Goal: Task Accomplishment & Management: Manage account settings

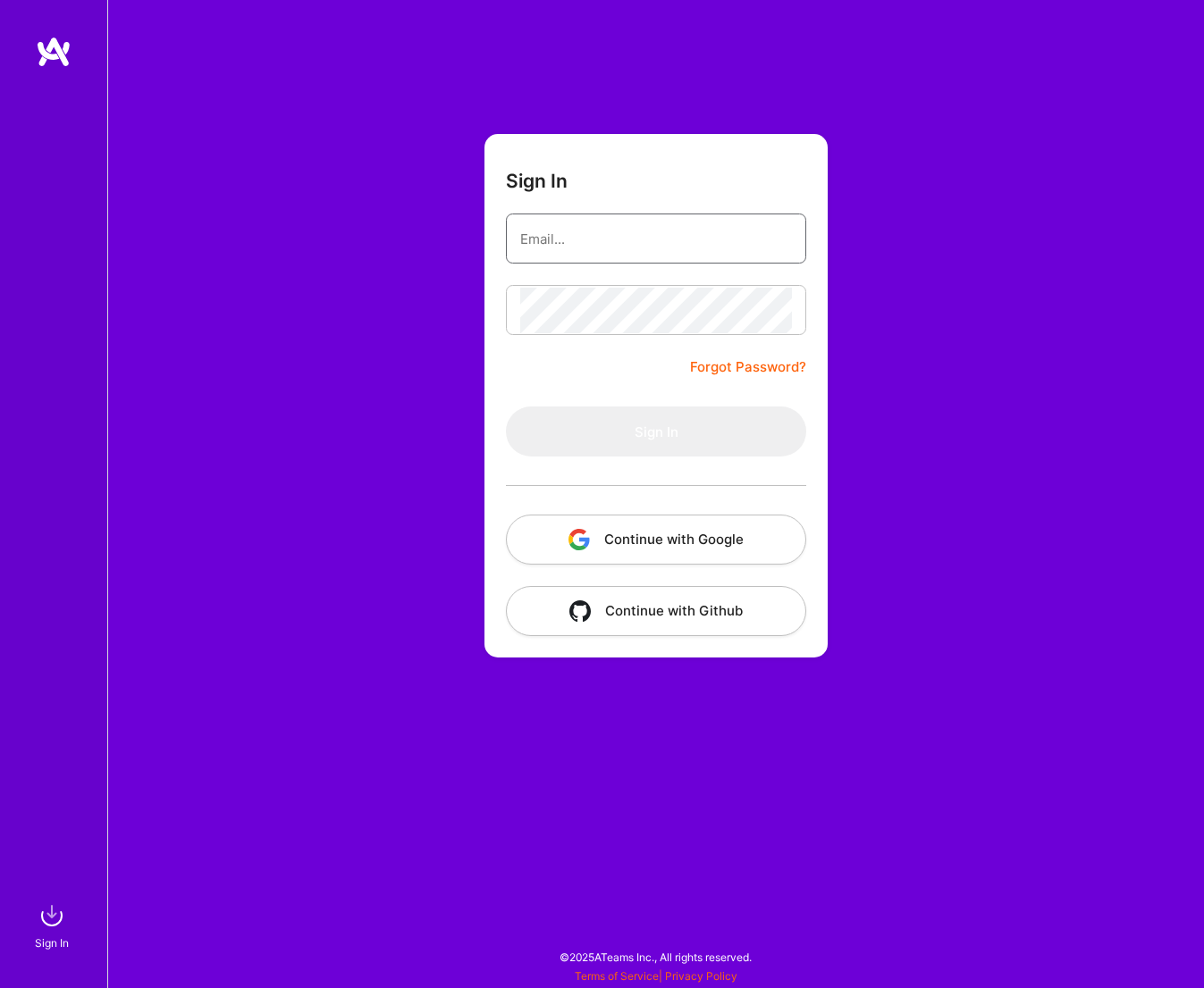
type input "[EMAIL_ADDRESS][DOMAIN_NAME]"
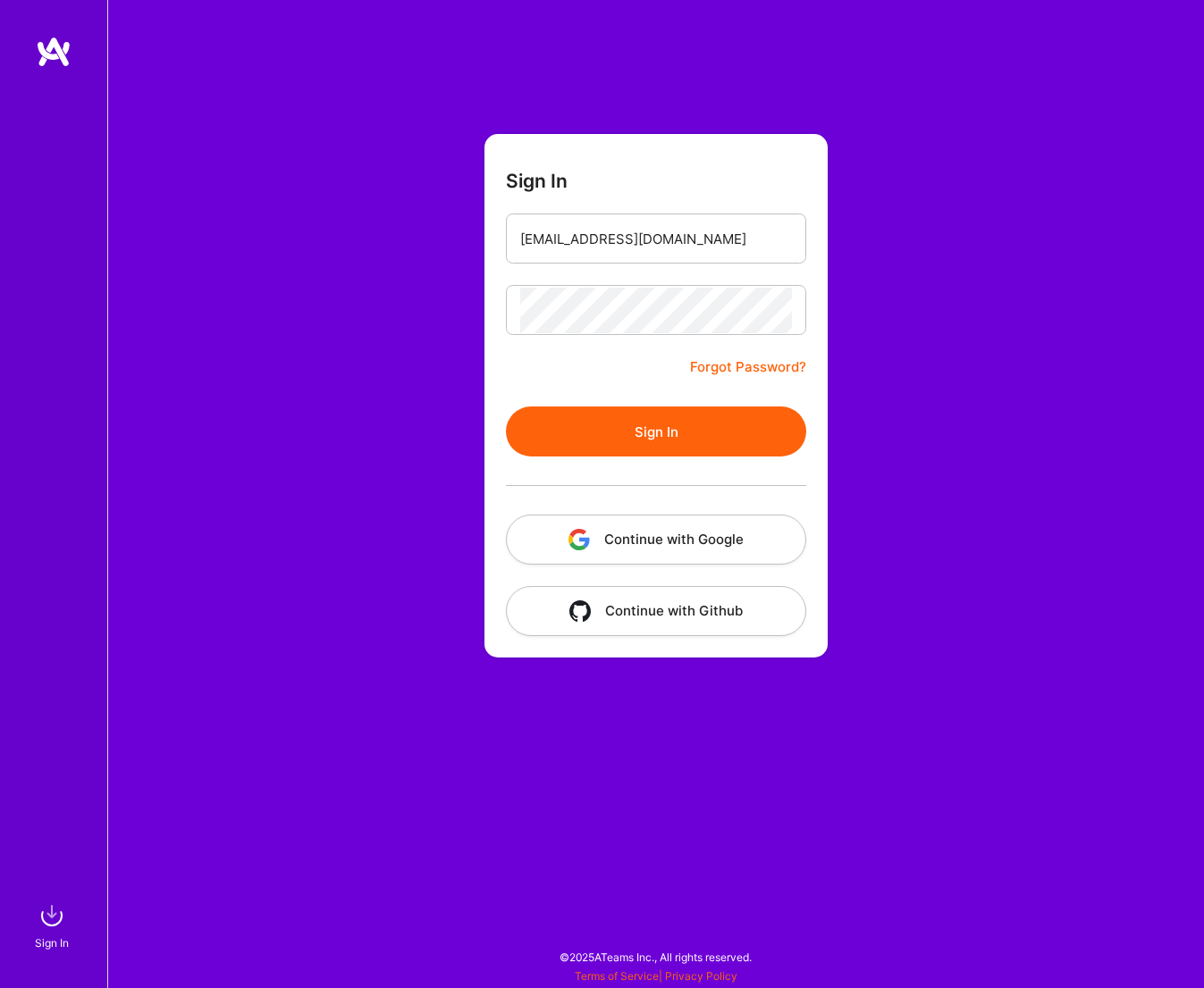
click at [717, 437] on button "Sign In" at bounding box center [656, 432] width 300 height 50
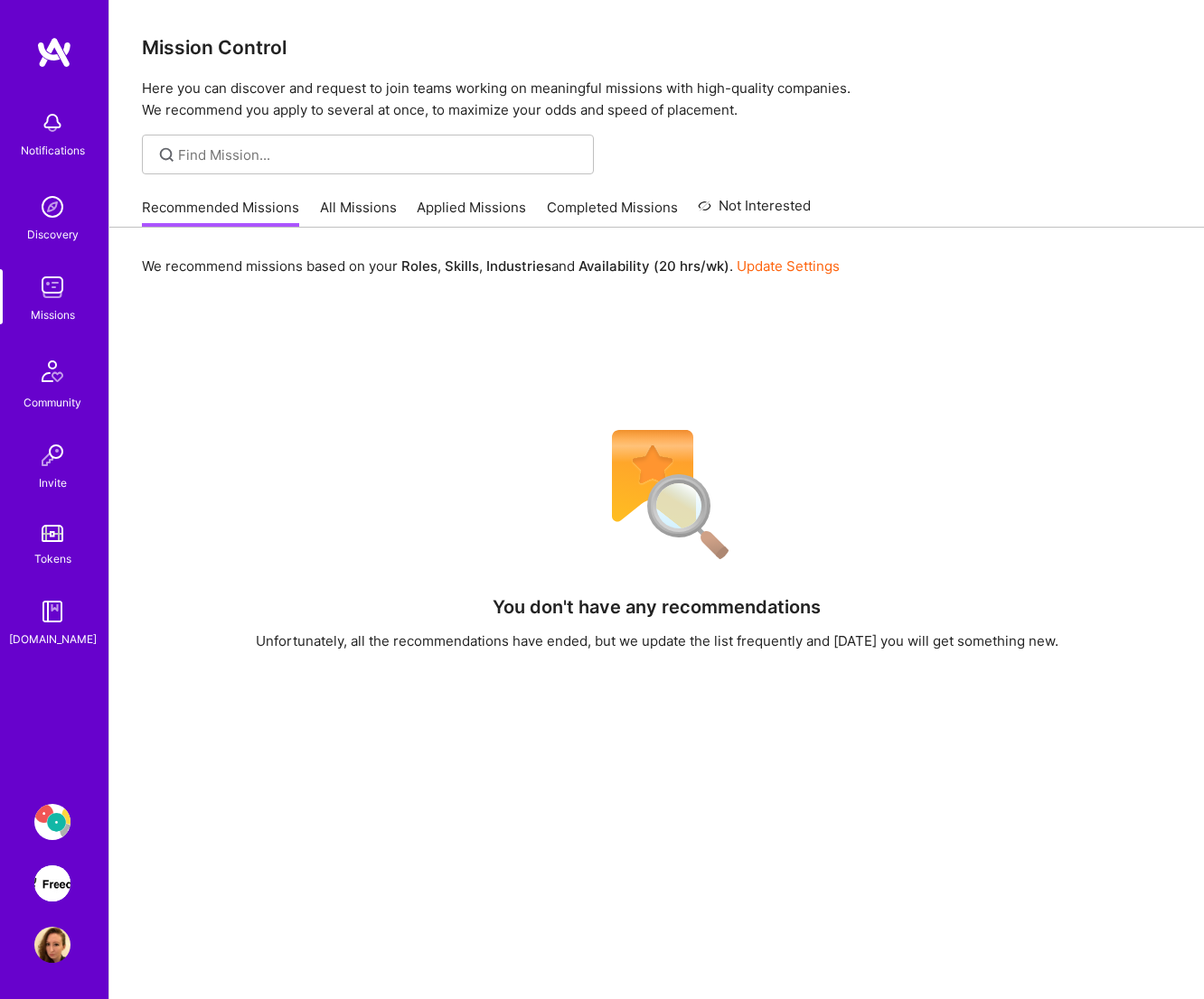
click at [365, 209] on link "All Missions" at bounding box center [359, 213] width 76 height 29
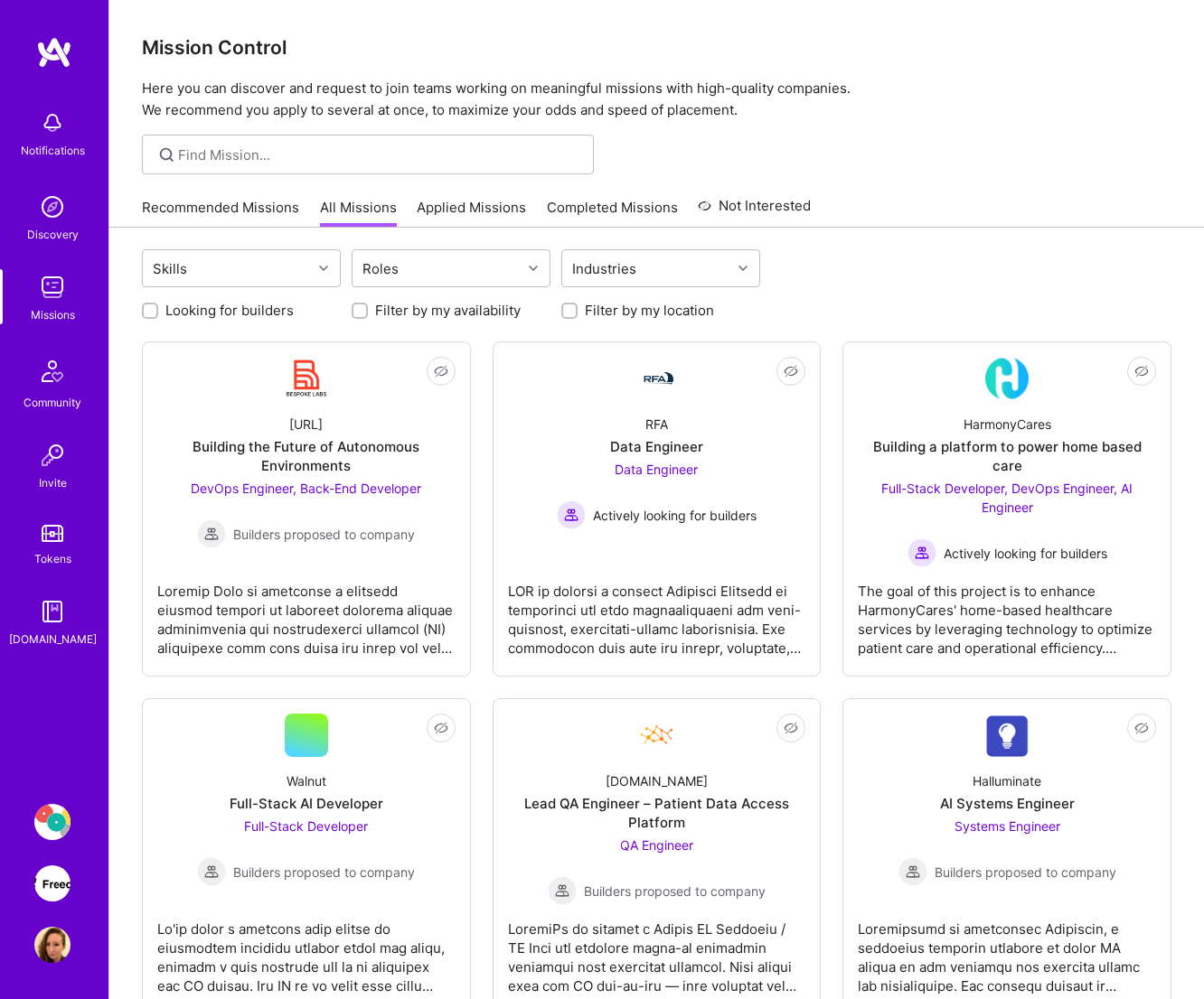
click at [51, 892] on img at bounding box center [52, 883] width 36 height 36
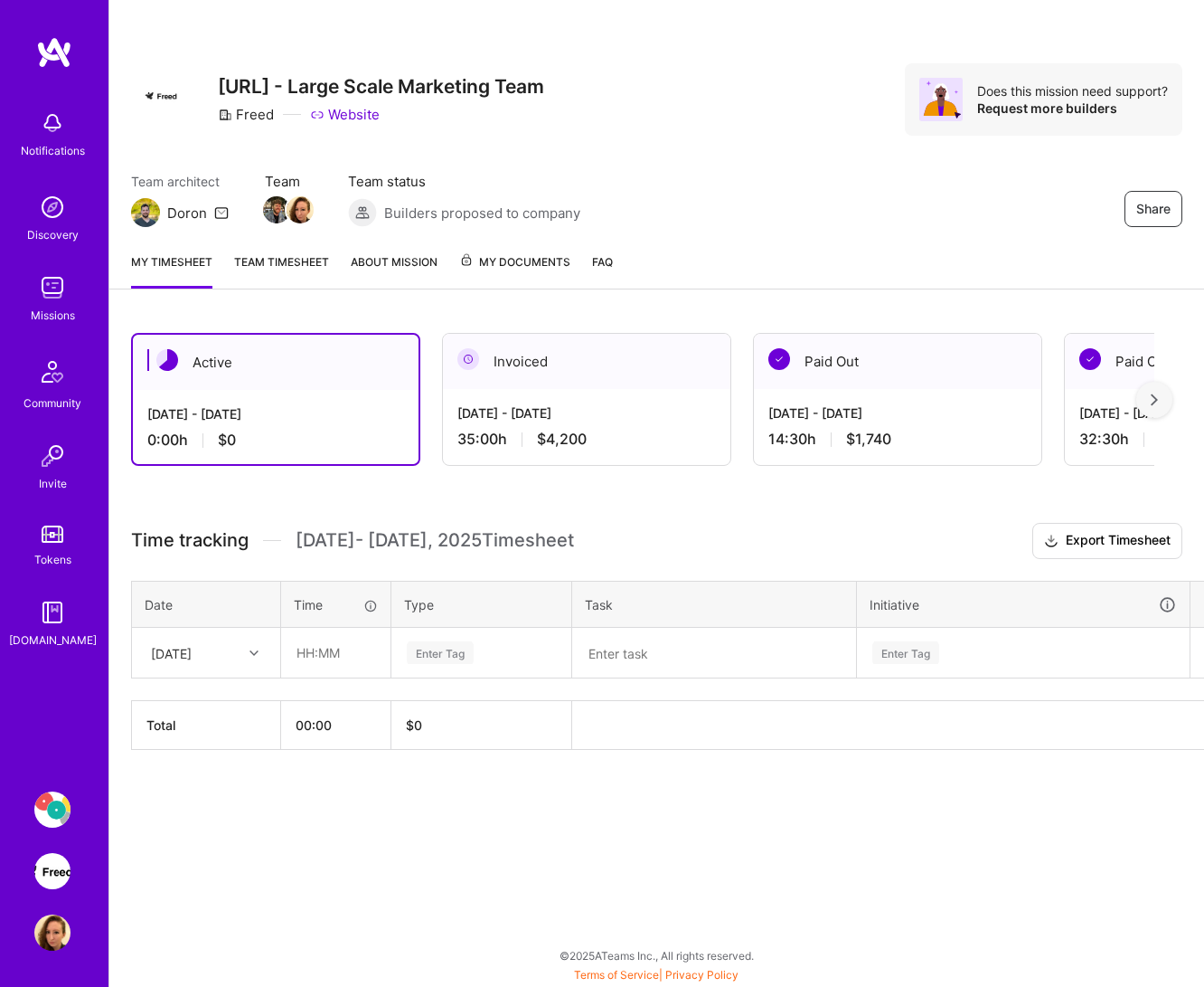
scroll to position [14, 0]
click at [491, 641] on div "Enter Tag" at bounding box center [481, 652] width 153 height 23
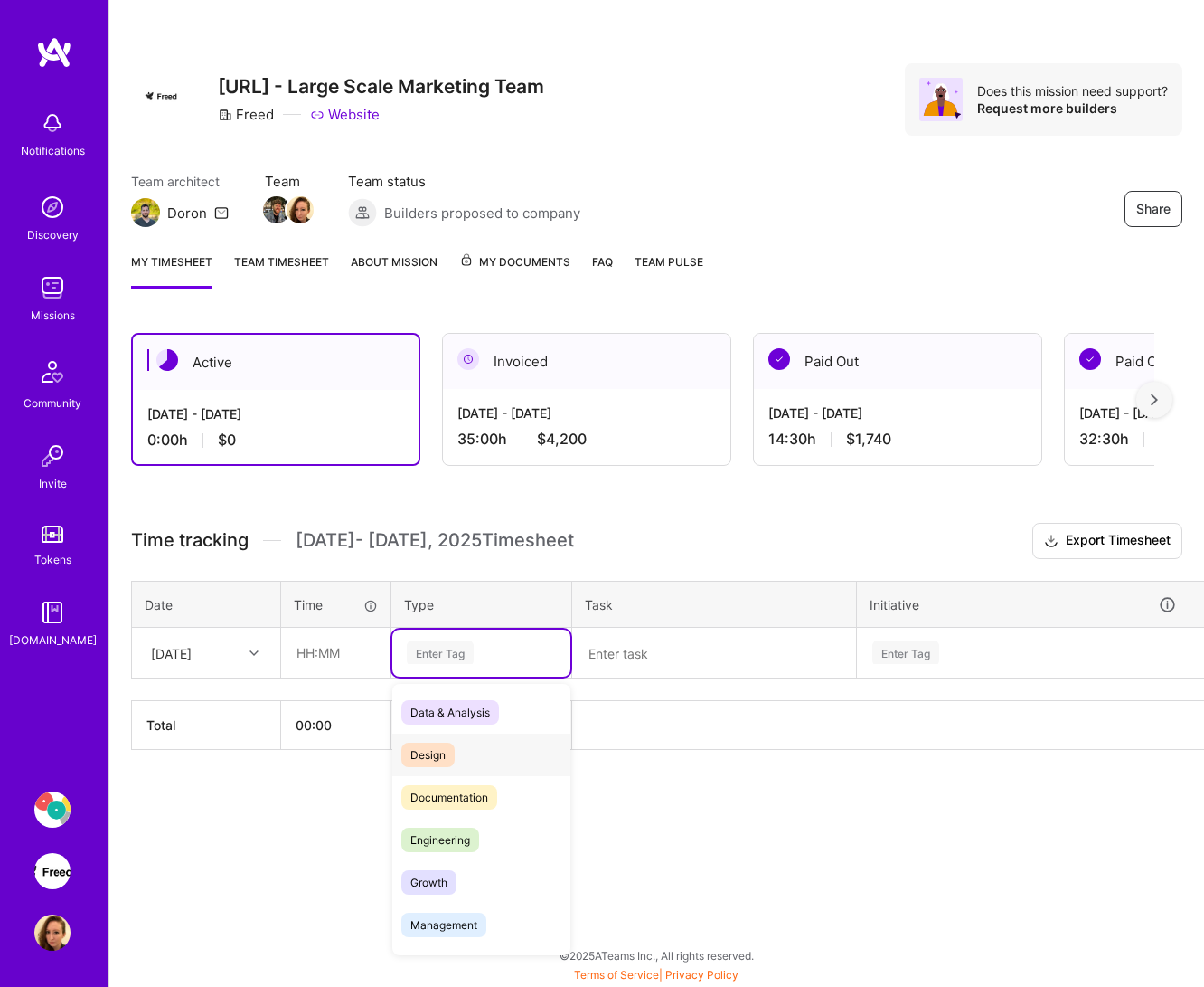
click at [478, 733] on div "Design" at bounding box center [481, 754] width 178 height 42
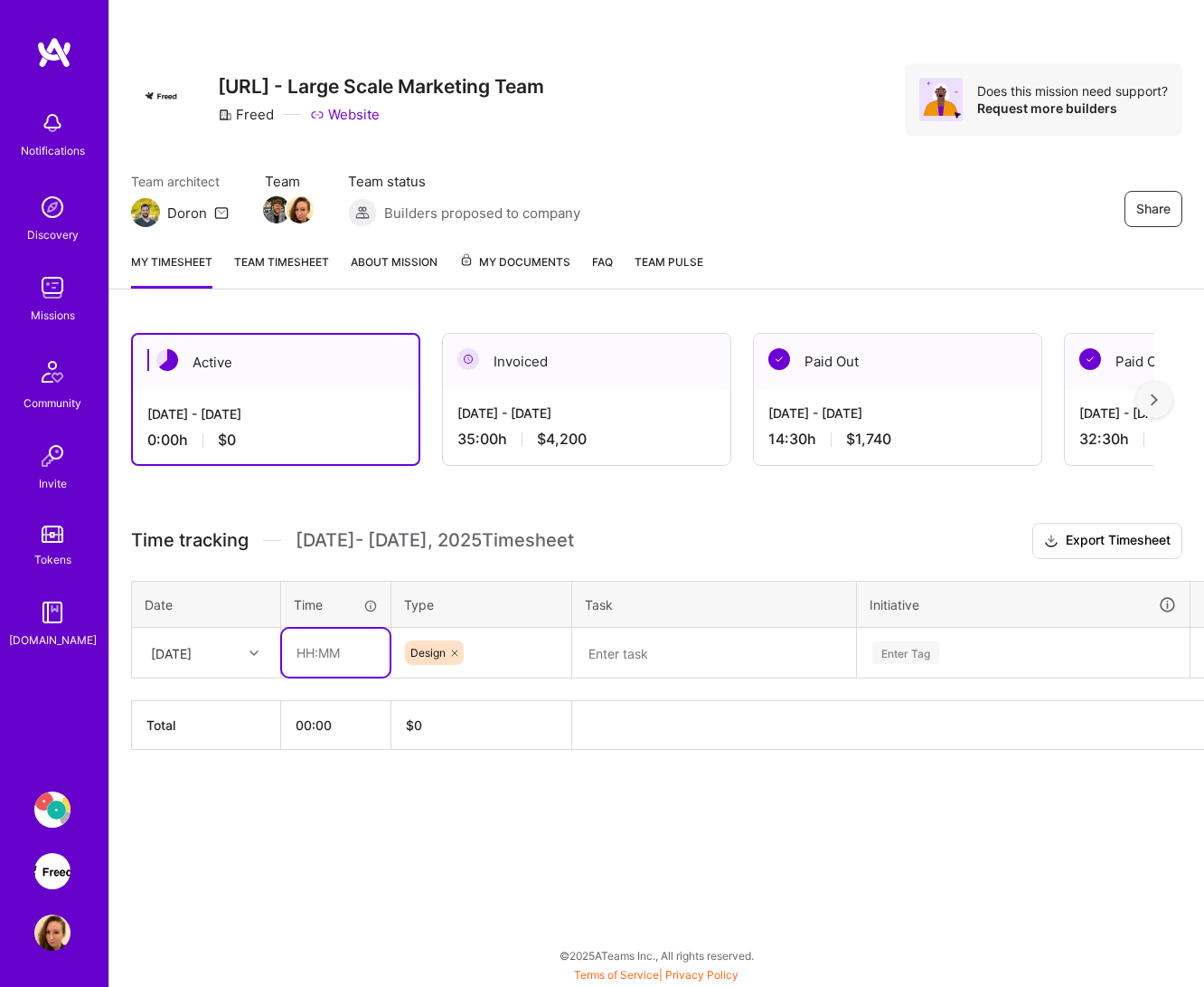
click at [325, 638] on input "text" at bounding box center [336, 652] width 108 height 48
type input "2"
type input "04:00"
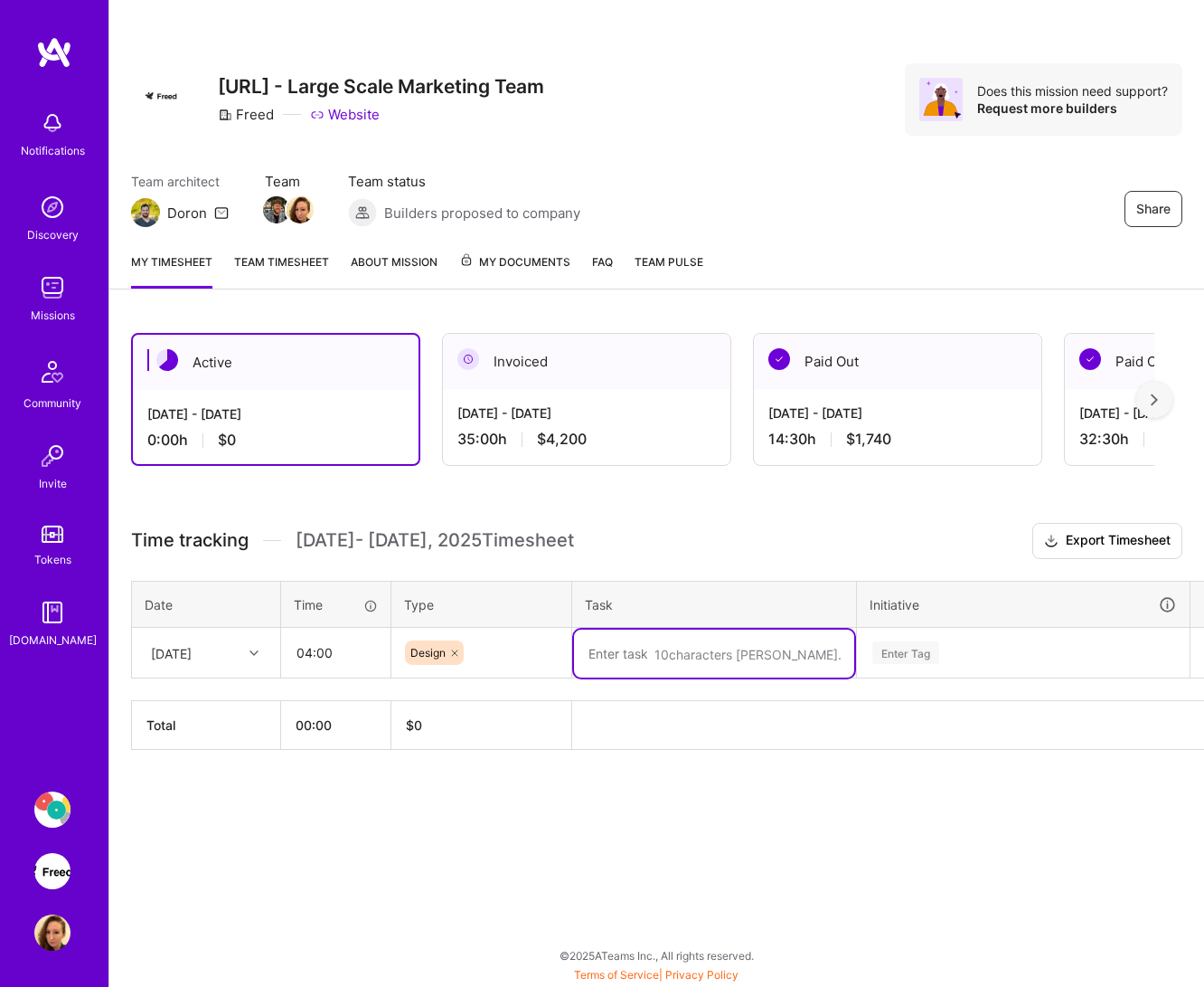
click at [670, 637] on textarea at bounding box center [714, 653] width 280 height 48
paste textarea "Product Marketing Semantic File Setup"
paste textarea "New Pulse Color Code transition"
type textarea "Product Marketing Semantic File Setup + New Pulse Color Code transition in Webf…"
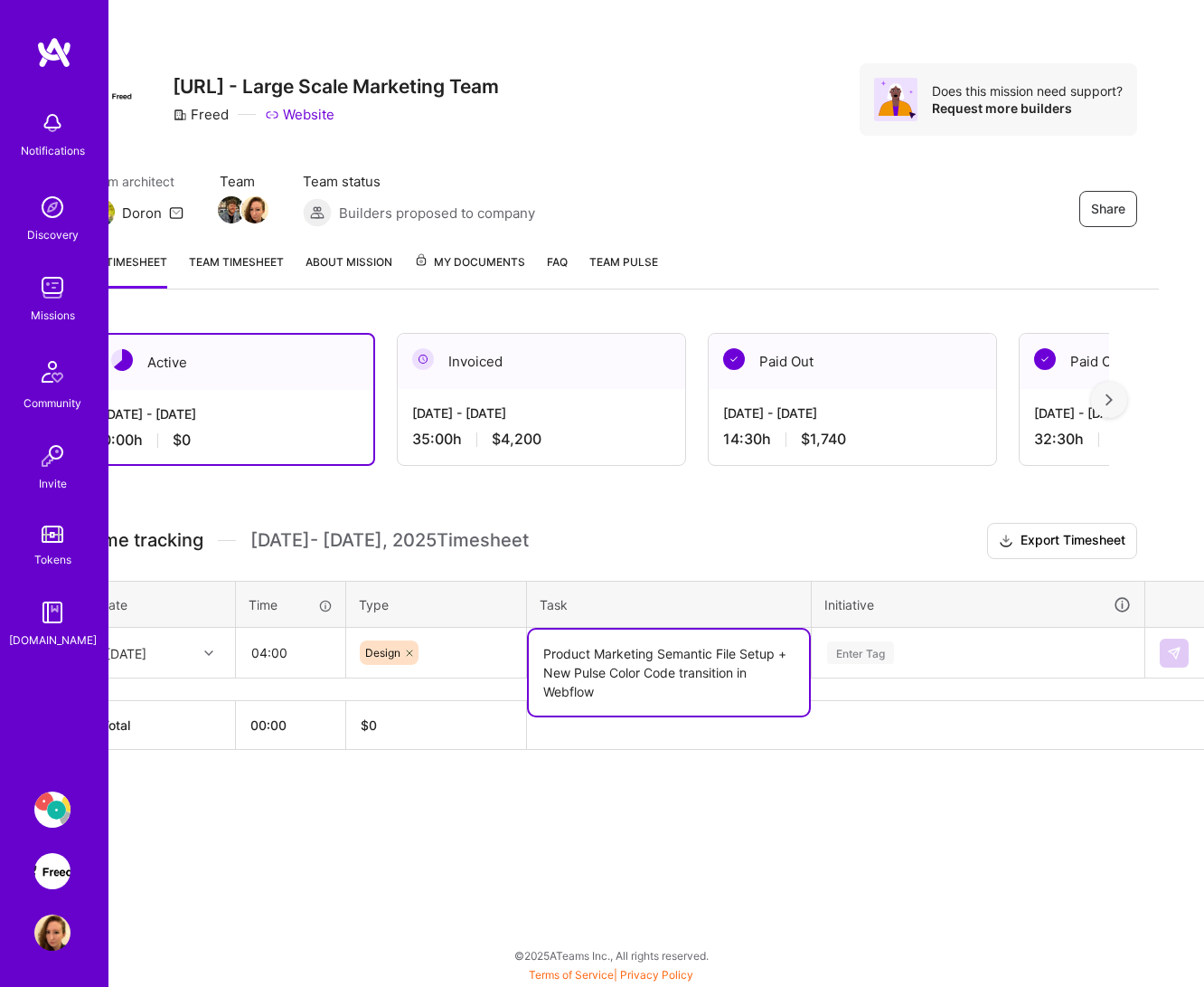
scroll to position [14, 47]
click at [877, 638] on div "Enter Tag" at bounding box center [977, 653] width 331 height 47
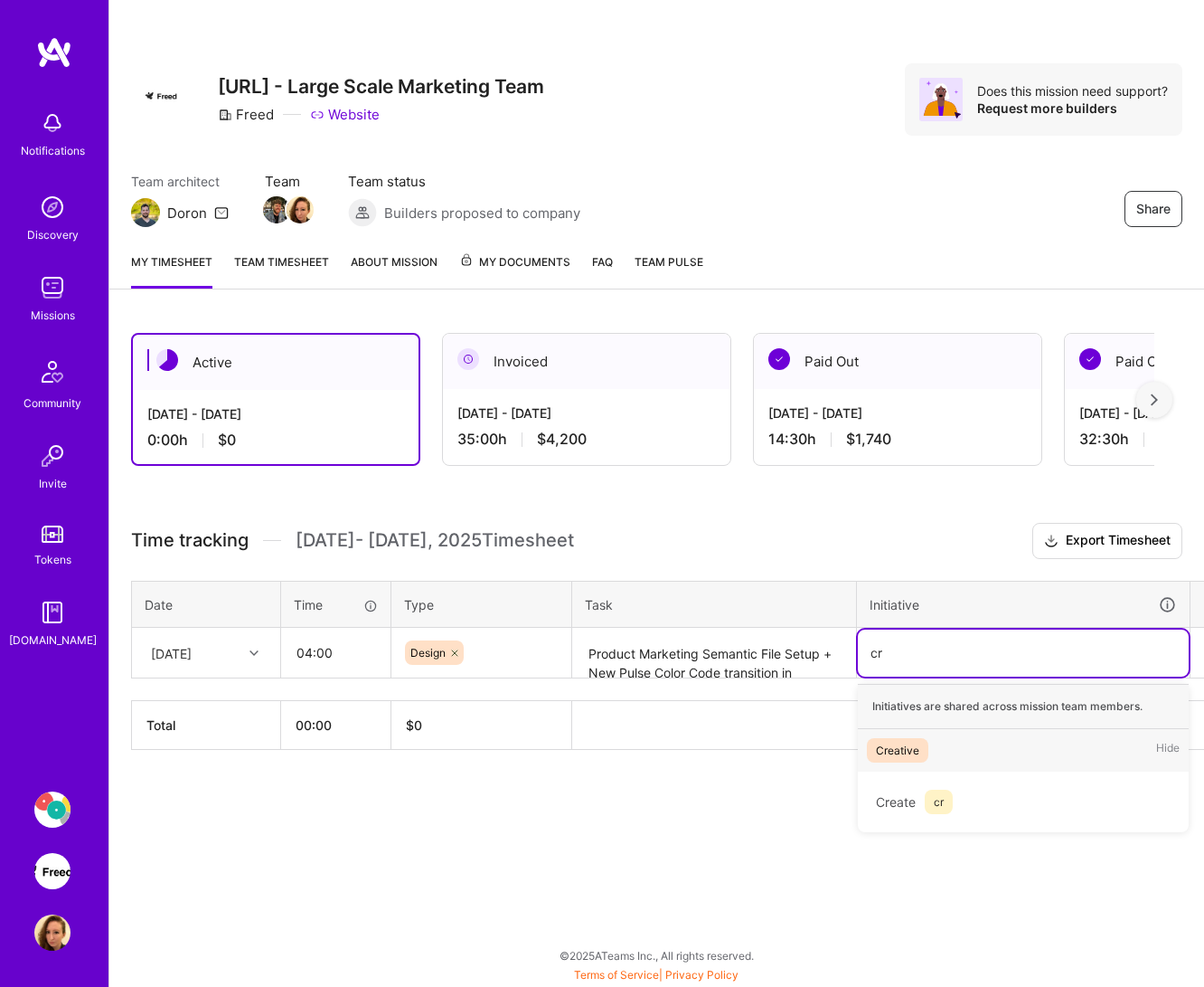
scroll to position [14, 0]
type input "cre"
click at [898, 741] on div "Creative" at bounding box center [897, 750] width 43 height 19
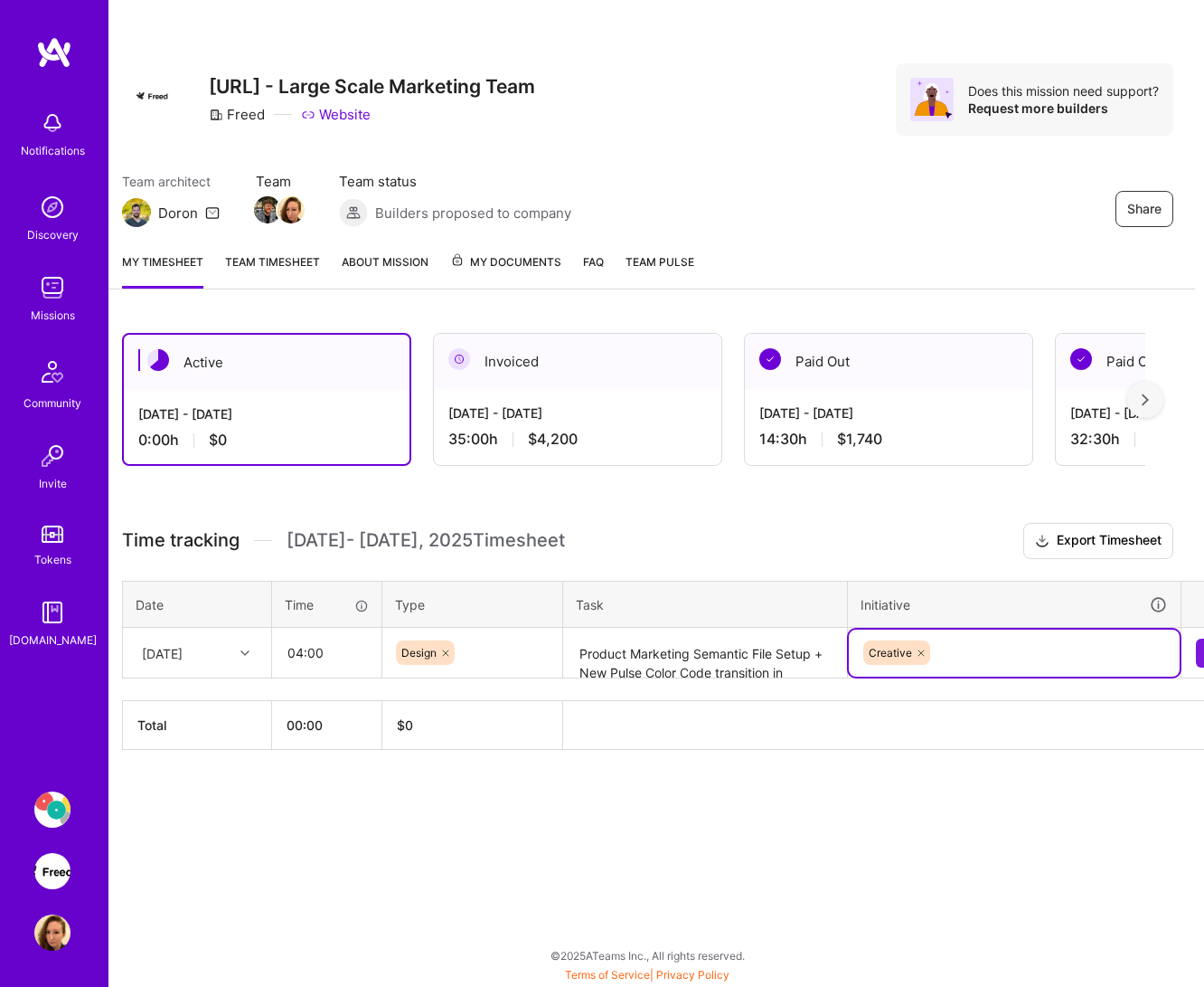
scroll to position [14, 47]
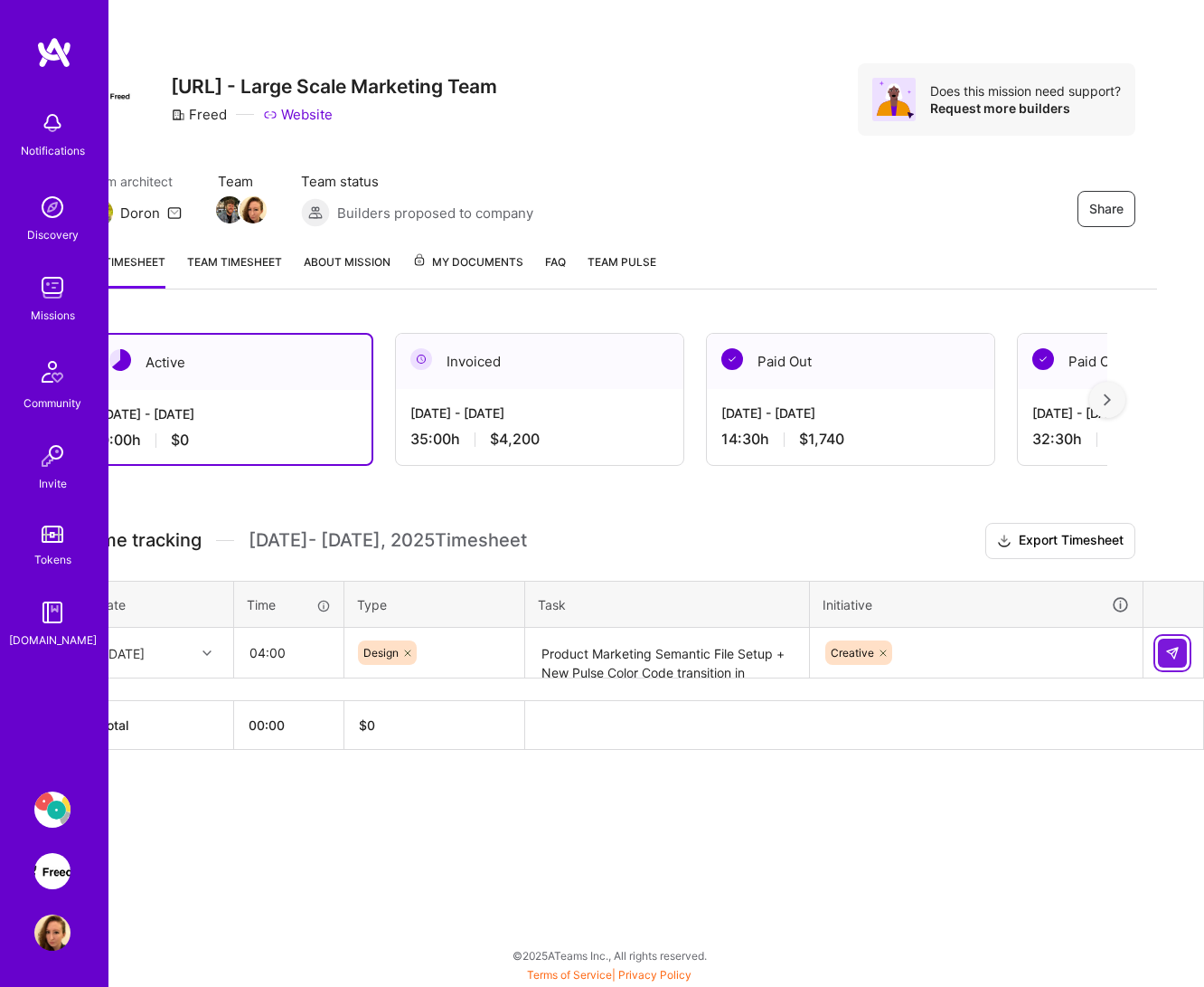
click at [1163, 639] on button at bounding box center [1173, 653] width 29 height 29
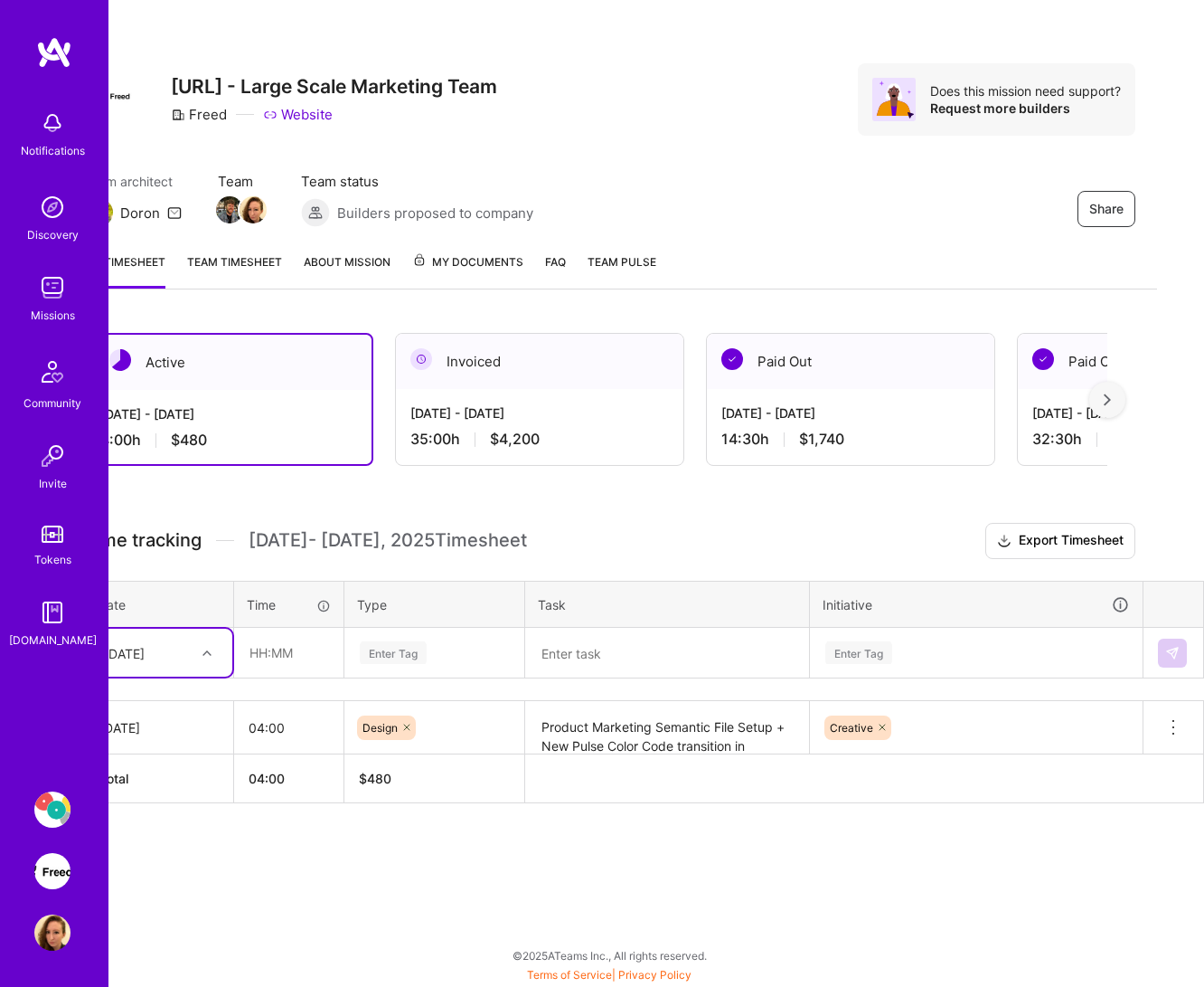
click at [643, 703] on textarea "Product Marketing Semantic File Setup + New Pulse Color Code transition in Webf…" at bounding box center [667, 727] width 280 height 50
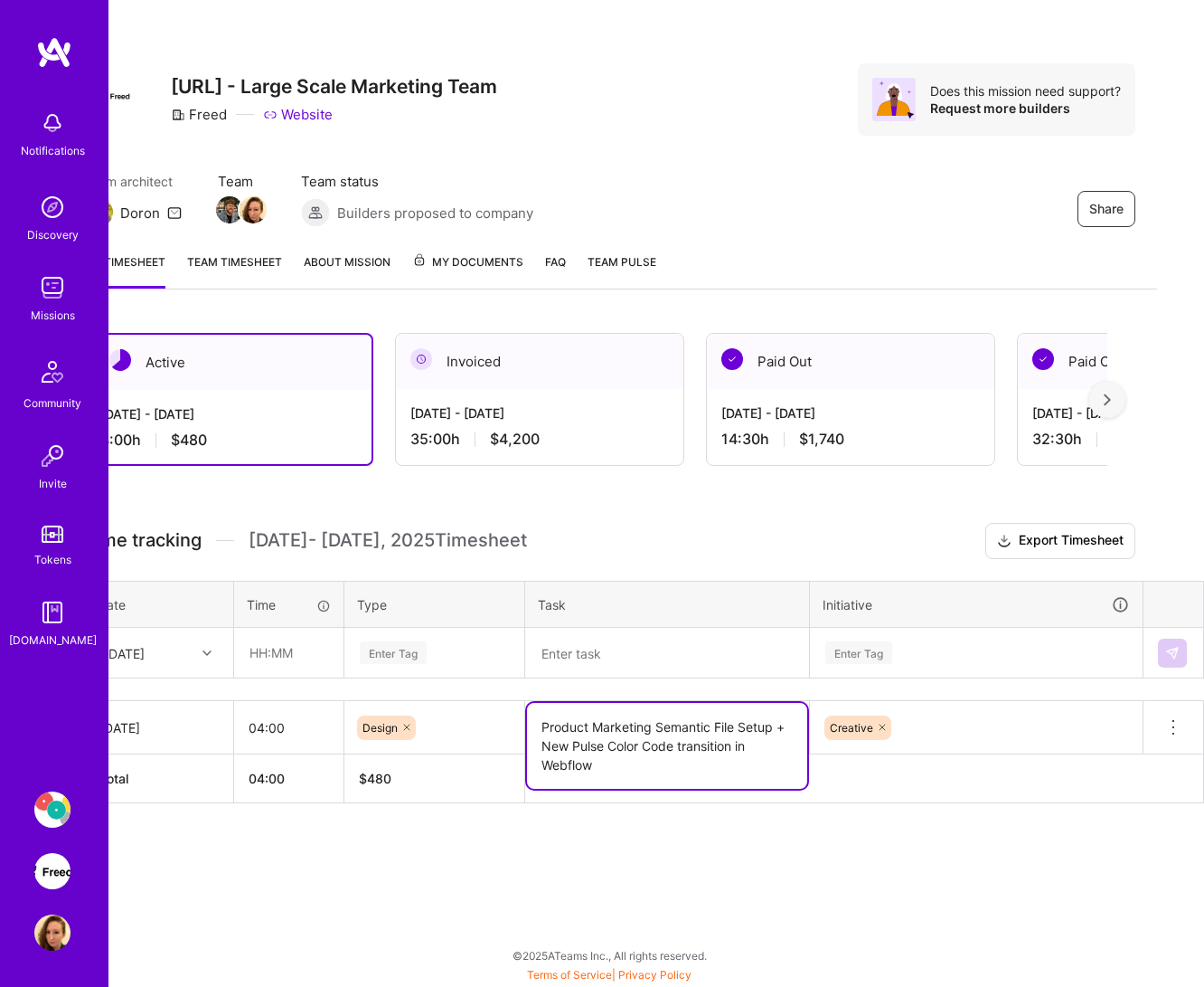
click at [642, 703] on textarea "Product Marketing Semantic File Setup + New Pulse Color Code transition in Webf…" at bounding box center [667, 746] width 280 height 86
drag, startPoint x: 642, startPoint y: 698, endPoint x: 643, endPoint y: 716, distance: 18.0
click at [642, 703] on textarea "Product Marketing Semantic File Setup + New Pulse Color Code transition in Webf…" at bounding box center [667, 746] width 280 height 86
click at [192, 642] on div "[DATE]" at bounding box center [145, 652] width 100 height 29
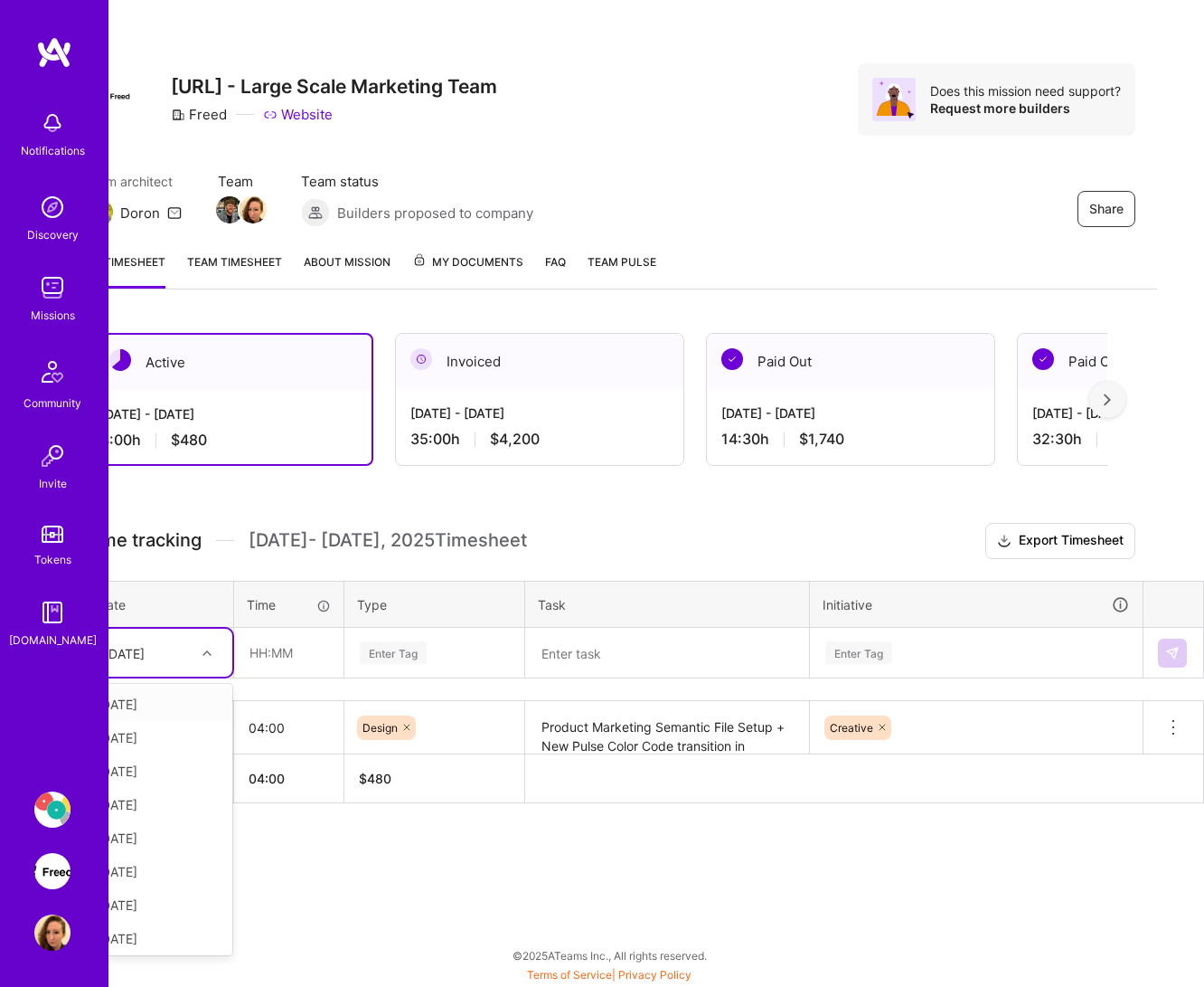
click at [197, 687] on div "[DATE]" at bounding box center [159, 704] width 146 height 33
click at [591, 637] on textarea at bounding box center [667, 653] width 280 height 48
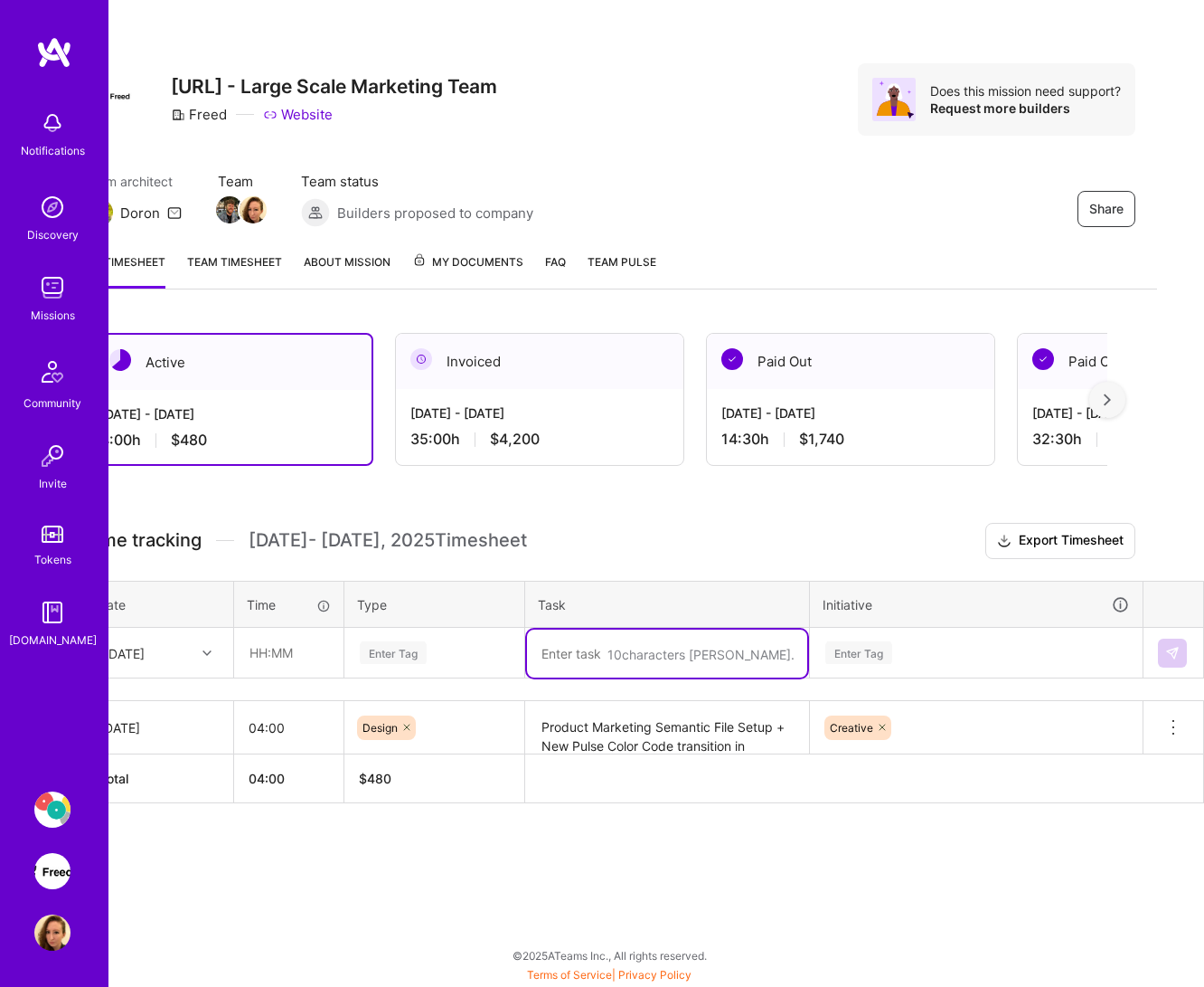
paste textarea "Product Marketing Semantic File Setup + New Pulse Color Code transition in Webf…"
type textarea "Product Marketing Semantic File Setup + New Pulse Color Code transition in Webf…"
click at [452, 642] on div "Enter Tag" at bounding box center [434, 652] width 153 height 23
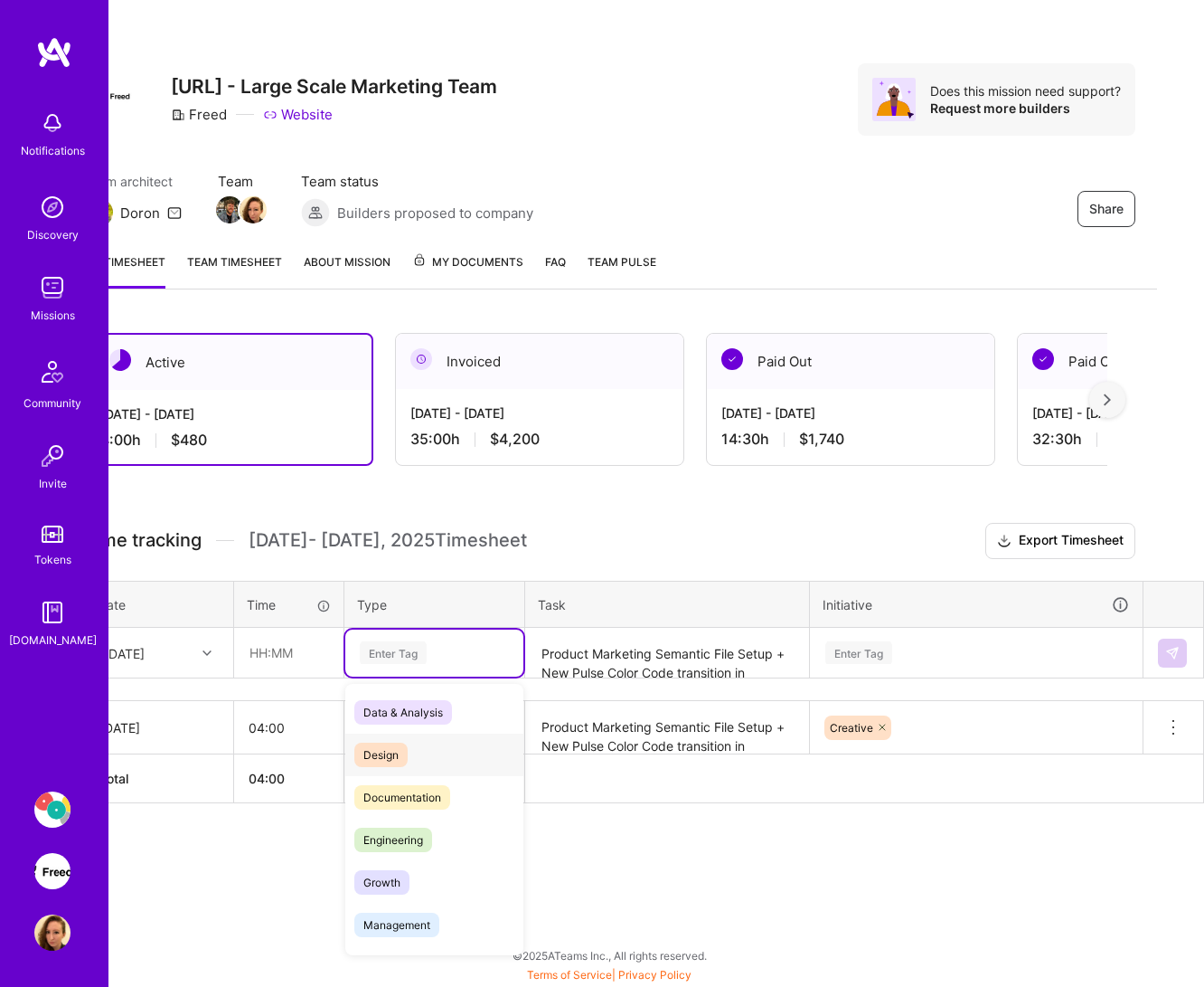
click at [415, 733] on div "Design" at bounding box center [434, 754] width 178 height 42
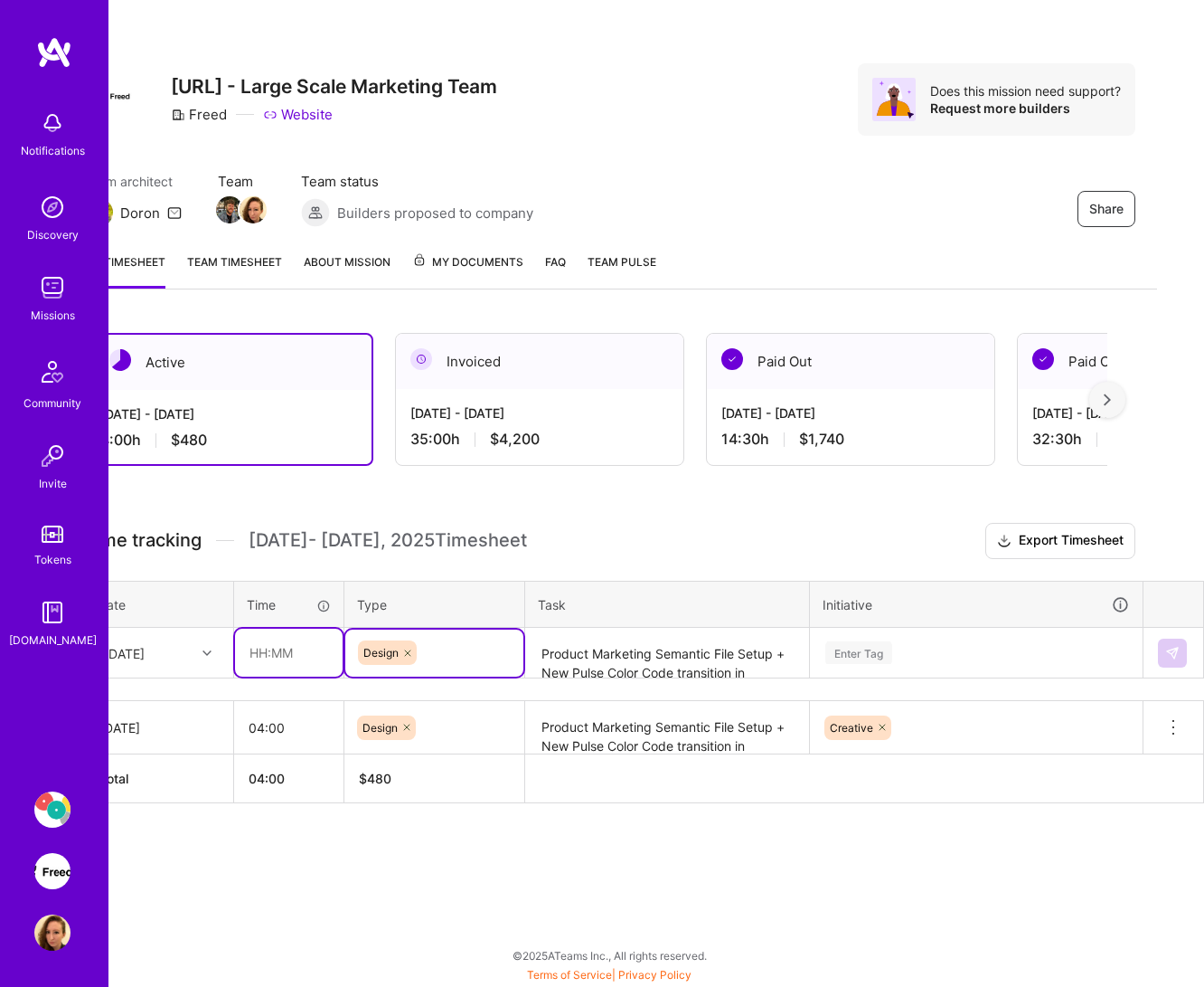
click at [308, 648] on input "text" at bounding box center [289, 652] width 108 height 48
type input "04:00"
click at [867, 643] on div "Enter Tag" at bounding box center [977, 653] width 331 height 47
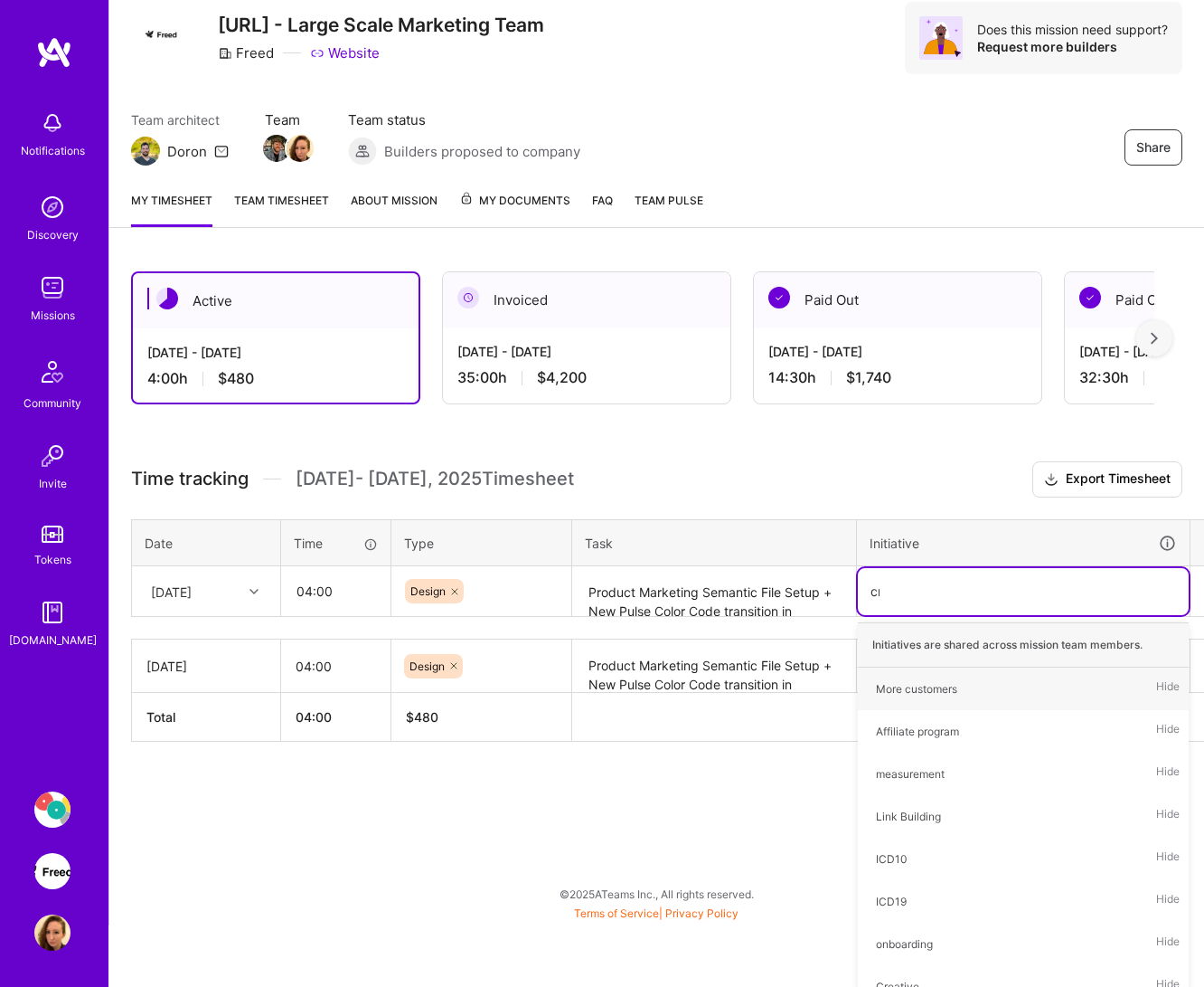
scroll to position [14, 0]
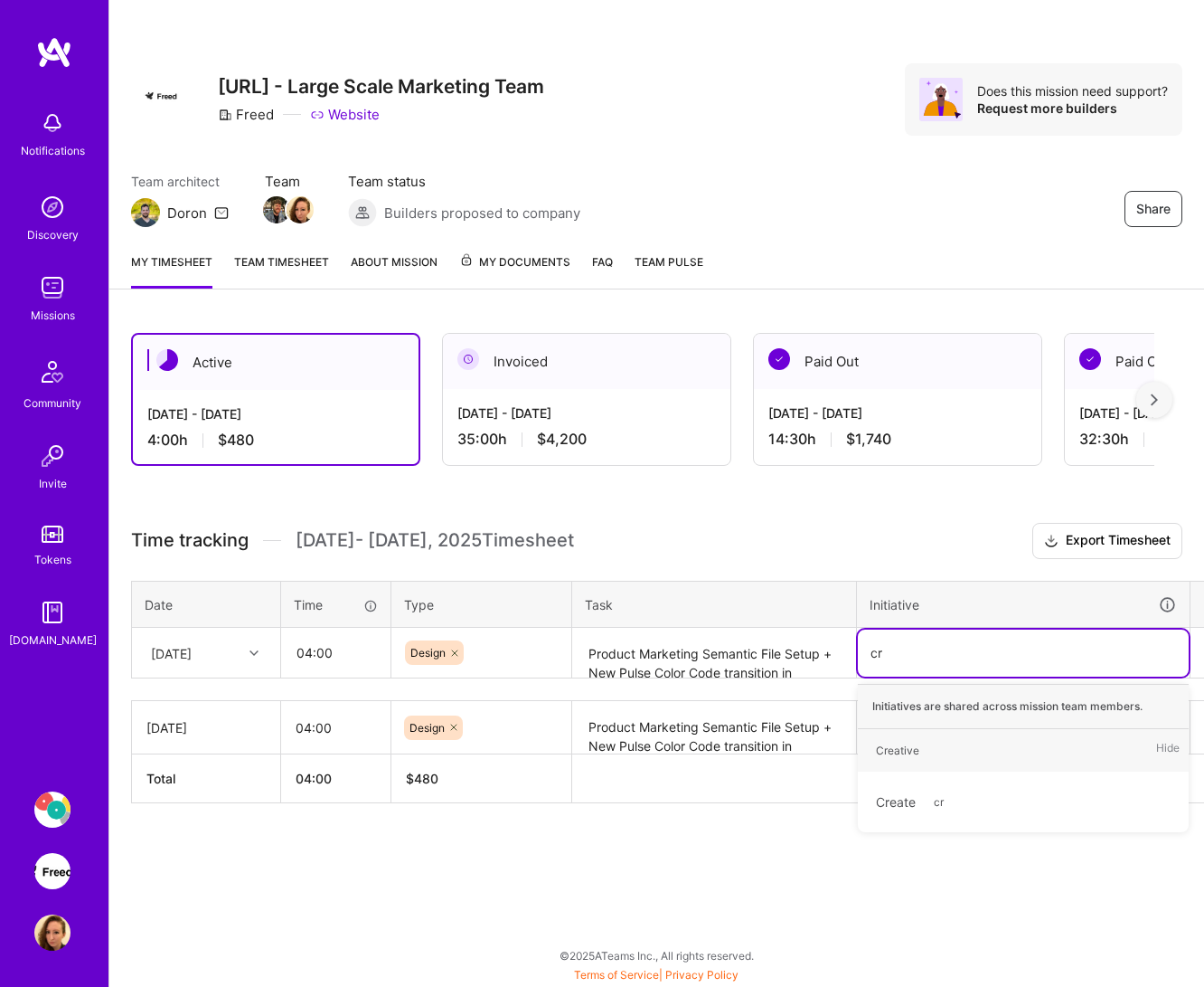
type input "cre"
click at [899, 741] on div "Creative" at bounding box center [897, 750] width 43 height 19
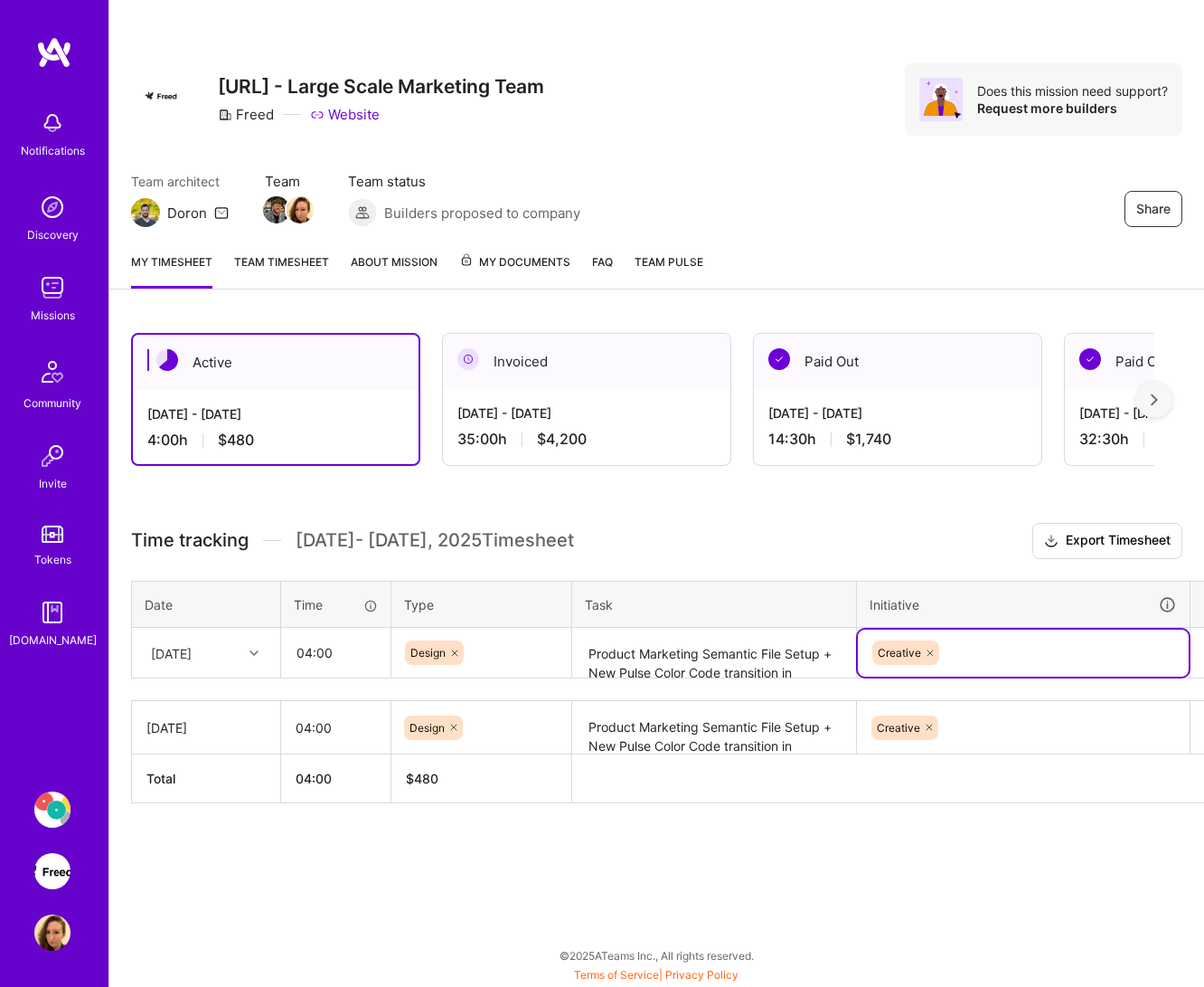
click at [1172, 682] on div "Time tracking [DATE] - [DATE] Timesheet Export Timesheet Date Time Type Task In…" at bounding box center [656, 663] width 1051 height 280
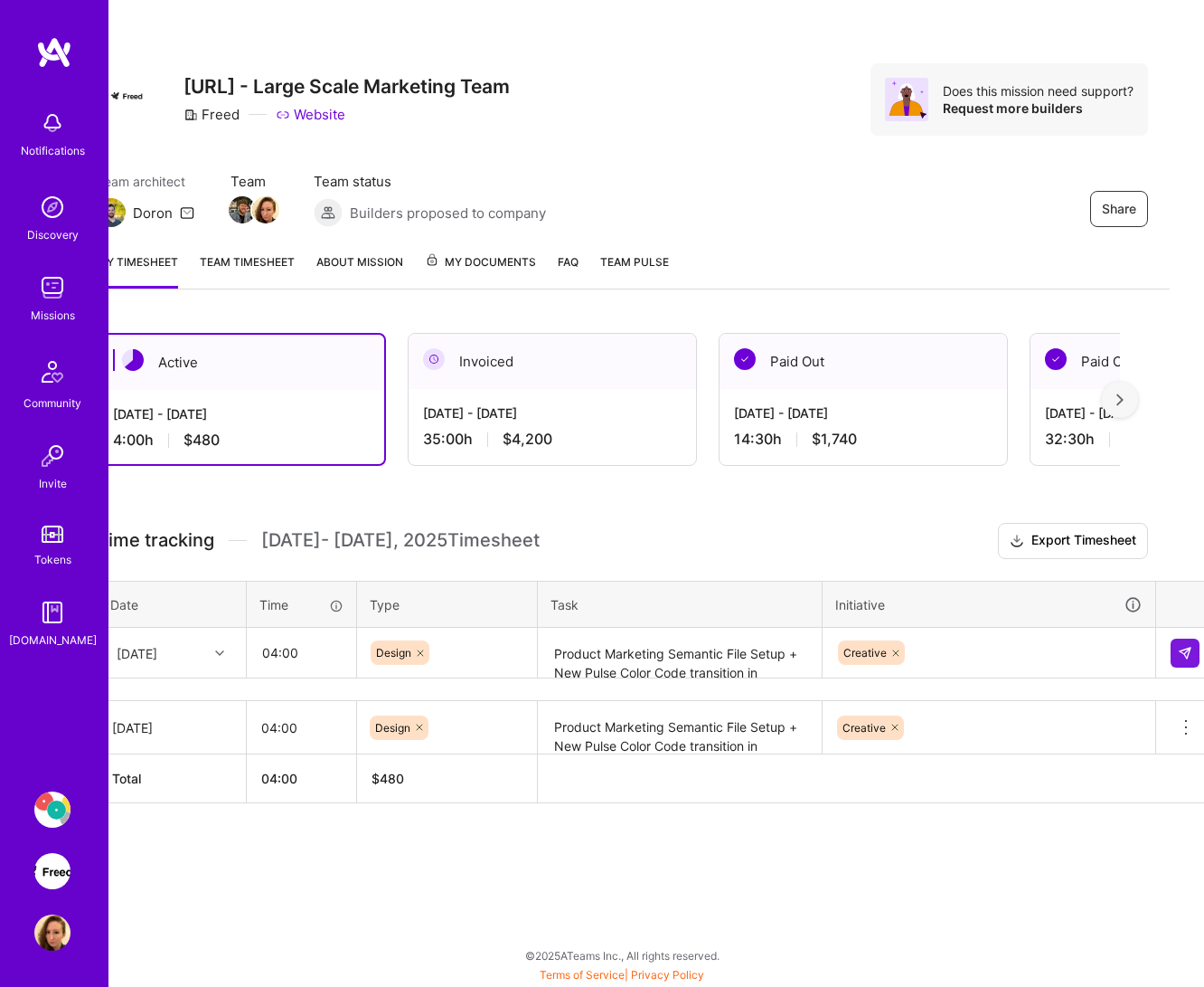
scroll to position [14, 47]
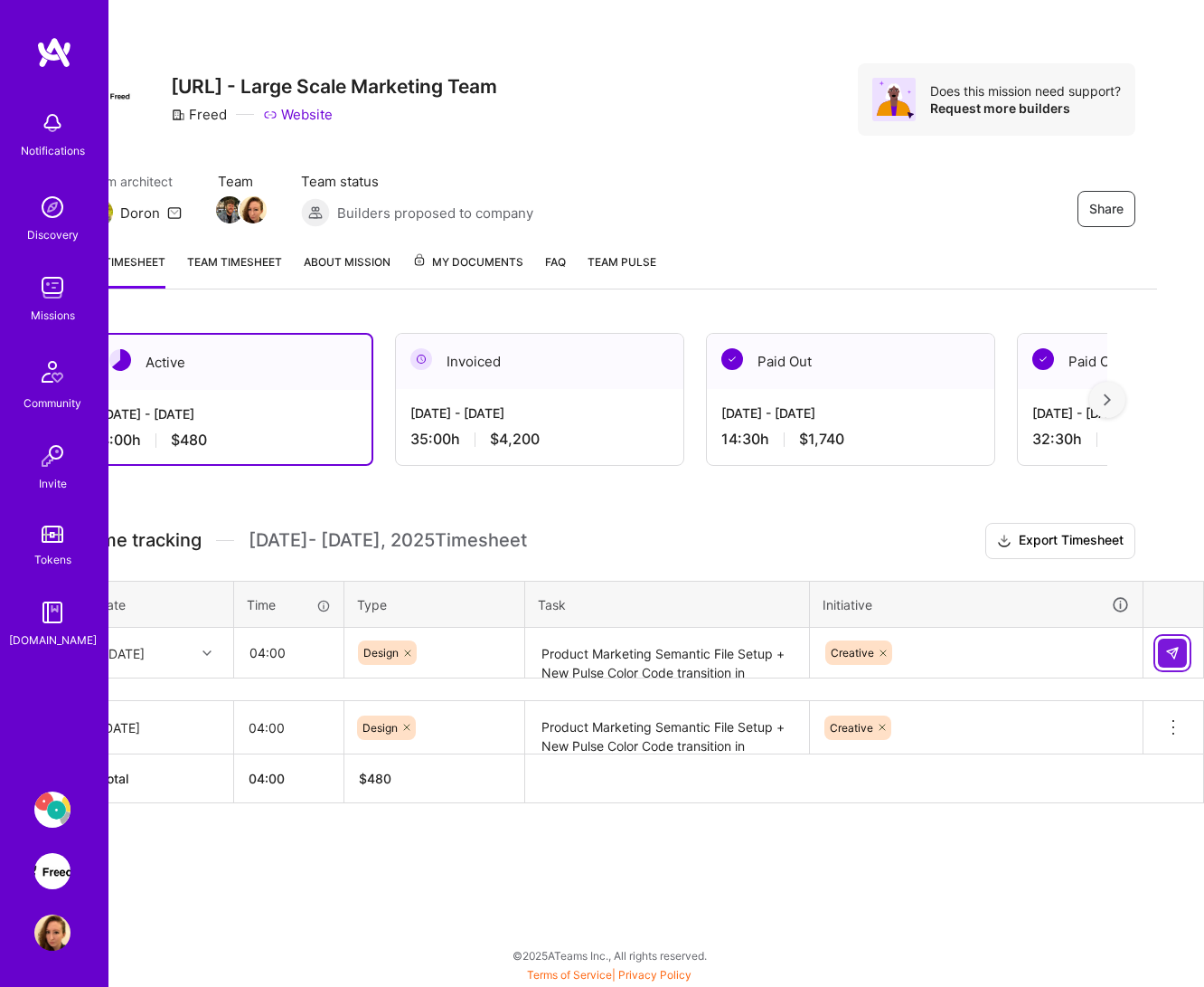
click at [1160, 648] on button at bounding box center [1173, 653] width 29 height 29
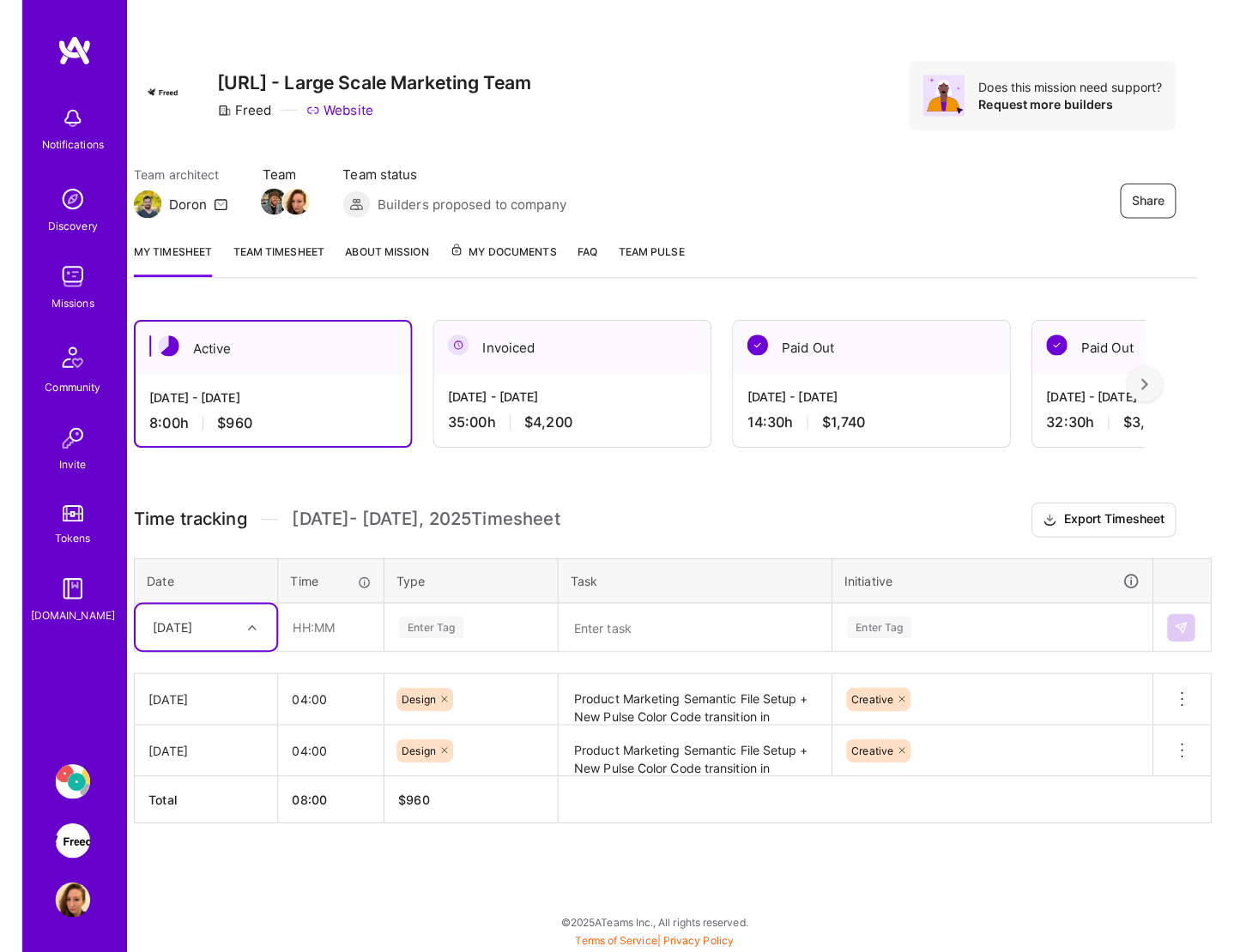
scroll to position [0, 0]
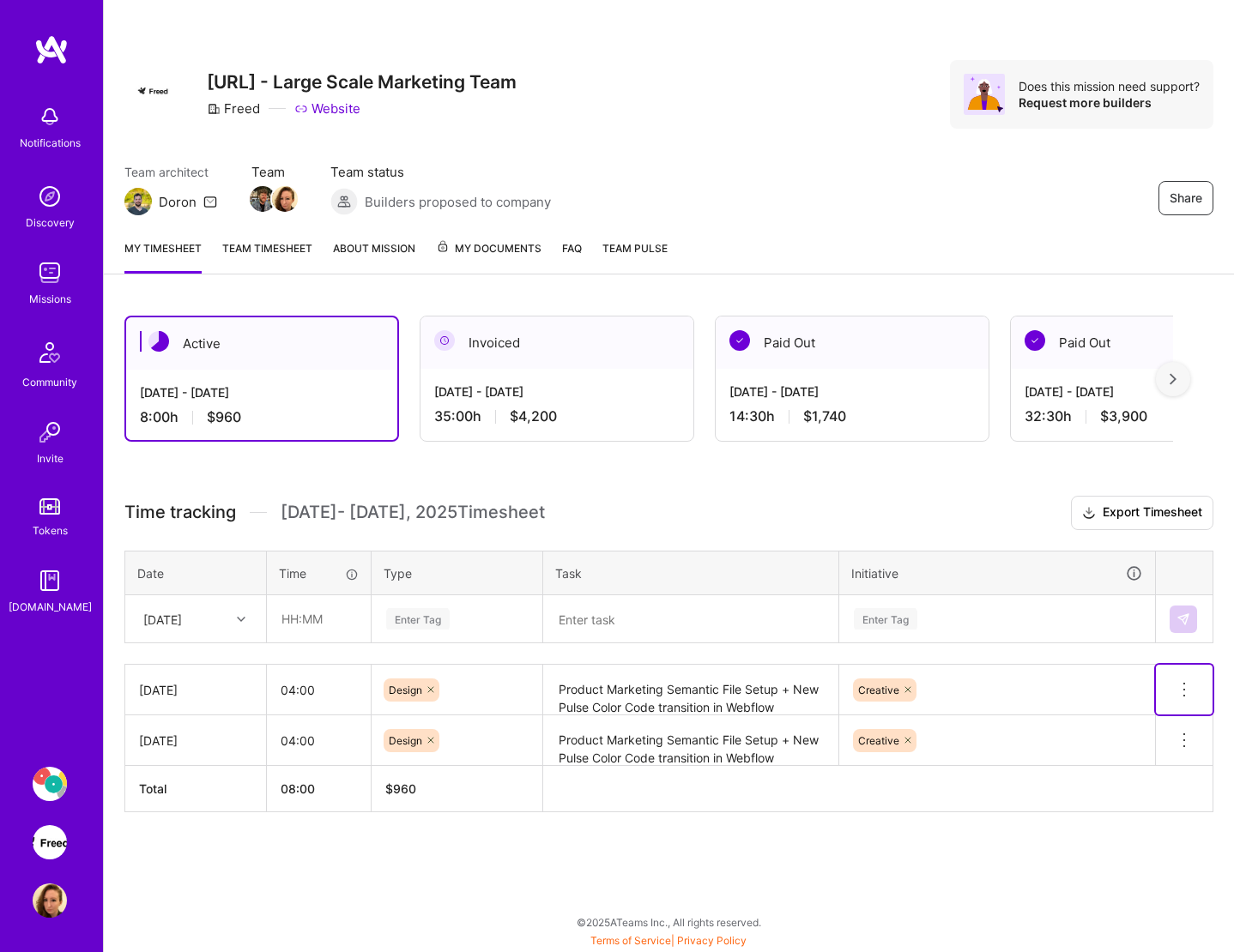
click at [1155, 694] on icon at bounding box center [1184, 690] width 20 height 20
click at [1155, 721] on button "Delete row" at bounding box center [1142, 719] width 89 height 42
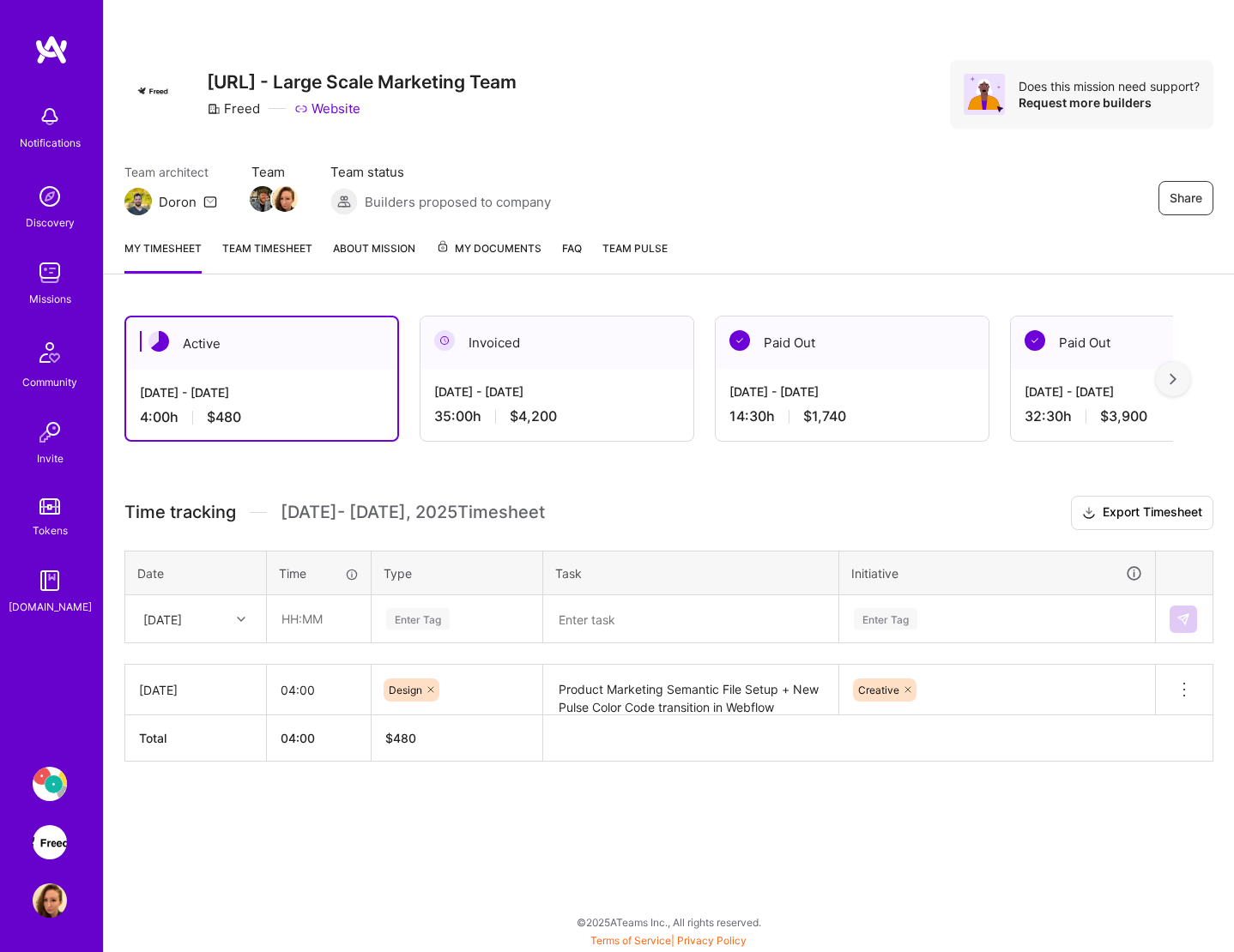
click at [687, 609] on textarea at bounding box center [691, 619] width 292 height 46
paste textarea "Brand Design Weekly Call"
type textarea "Brand Design Weekly Call"
click at [471, 615] on div "Enter Tag" at bounding box center [457, 618] width 145 height 21
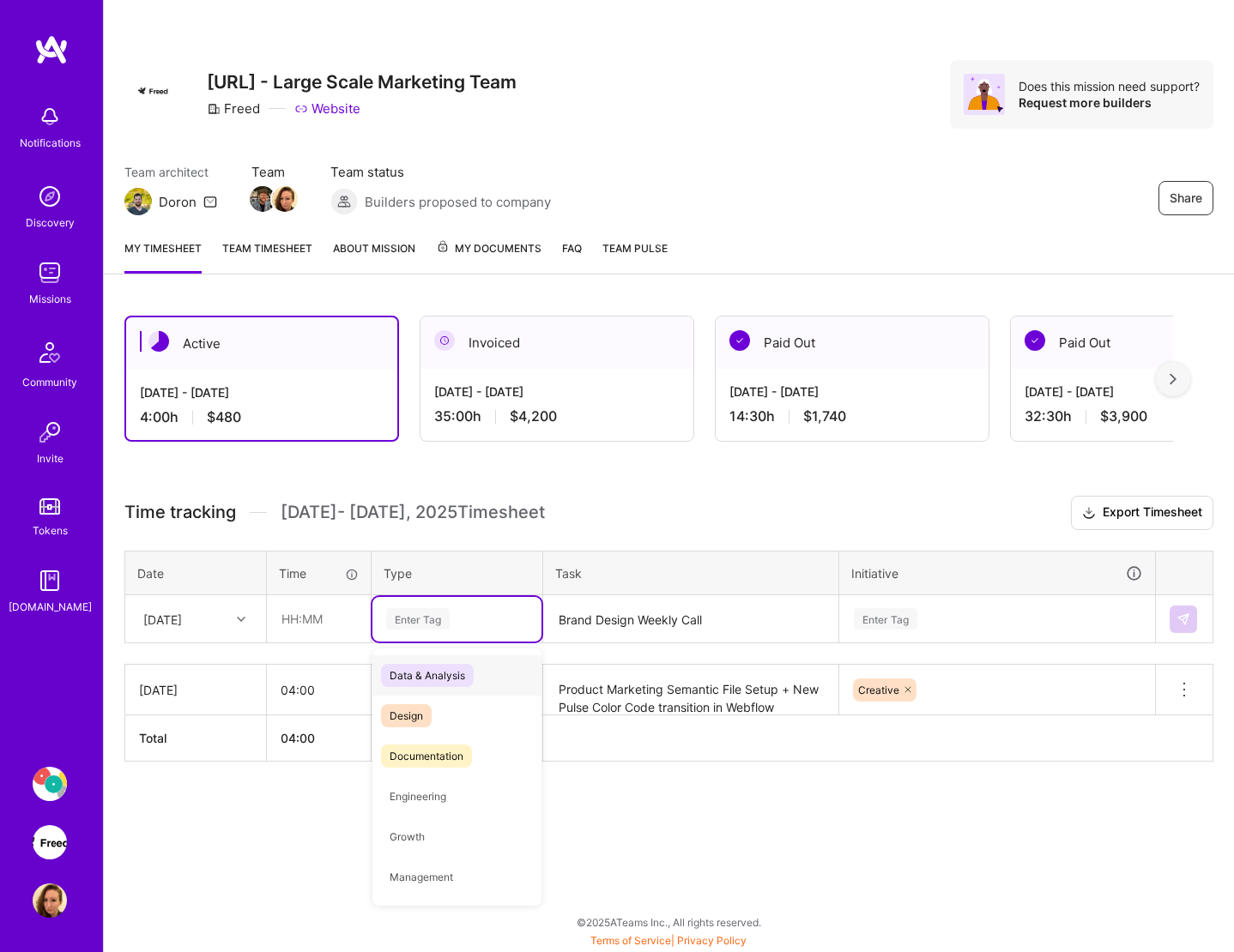
type input "d"
click at [420, 710] on span "Design" at bounding box center [406, 715] width 50 height 23
click at [913, 635] on div "Enter Tag" at bounding box center [997, 619] width 314 height 45
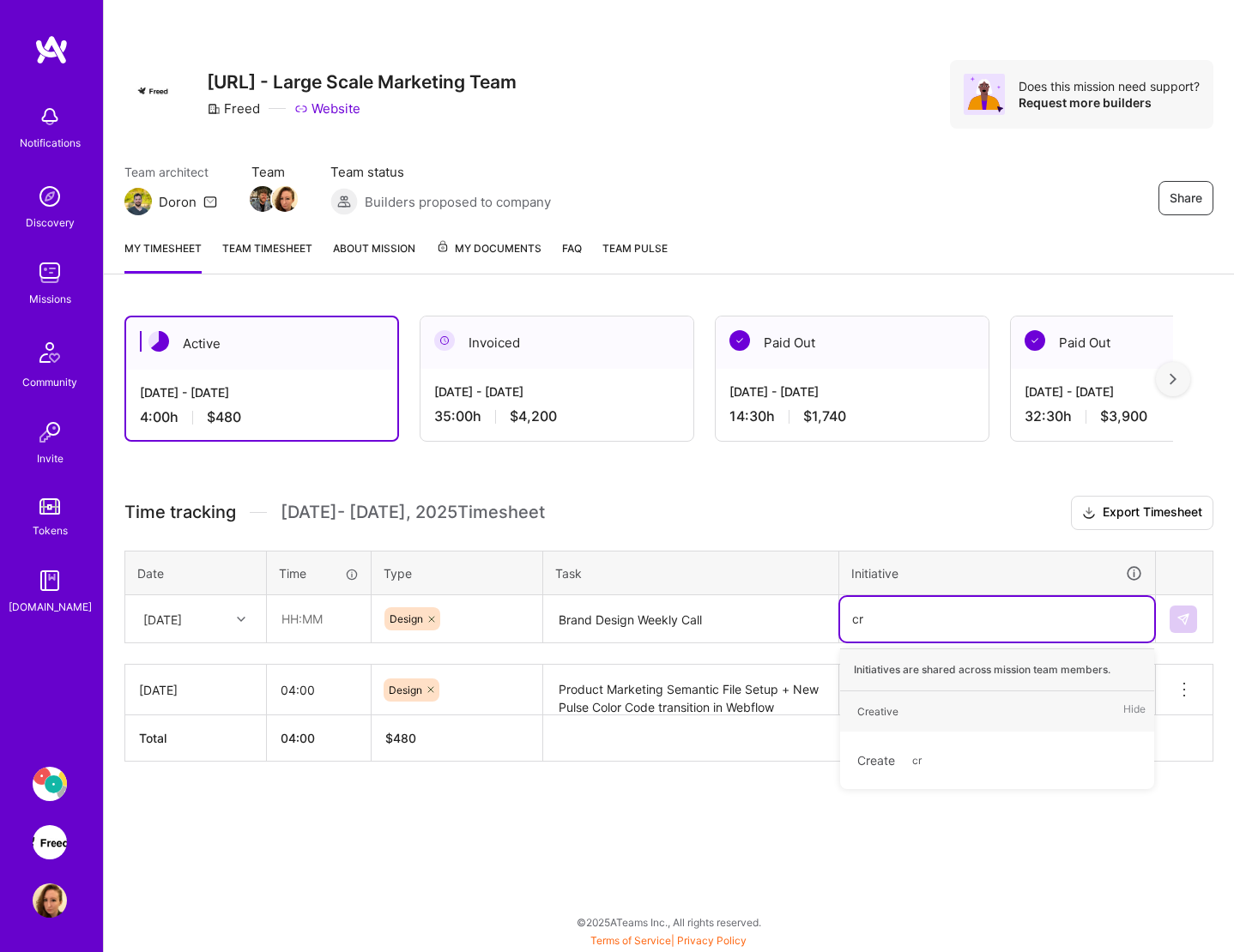
type input "cre"
click at [877, 710] on div "Creative" at bounding box center [878, 711] width 41 height 18
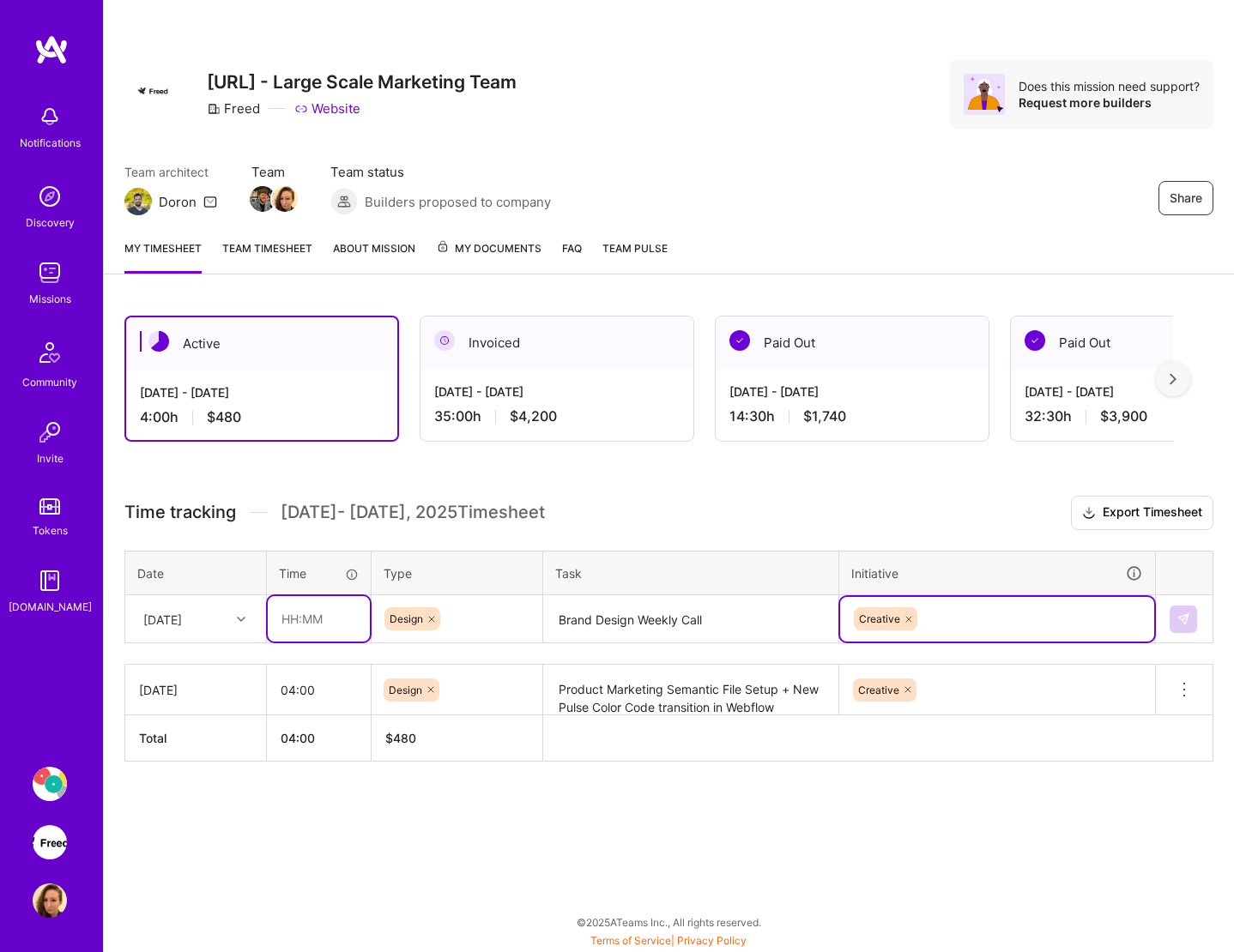
click at [334, 637] on input "text" at bounding box center [319, 618] width 102 height 46
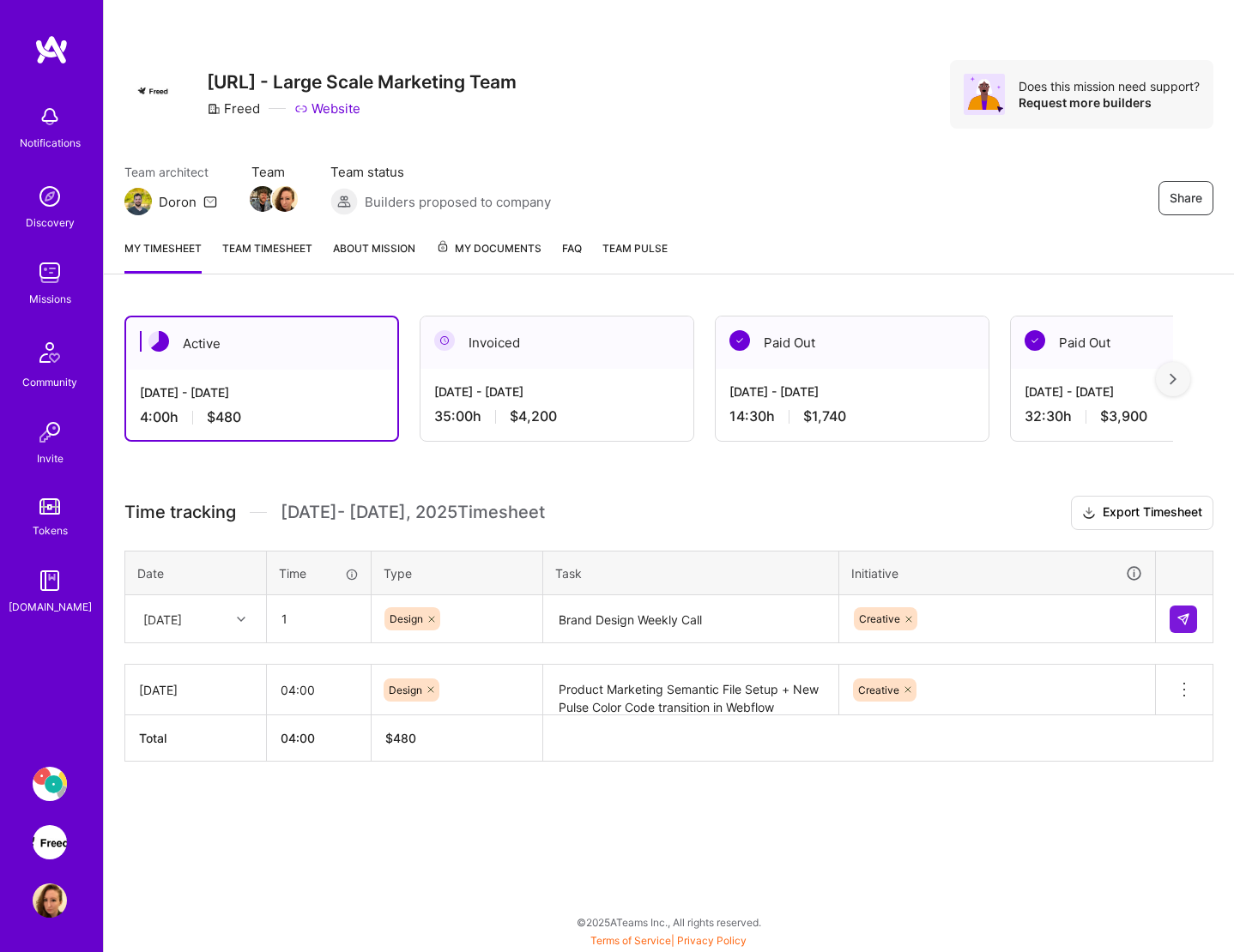
type input "01:00"
click at [1059, 615] on div "Creative" at bounding box center [997, 619] width 314 height 45
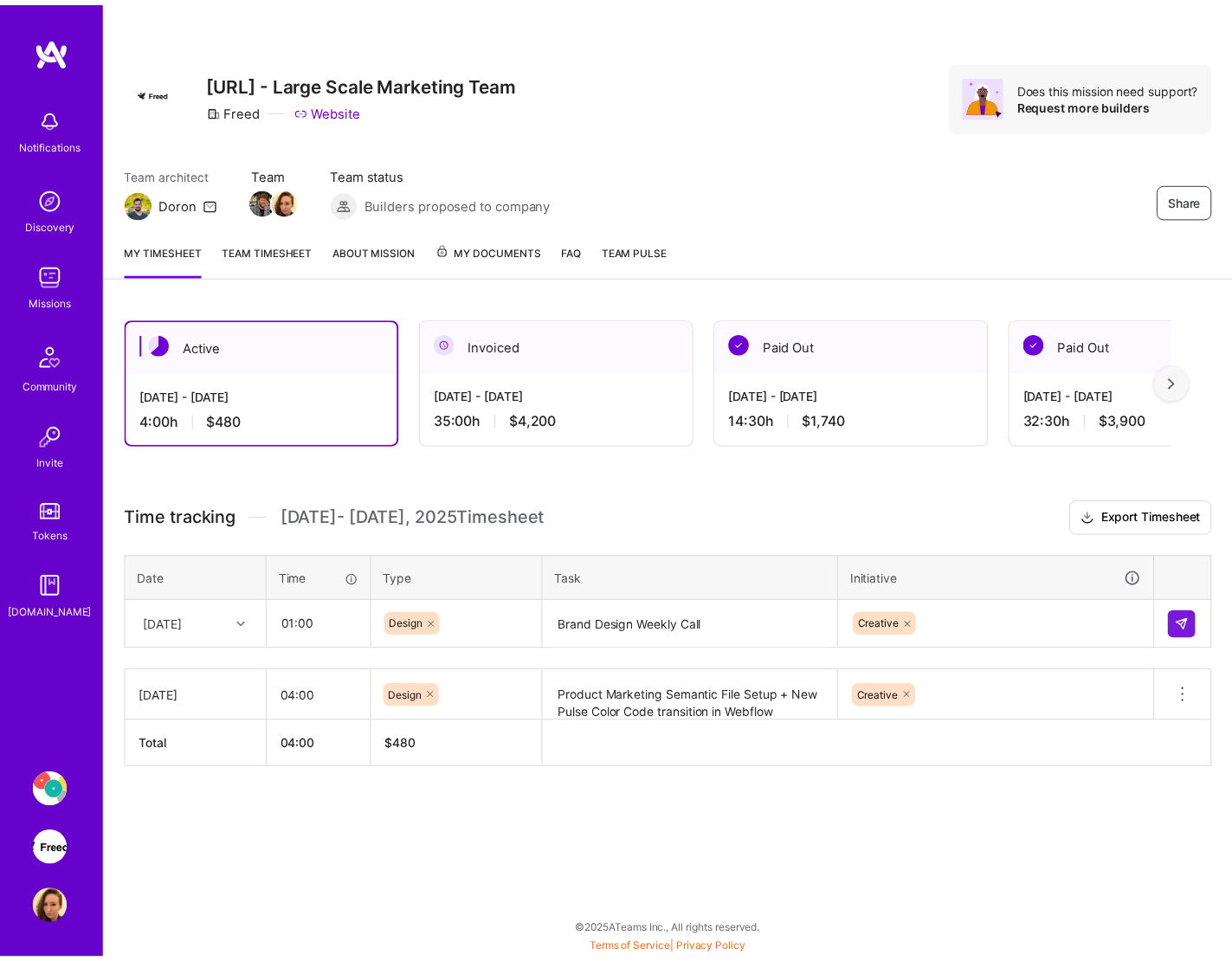
scroll to position [49, 0]
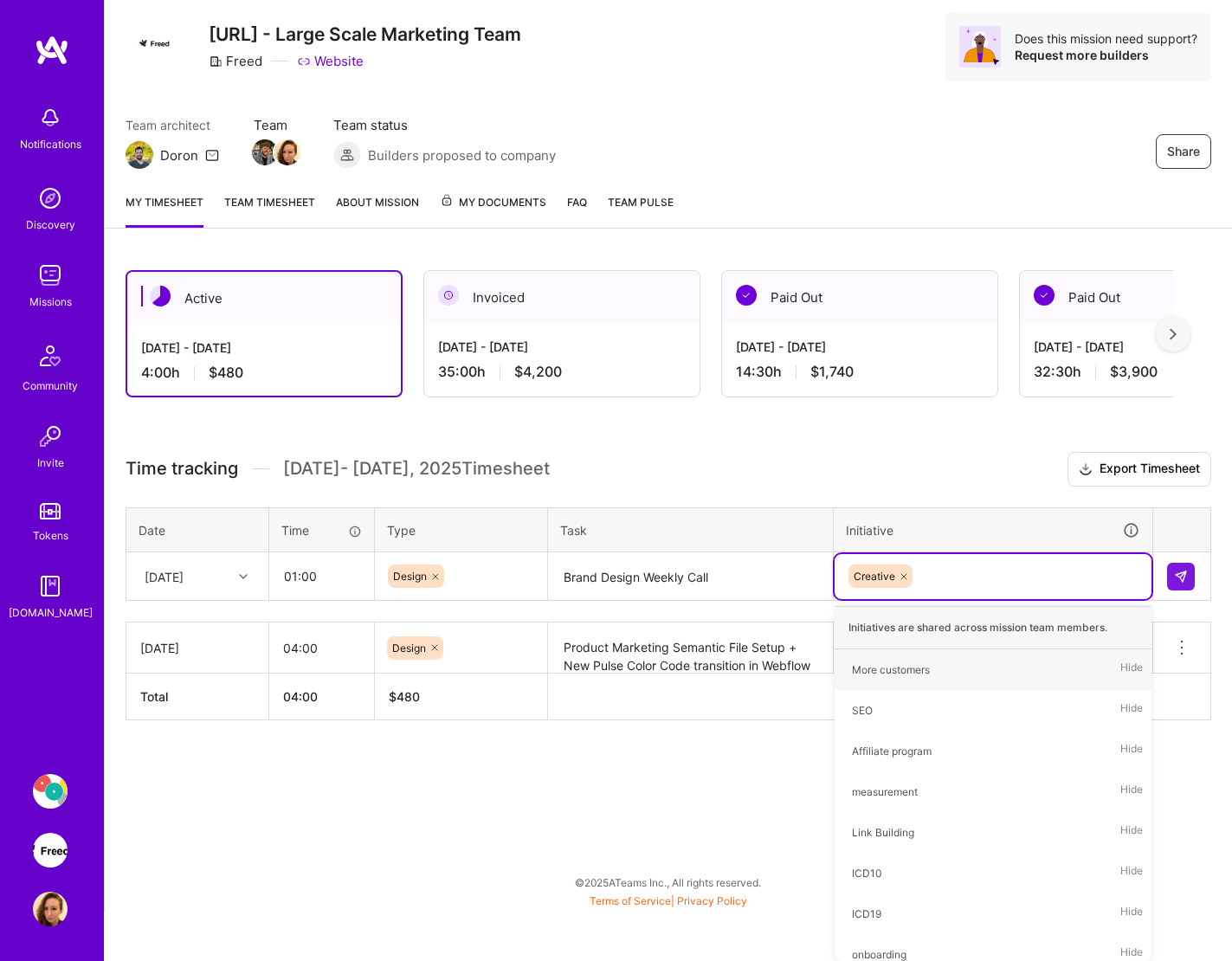
click at [1165, 584] on table "Date Time Type Task Initiative [DATE] 01:00 Design Brand Design Weekly Call opt…" at bounding box center [668, 555] width 1086 height 95
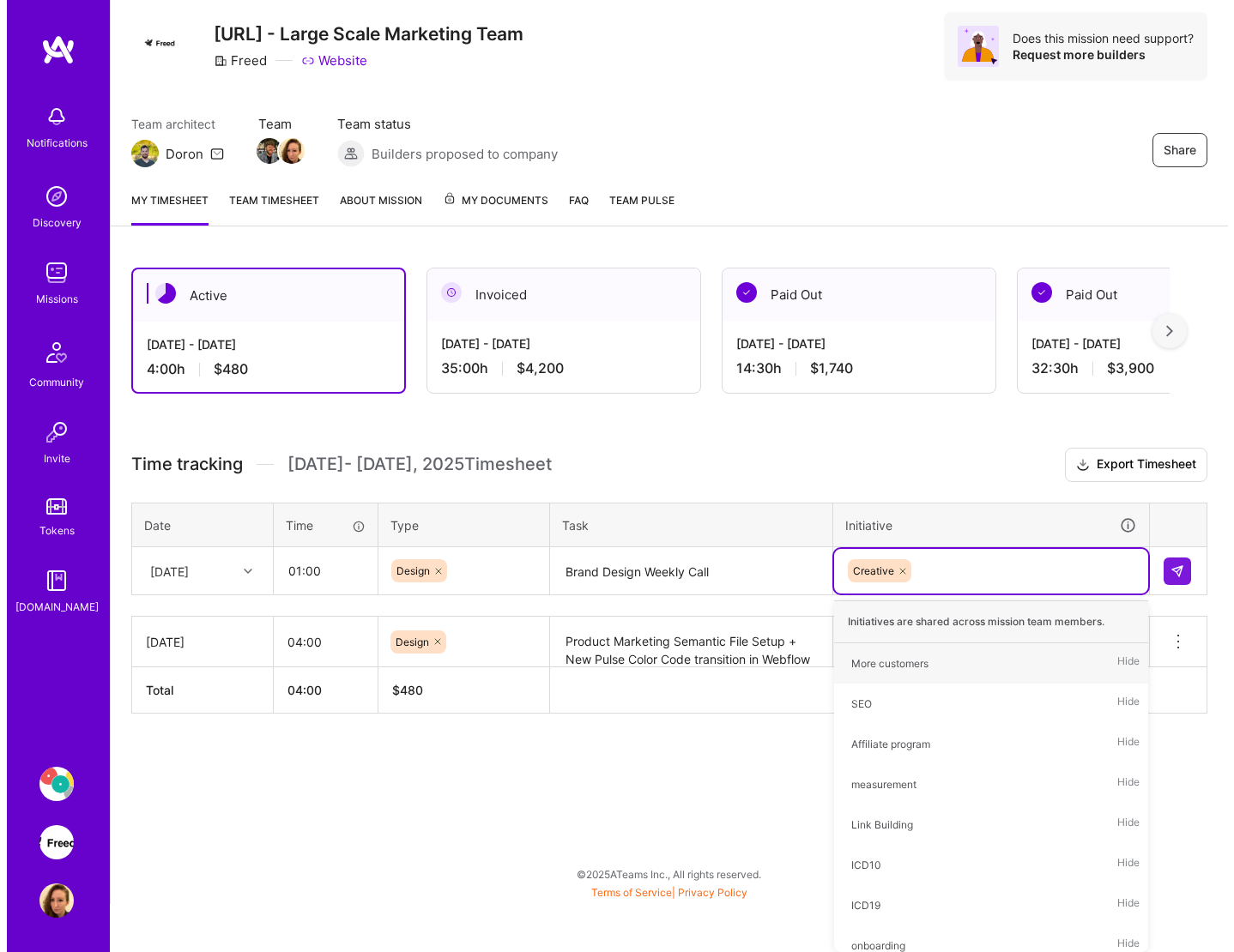
scroll to position [0, 0]
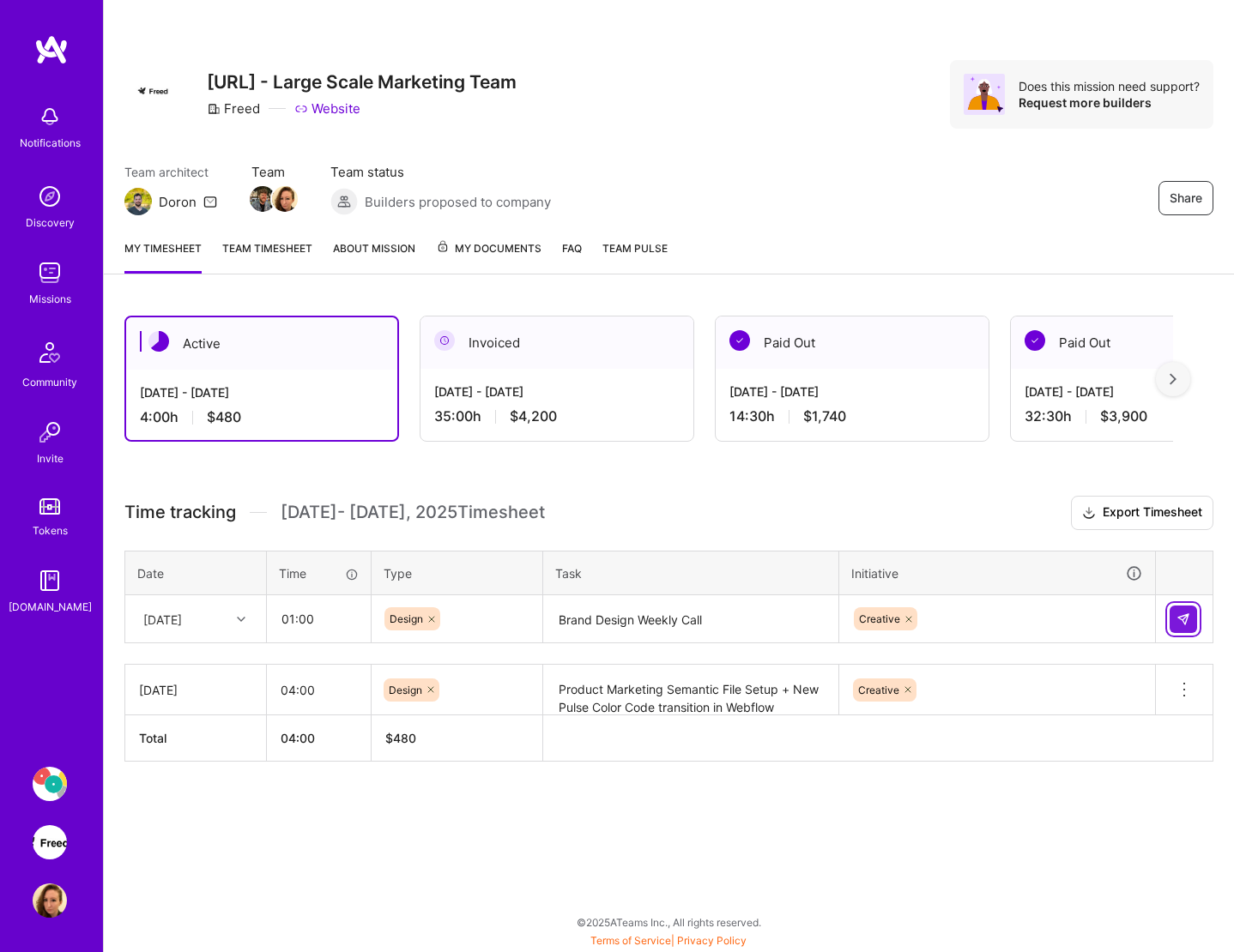
click at [1155, 615] on img at bounding box center [1183, 619] width 14 height 14
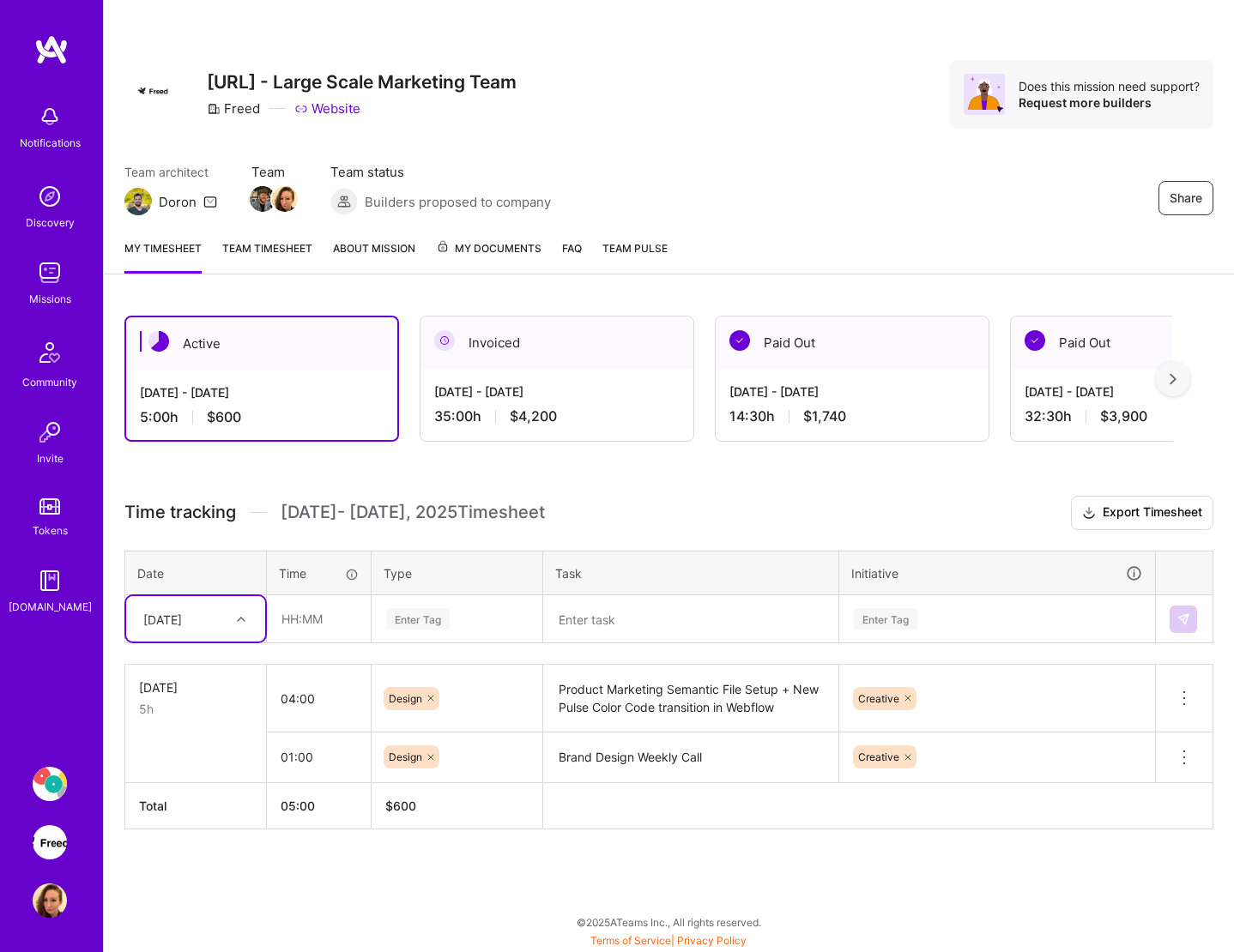
click at [649, 616] on textarea at bounding box center [691, 619] width 292 height 46
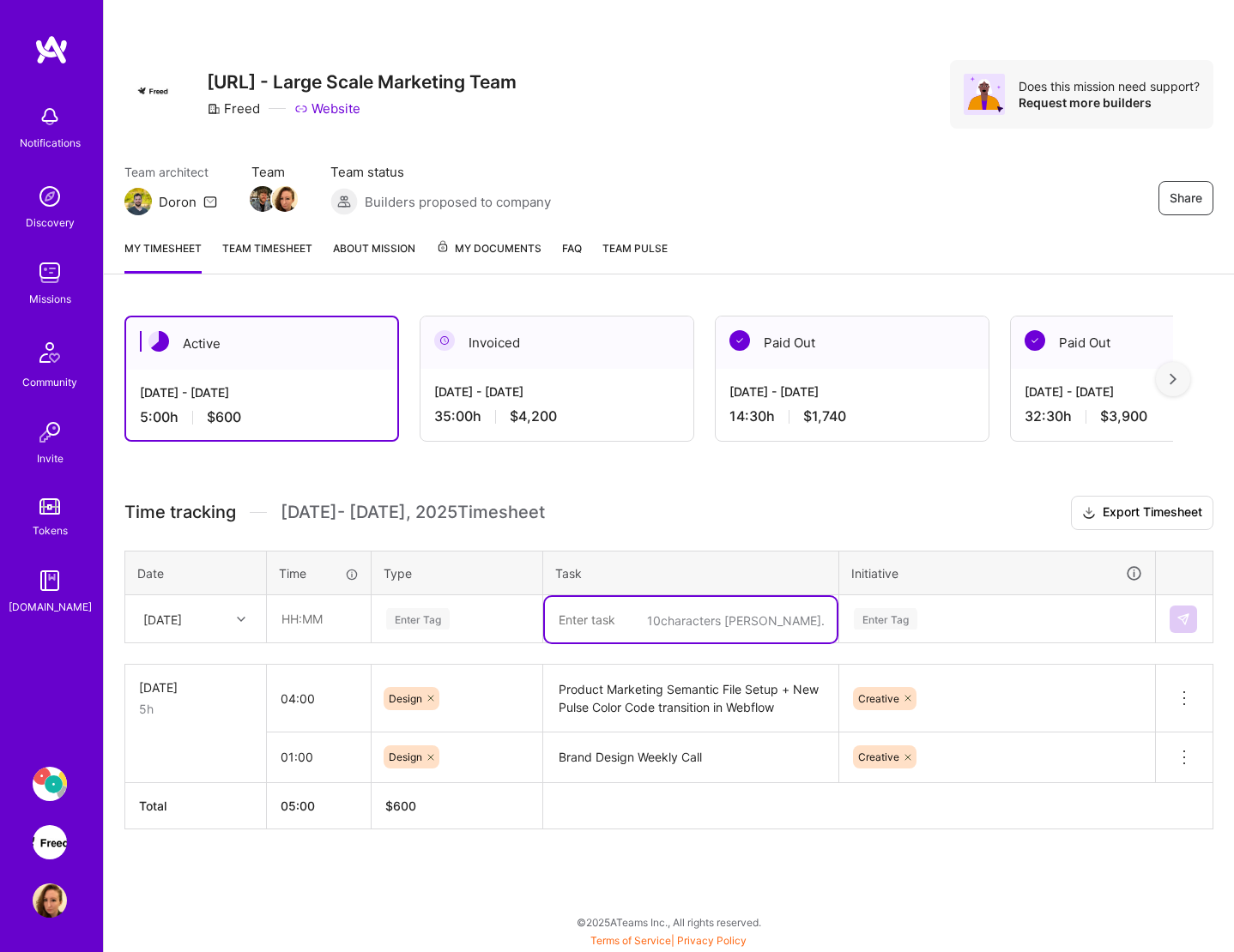
paste textarea "Adding Pulse colors to the new Brand Guide"
type textarea "Adding Pulse colors to the new Brand Guide"
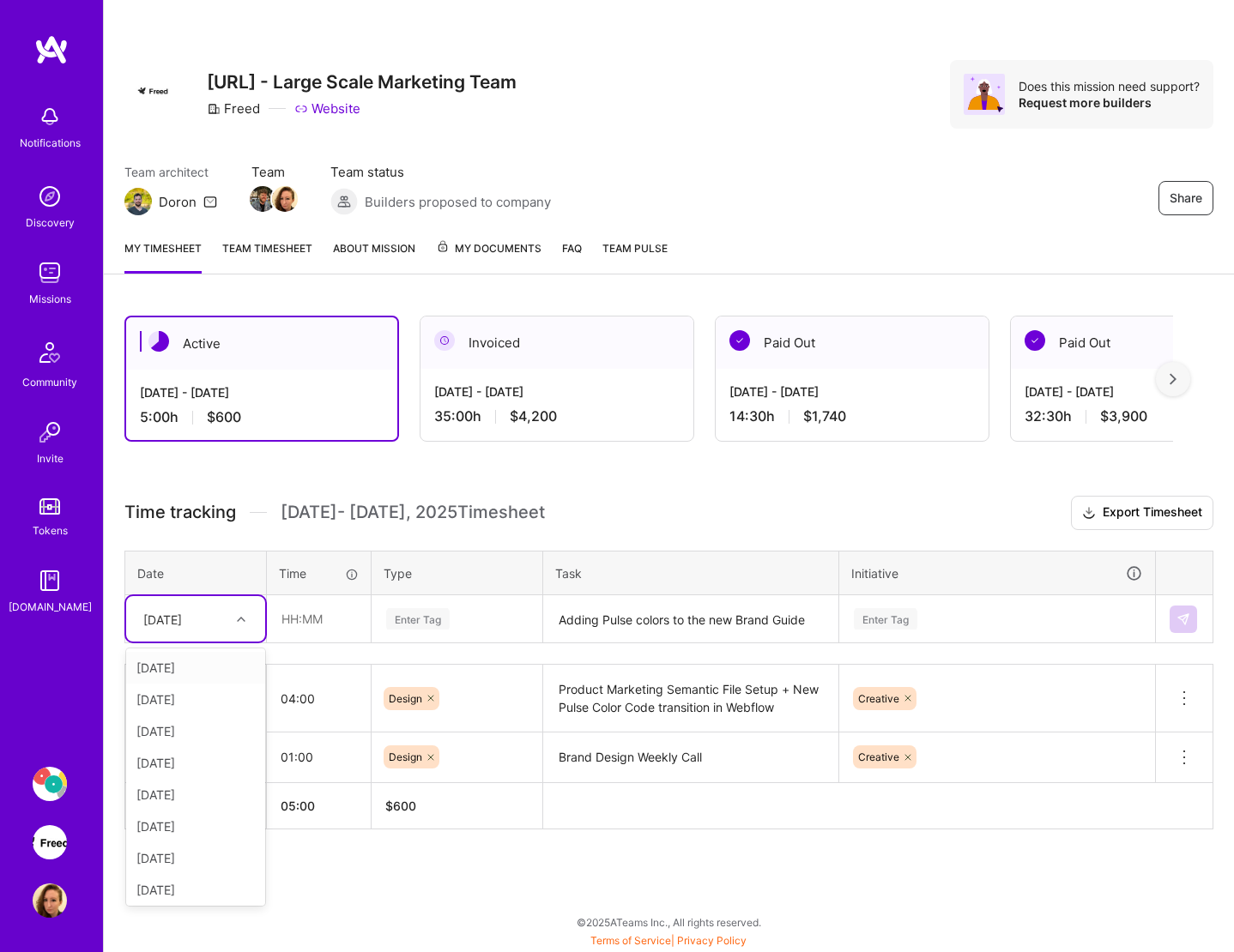
click at [236, 625] on div at bounding box center [243, 619] width 27 height 22
click at [218, 670] on div "[DATE]" at bounding box center [195, 668] width 139 height 32
click at [301, 620] on input "text" at bounding box center [319, 618] width 102 height 46
type input "02:00"
click at [423, 620] on div "Enter Tag" at bounding box center [418, 618] width 63 height 27
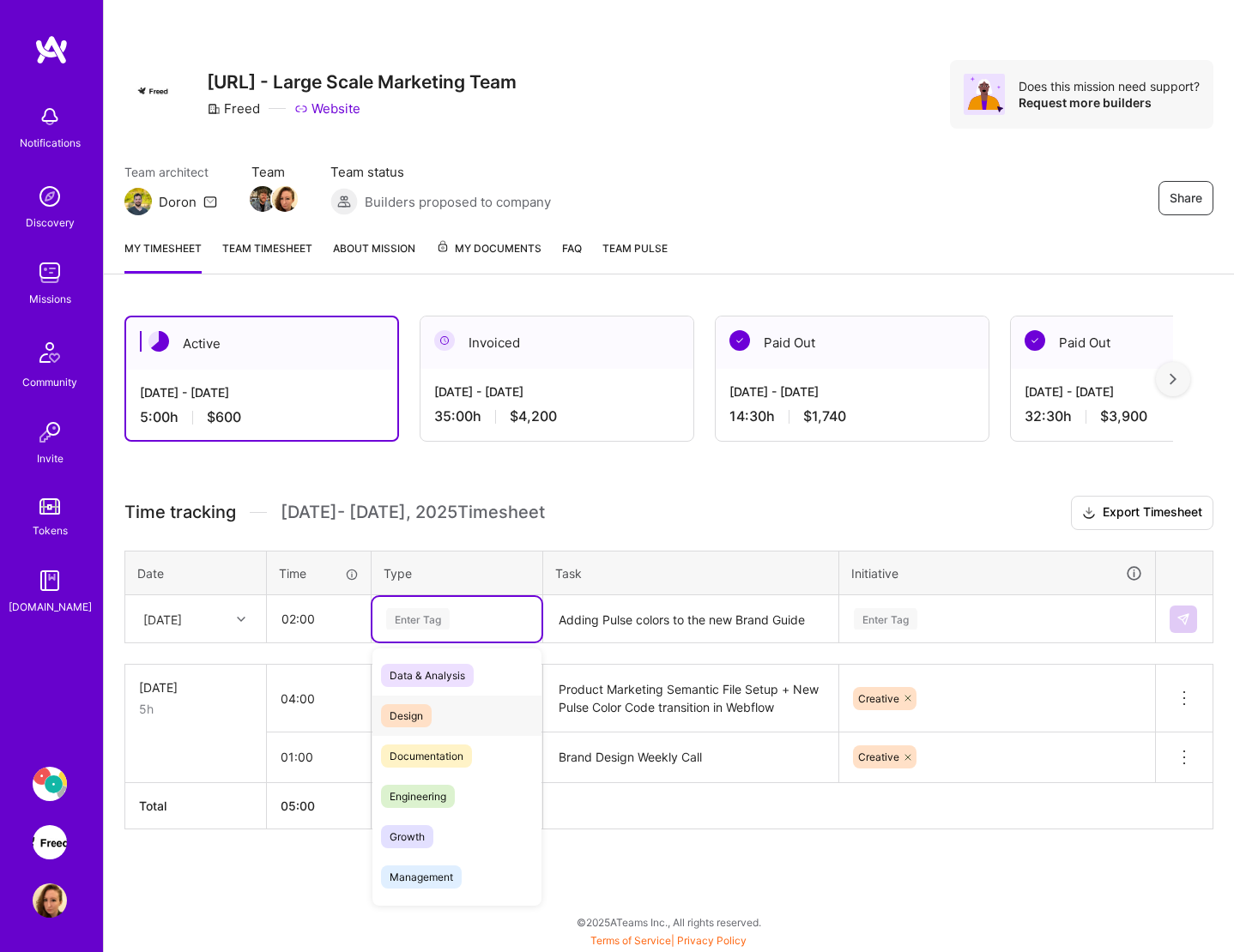
click at [410, 707] on span "Design" at bounding box center [406, 715] width 50 height 23
click at [960, 619] on div "Enter Tag" at bounding box center [997, 619] width 314 height 45
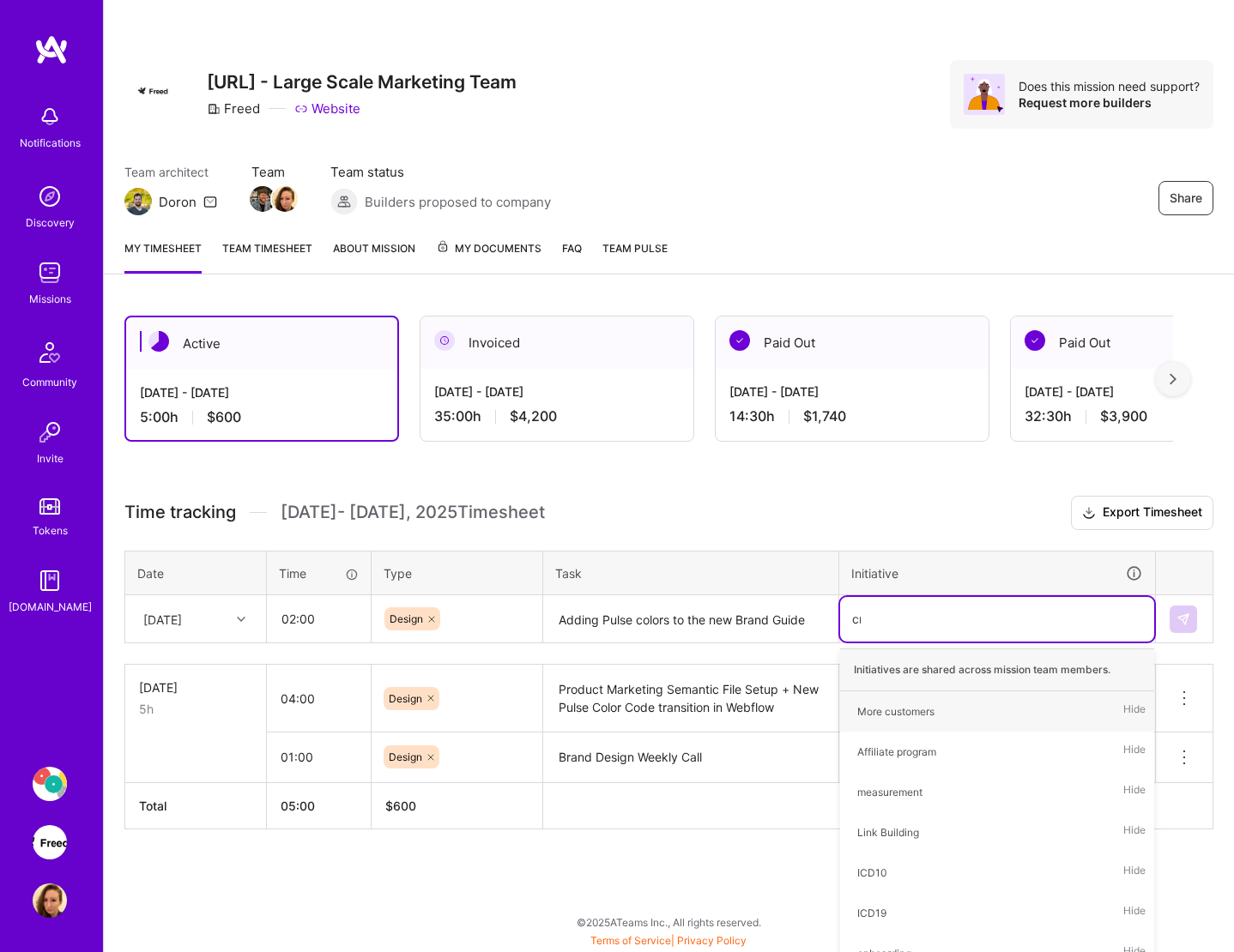
type input "cre"
click at [884, 708] on div "Creative" at bounding box center [878, 711] width 41 height 18
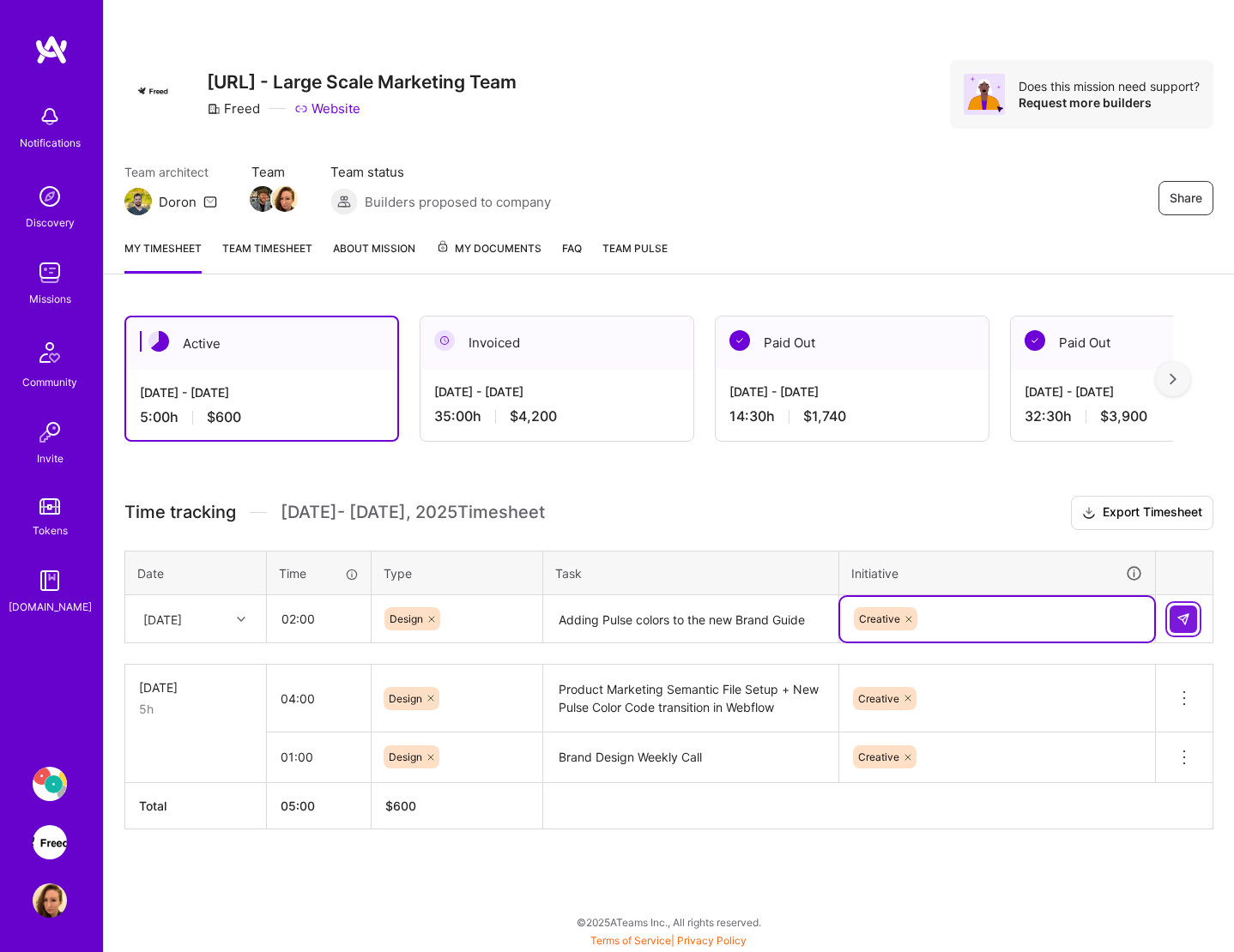
click at [1155, 613] on img at bounding box center [1183, 619] width 14 height 14
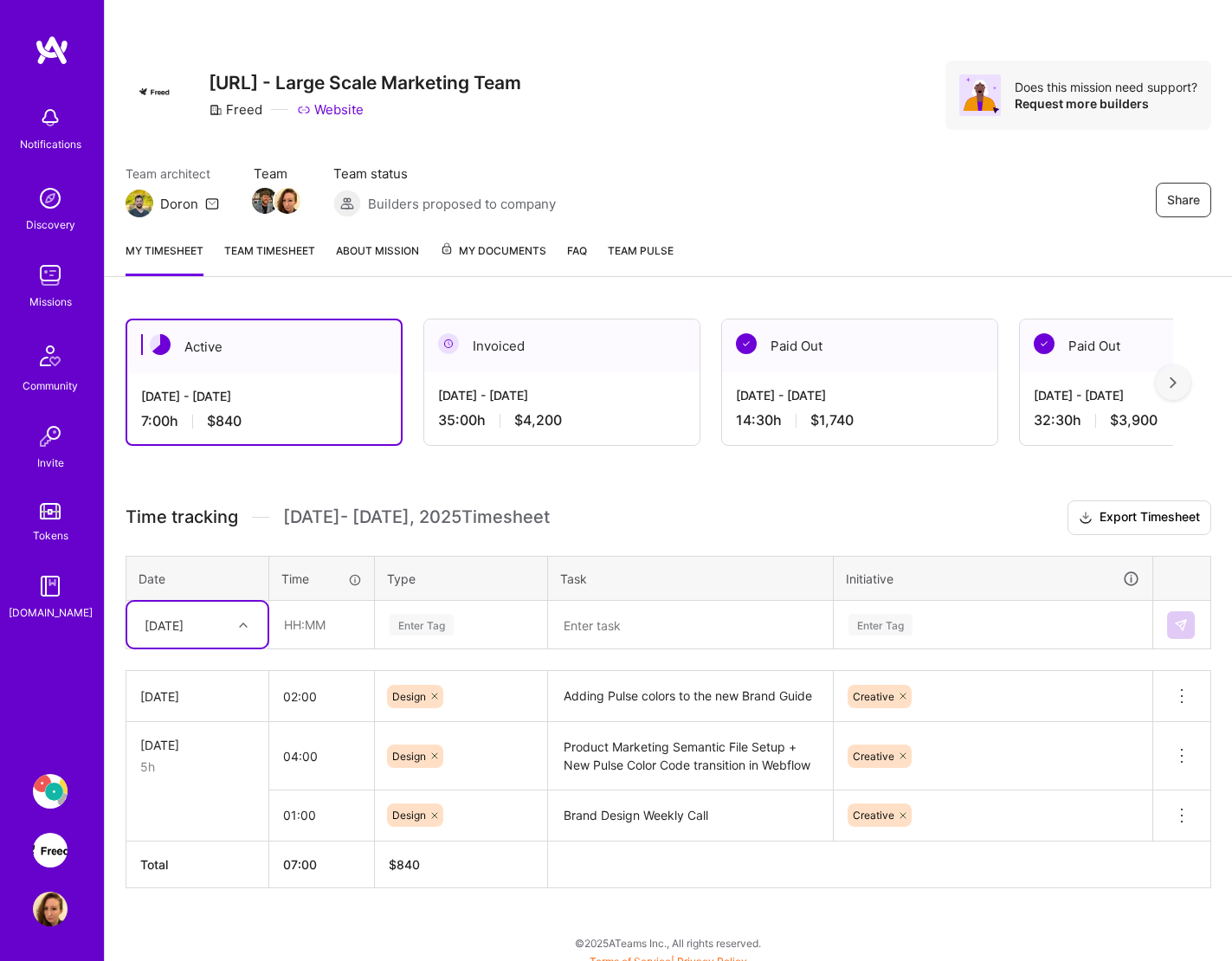
click at [691, 625] on textarea at bounding box center [691, 625] width 281 height 46
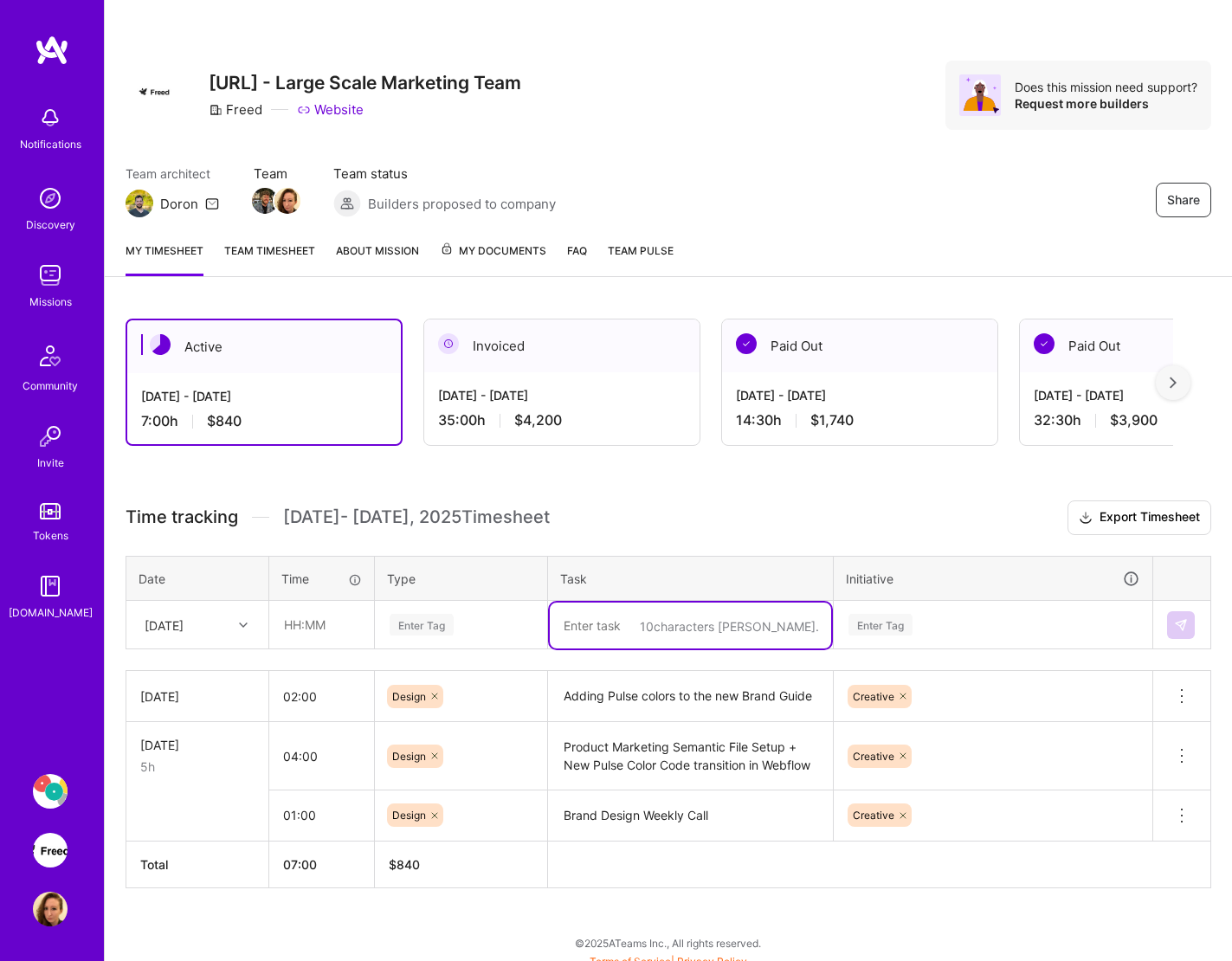
paste textarea "EHR Push Round 02"
type textarea "EHR Push Round 02"
click at [231, 627] on div "[DATE]" at bounding box center [184, 624] width 96 height 28
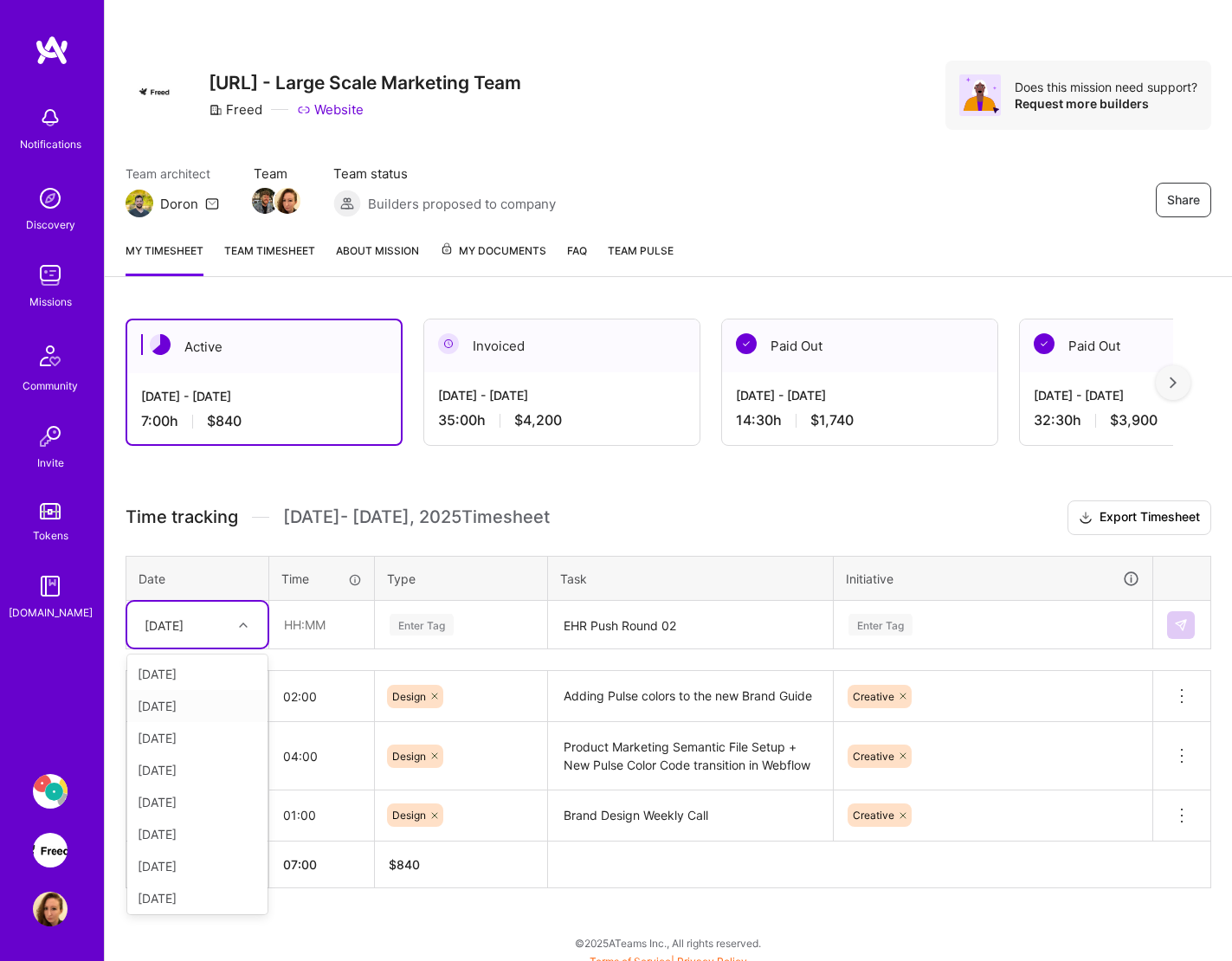
click at [207, 710] on div "[DATE]" at bounding box center [197, 706] width 140 height 32
click at [313, 624] on input "text" at bounding box center [322, 624] width 103 height 46
type input "00:30"
click at [950, 625] on div "Enter Tag" at bounding box center [993, 625] width 317 height 45
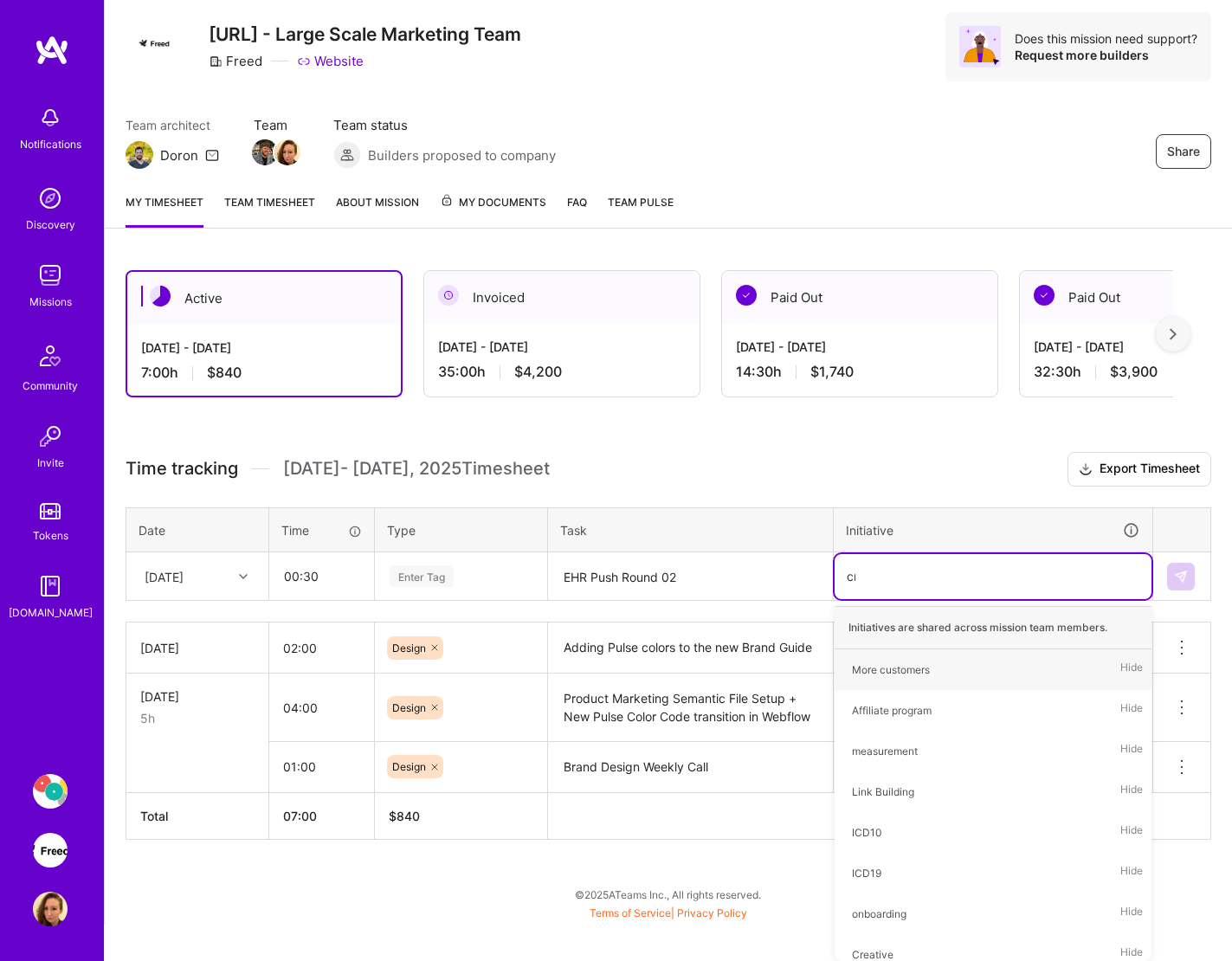
scroll to position [12, 0]
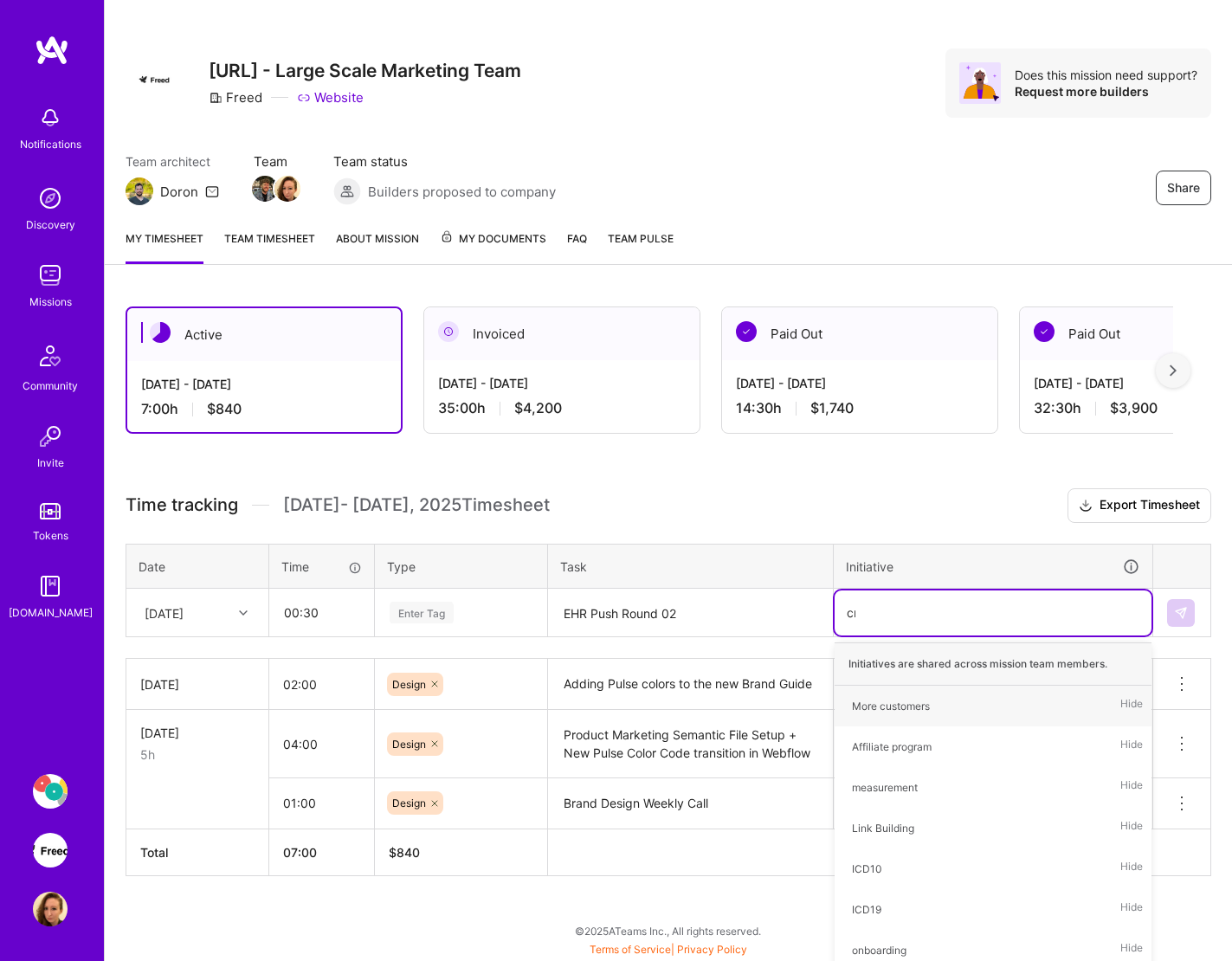
type input "cre"
click at [909, 705] on div "Creative Hide" at bounding box center [993, 706] width 317 height 40
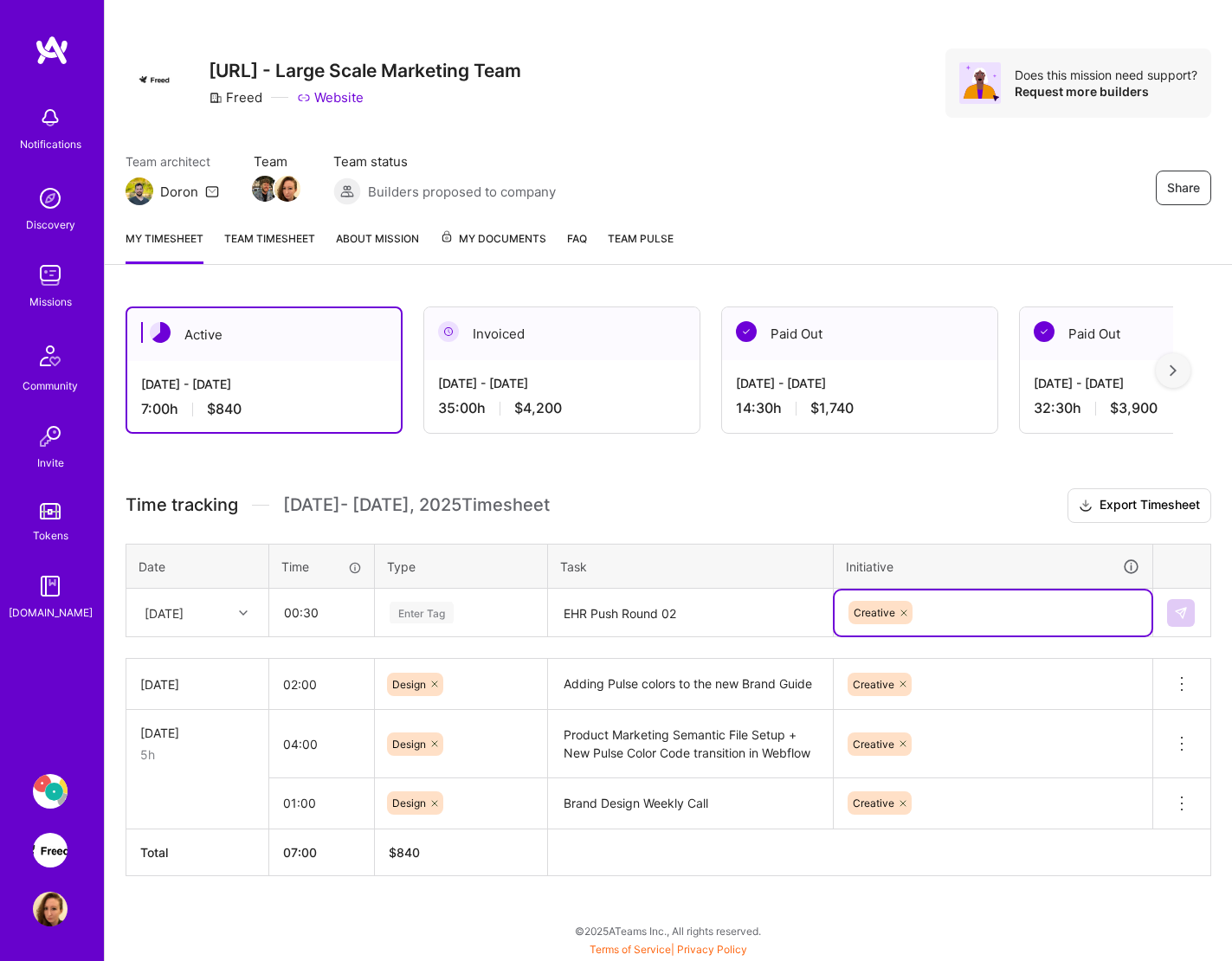
click at [447, 615] on div "Enter Tag" at bounding box center [421, 612] width 64 height 27
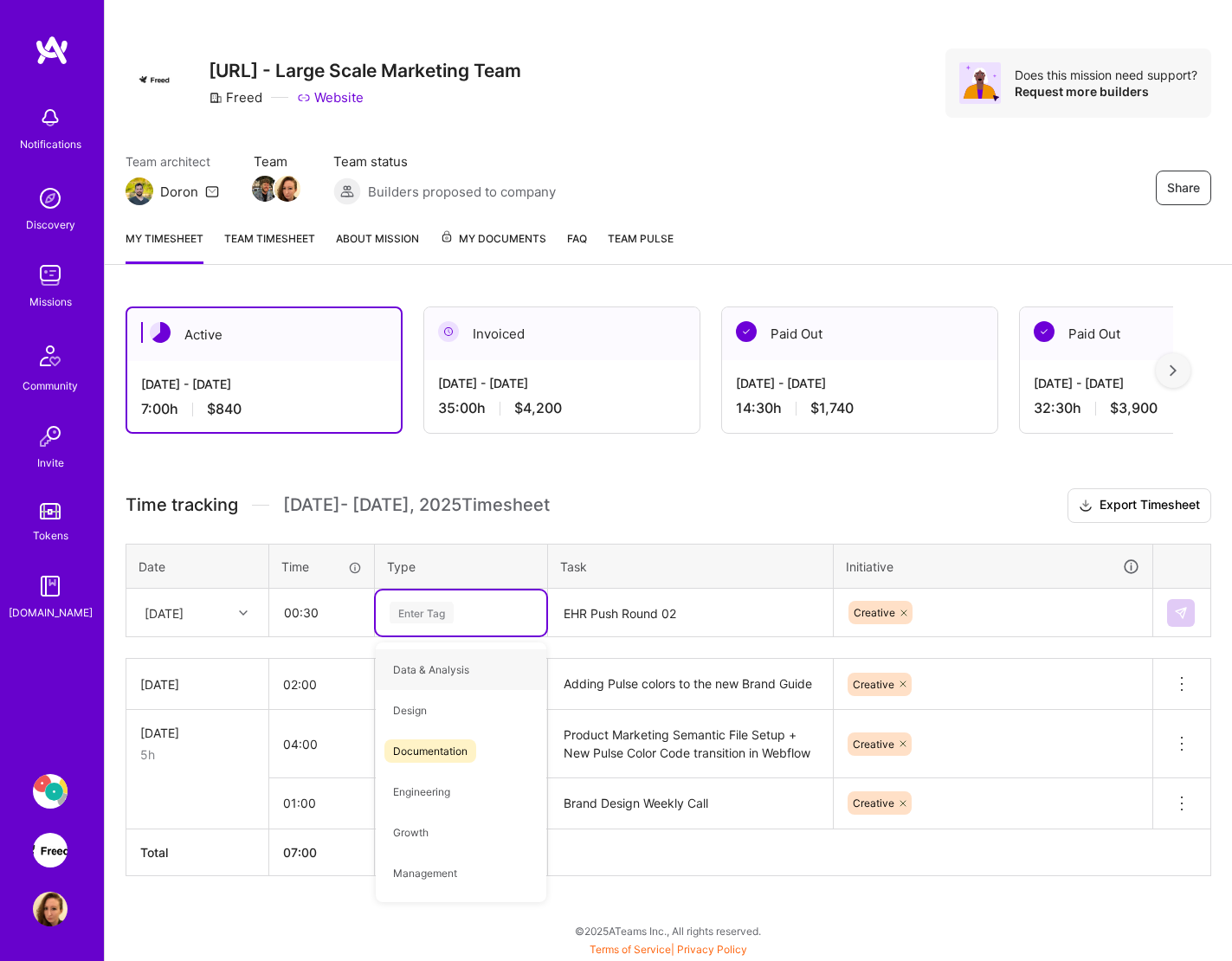
type input "c"
type input "de"
click at [433, 673] on span "Design" at bounding box center [410, 669] width 51 height 23
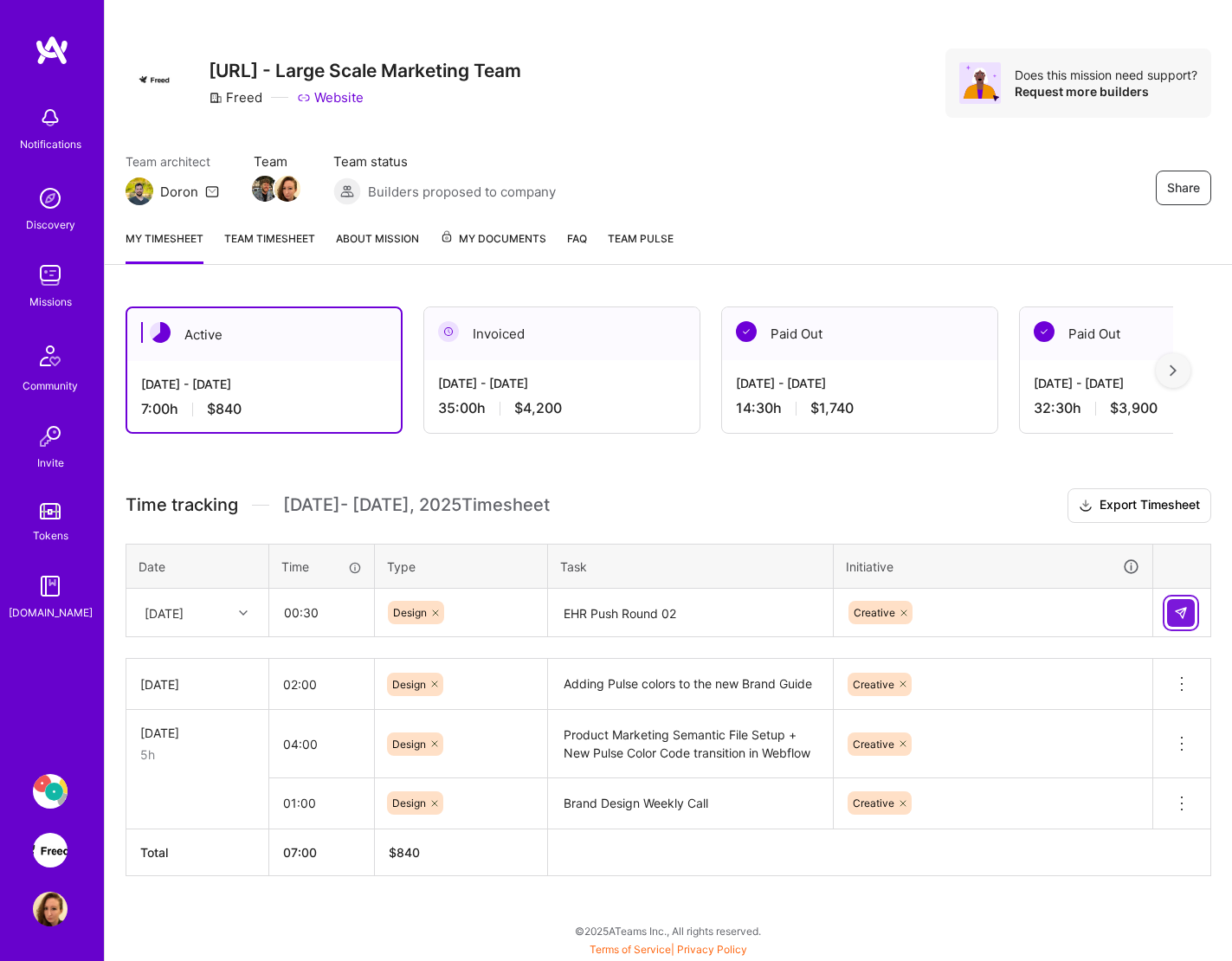
click at [1165, 614] on img at bounding box center [1180, 613] width 14 height 14
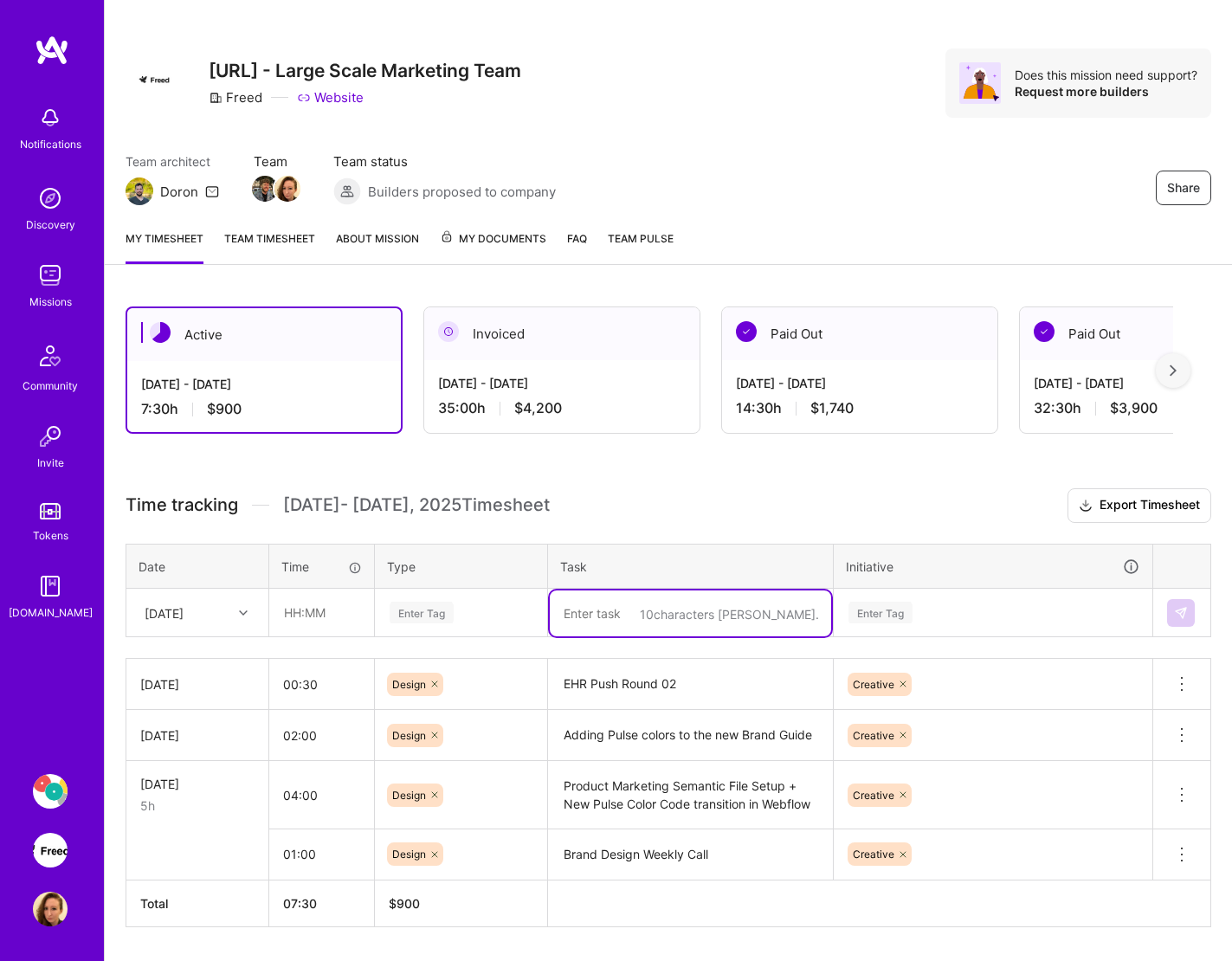
click at [655, 602] on textarea at bounding box center [691, 613] width 281 height 46
paste textarea "Design Weekly Call"
type textarea "Design Weekly Call"
click at [234, 610] on div at bounding box center [245, 613] width 27 height 23
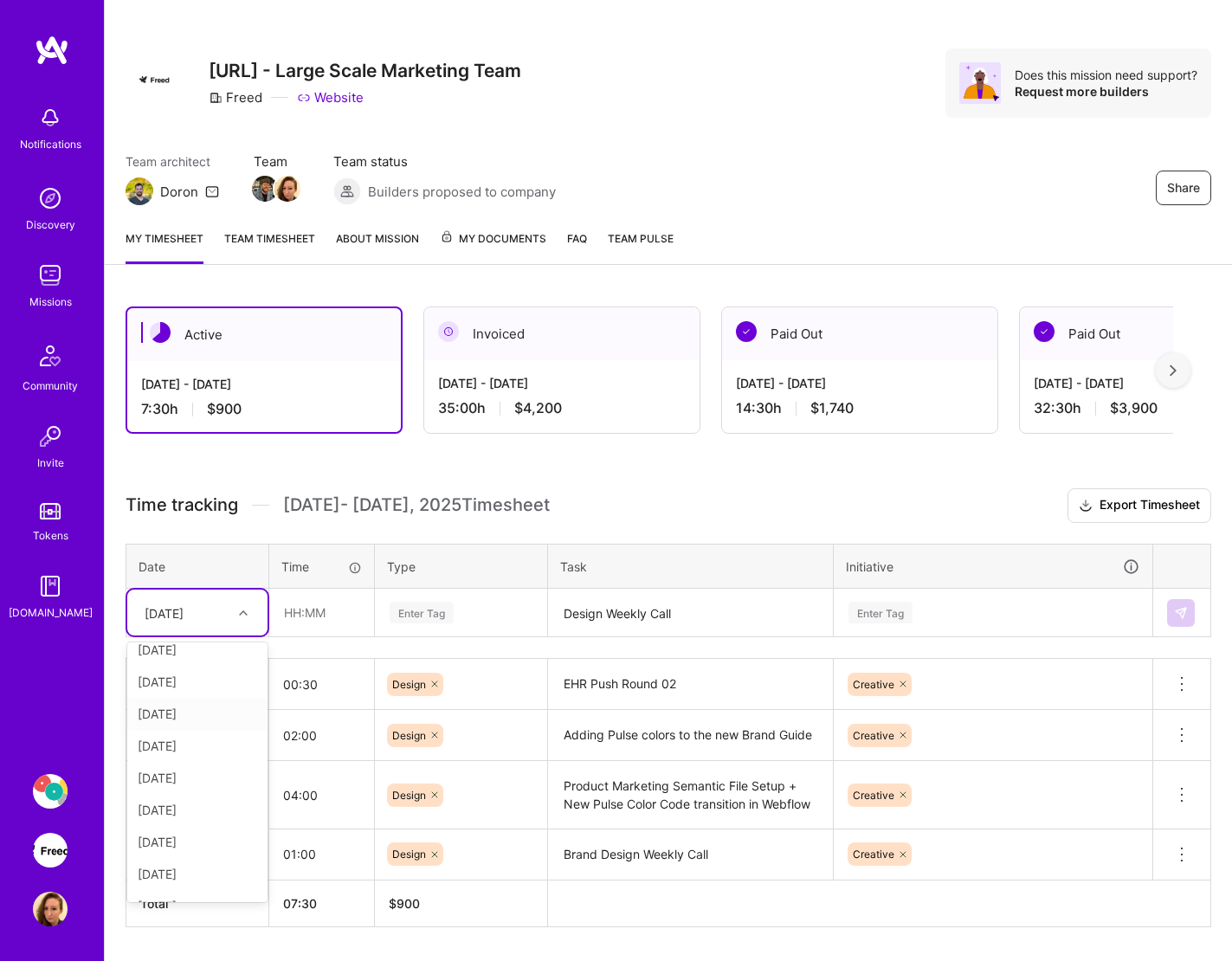
scroll to position [52, 0]
click at [203, 739] on div "[DATE]" at bounding box center [197, 738] width 140 height 32
click at [333, 614] on input "text" at bounding box center [322, 612] width 103 height 46
type input "01:00"
click at [445, 606] on div "Enter Tag" at bounding box center [421, 612] width 64 height 27
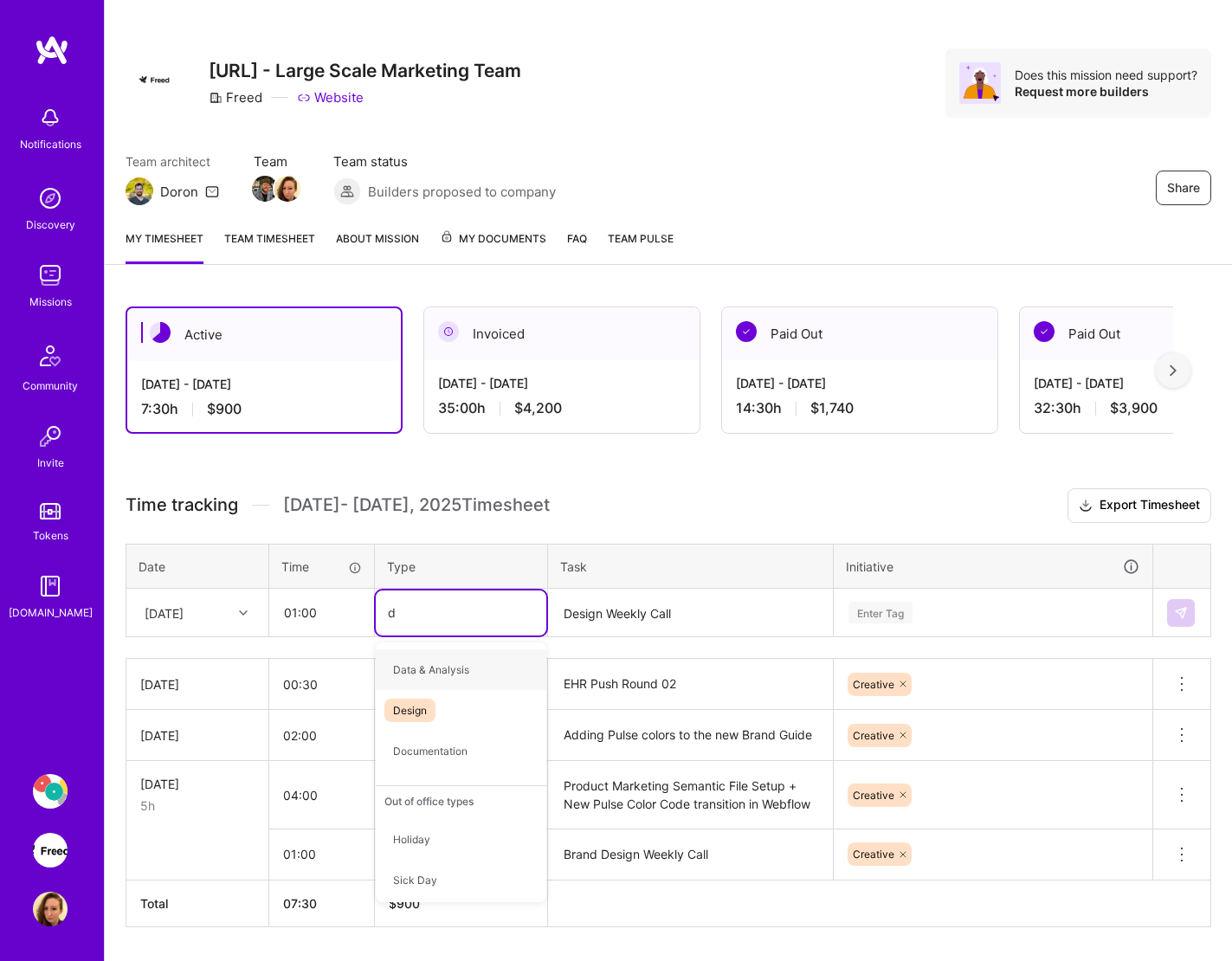
type input "de"
click at [430, 668] on span "Design" at bounding box center [410, 669] width 51 height 23
click at [980, 608] on div "Enter Tag" at bounding box center [993, 613] width 317 height 45
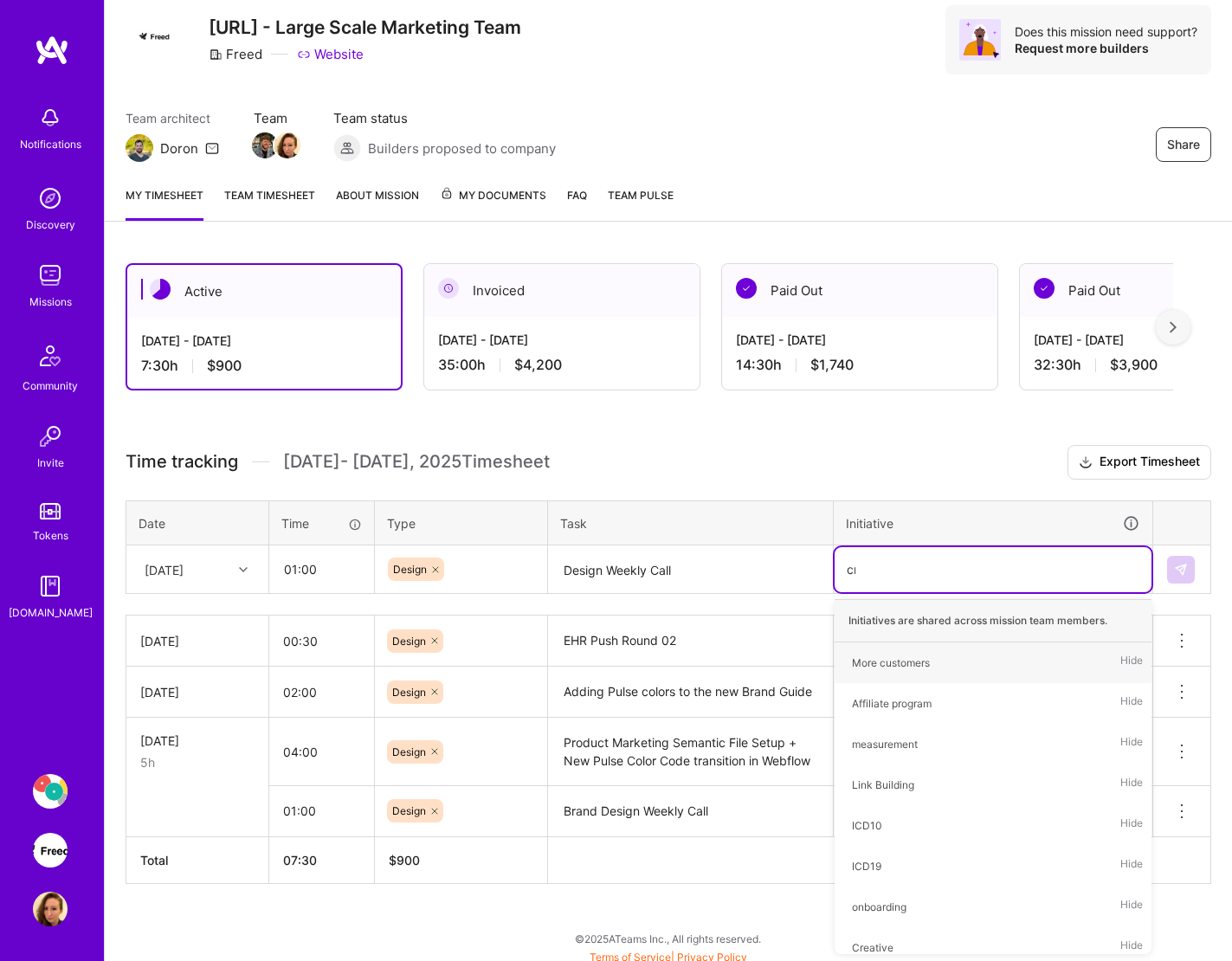
type input "cre"
click at [889, 664] on div "Creative" at bounding box center [873, 663] width 41 height 18
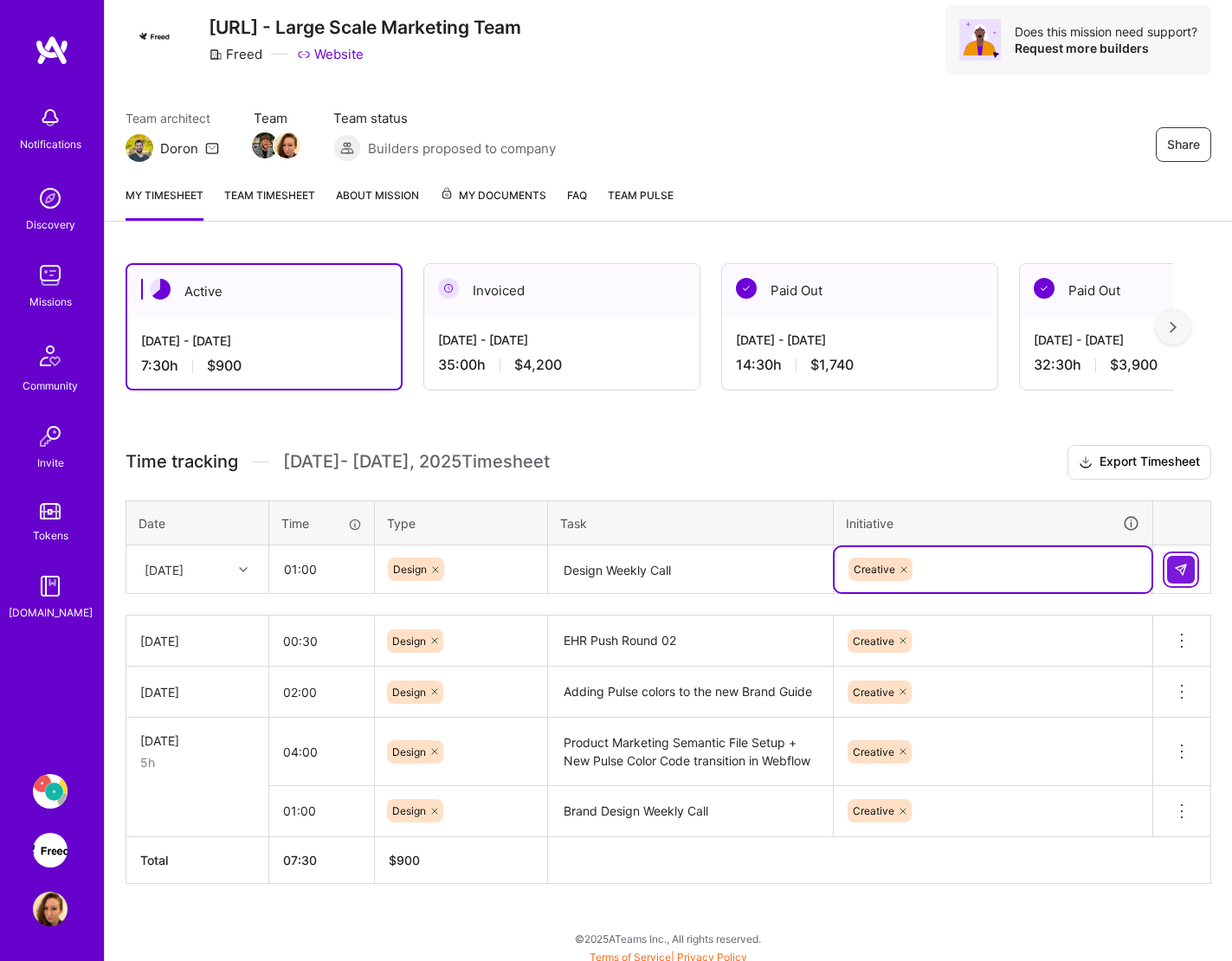
click at [1165, 572] on button at bounding box center [1181, 570] width 28 height 28
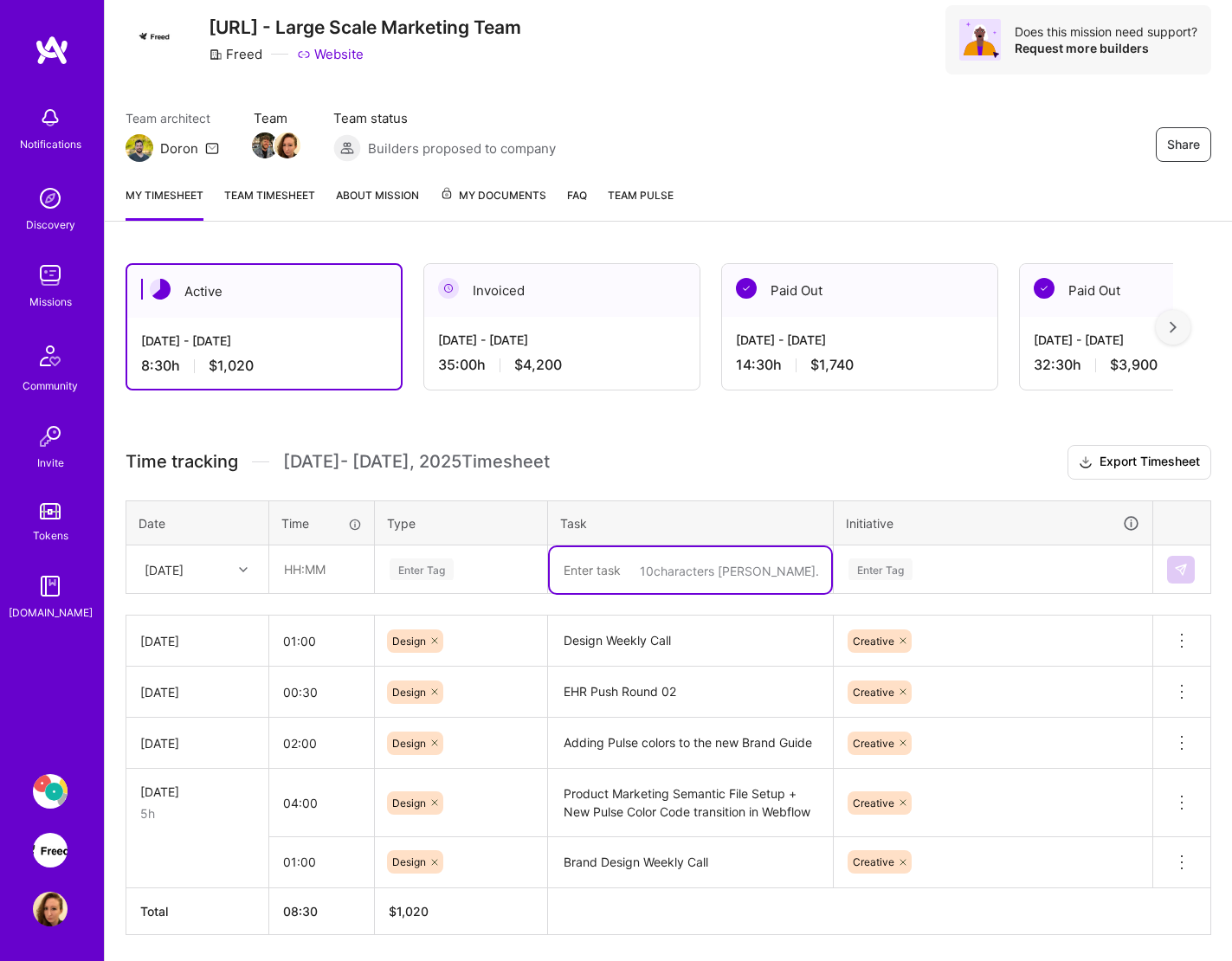
click at [631, 572] on textarea at bounding box center [691, 570] width 281 height 46
paste textarea "EHR Push Extension page updates"
type textarea "EHR Push Extension page updates"
click at [236, 572] on div at bounding box center [245, 570] width 27 height 23
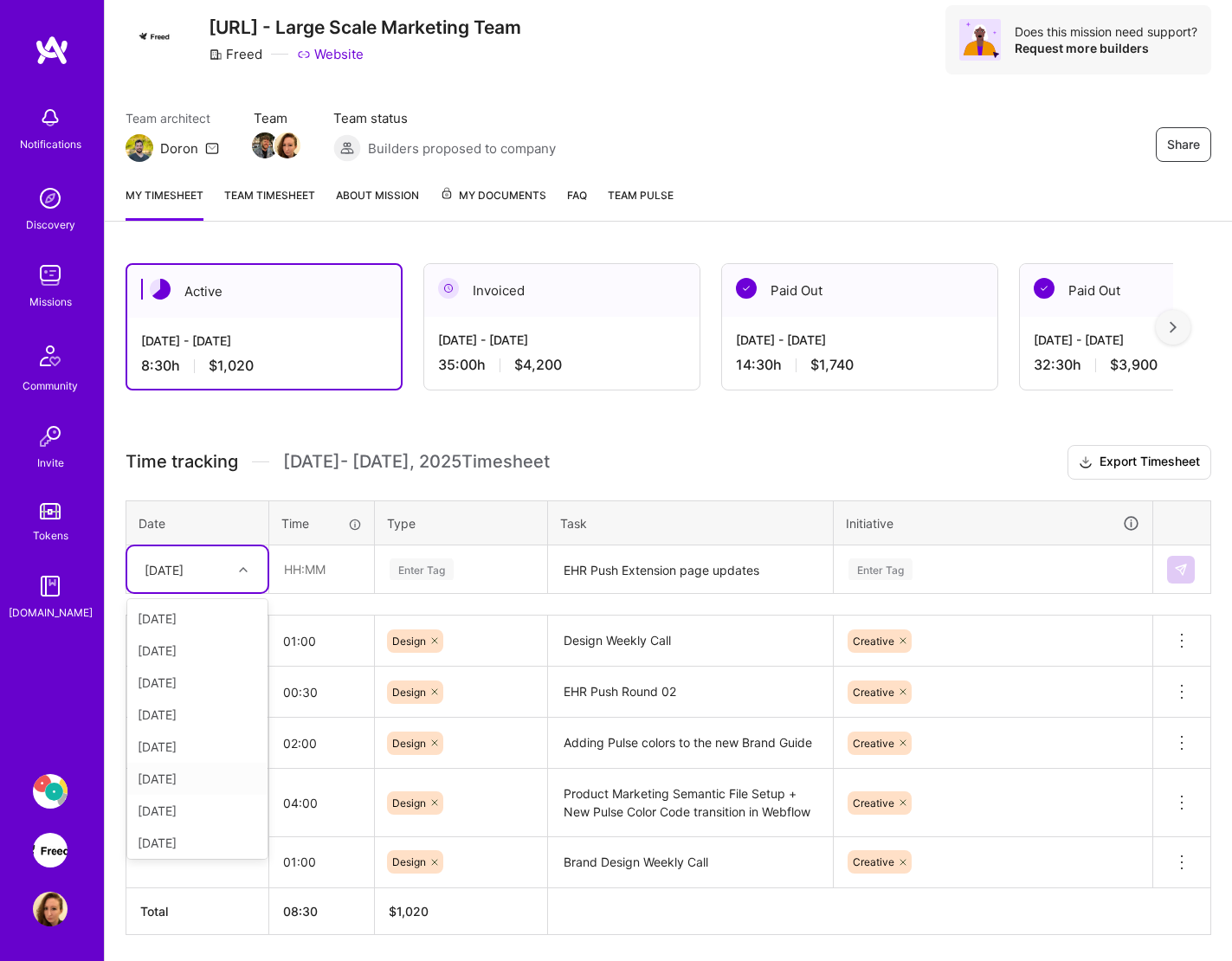
click at [179, 771] on div "[DATE]" at bounding box center [197, 779] width 140 height 32
click at [312, 569] on input "text" at bounding box center [322, 569] width 103 height 46
type input "02:00"
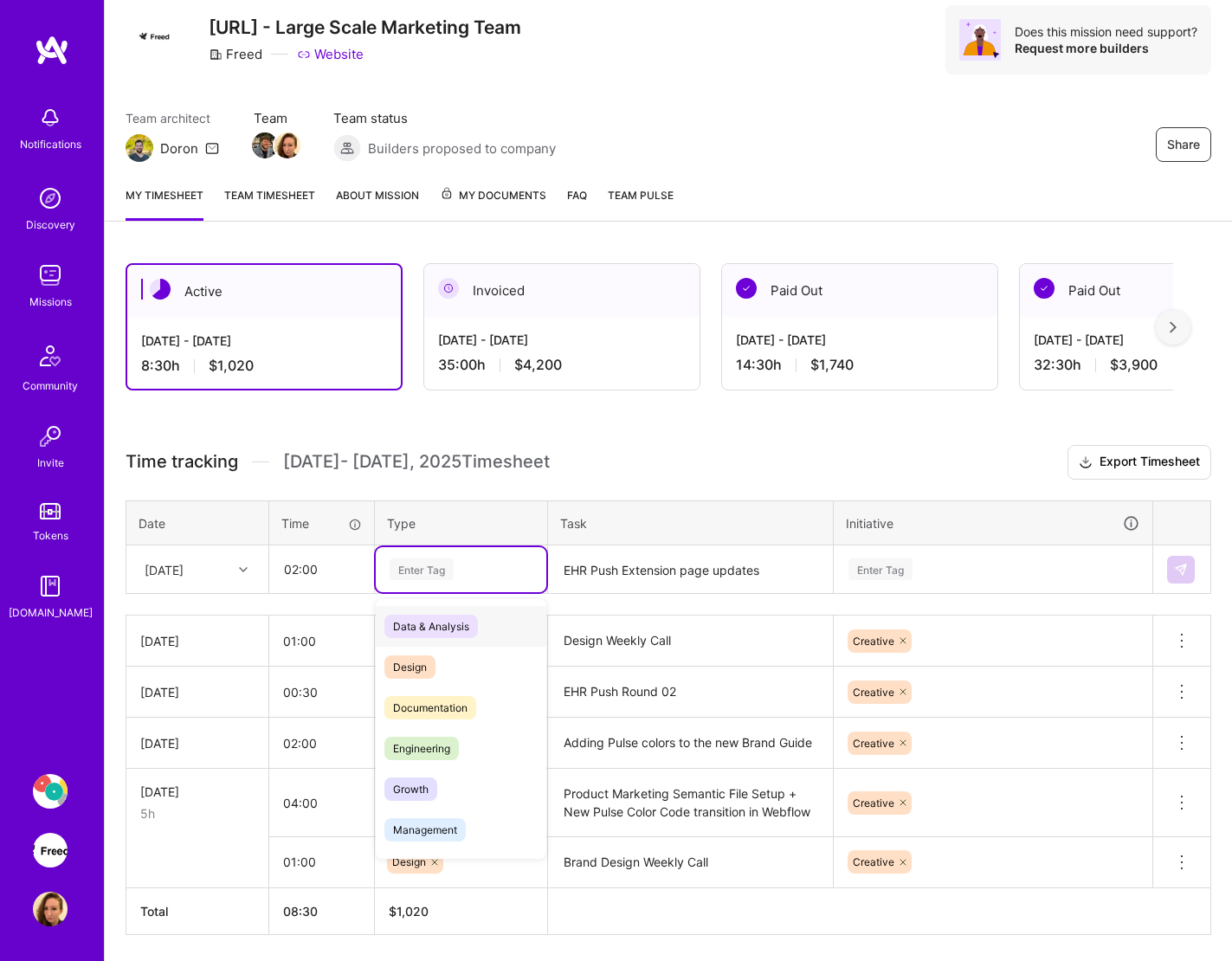
click at [455, 569] on div "Enter Tag" at bounding box center [461, 569] width 146 height 22
type input "d"
click at [455, 664] on div "Design" at bounding box center [461, 666] width 171 height 40
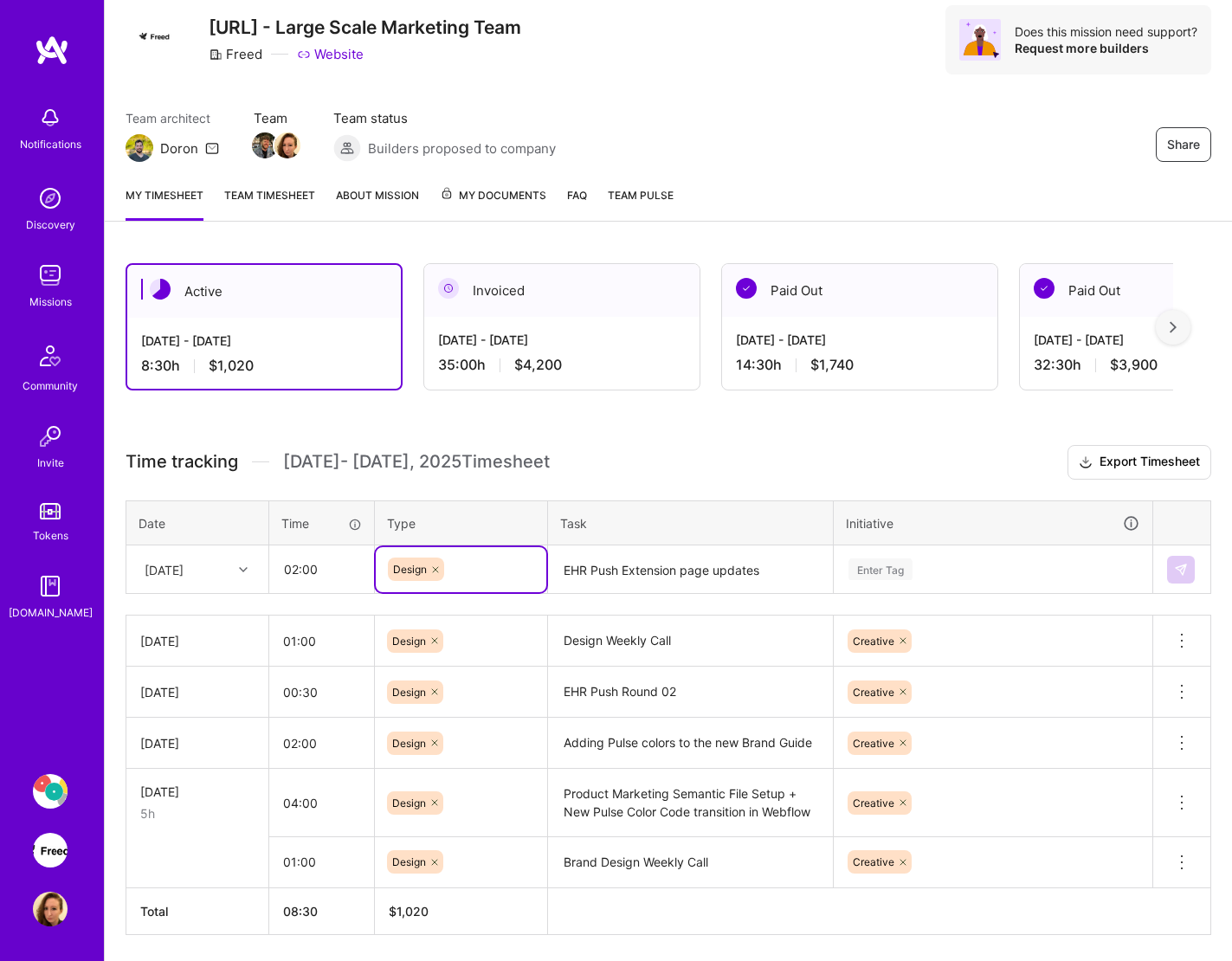
click at [964, 565] on div "Enter Tag" at bounding box center [993, 569] width 293 height 22
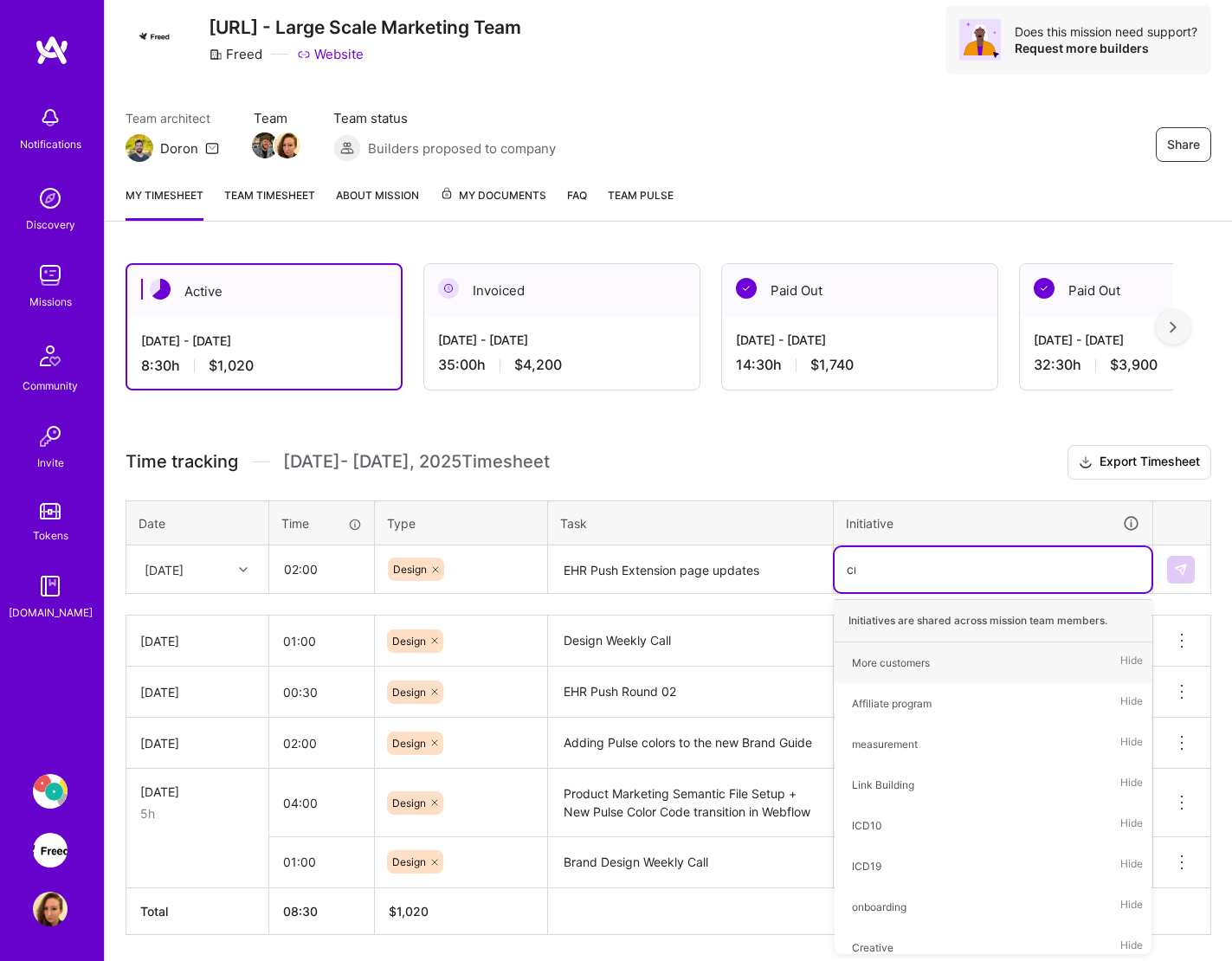
type input "cre"
click at [880, 666] on div "Creative" at bounding box center [873, 663] width 41 height 18
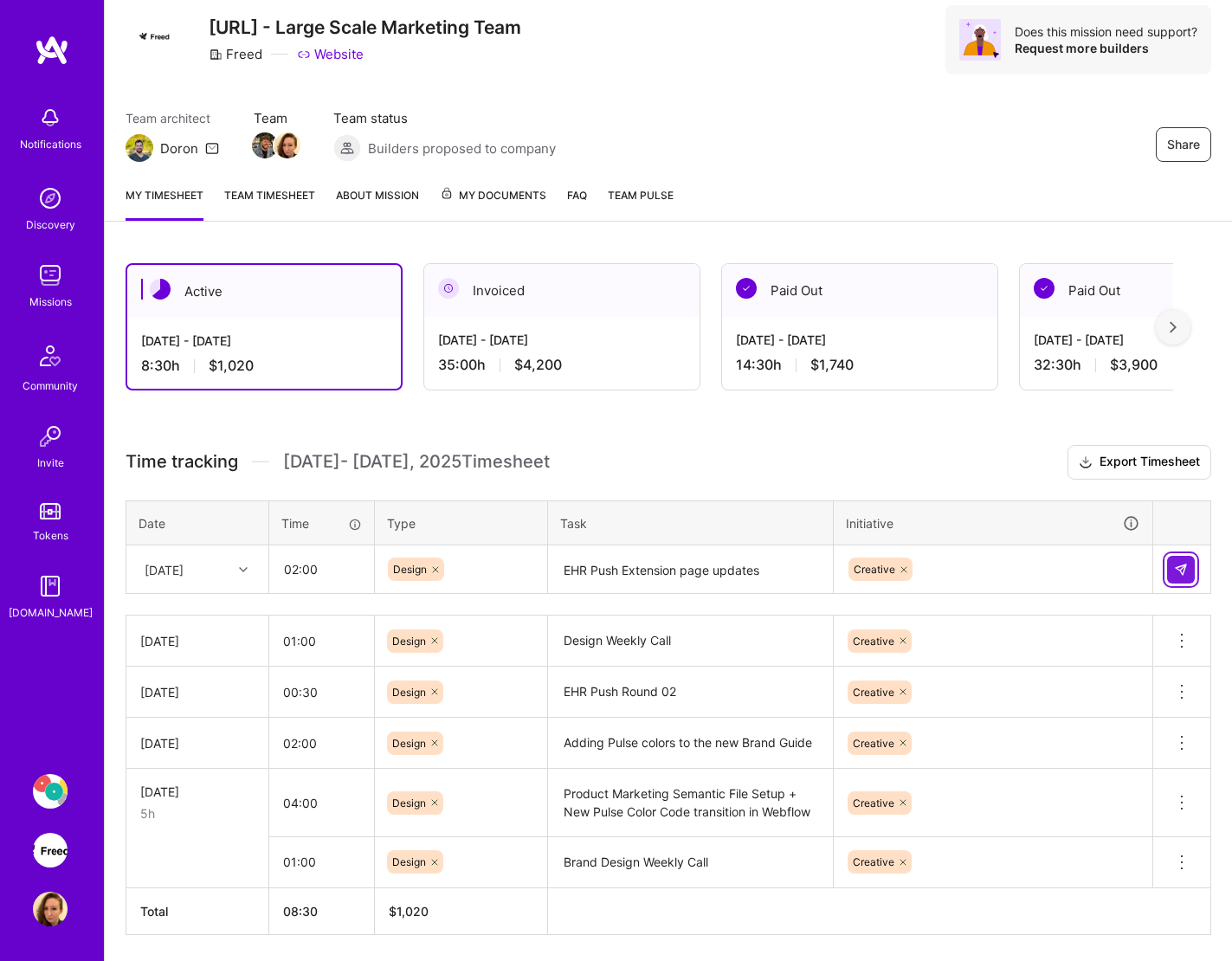
click at [1165, 575] on img at bounding box center [1180, 570] width 14 height 14
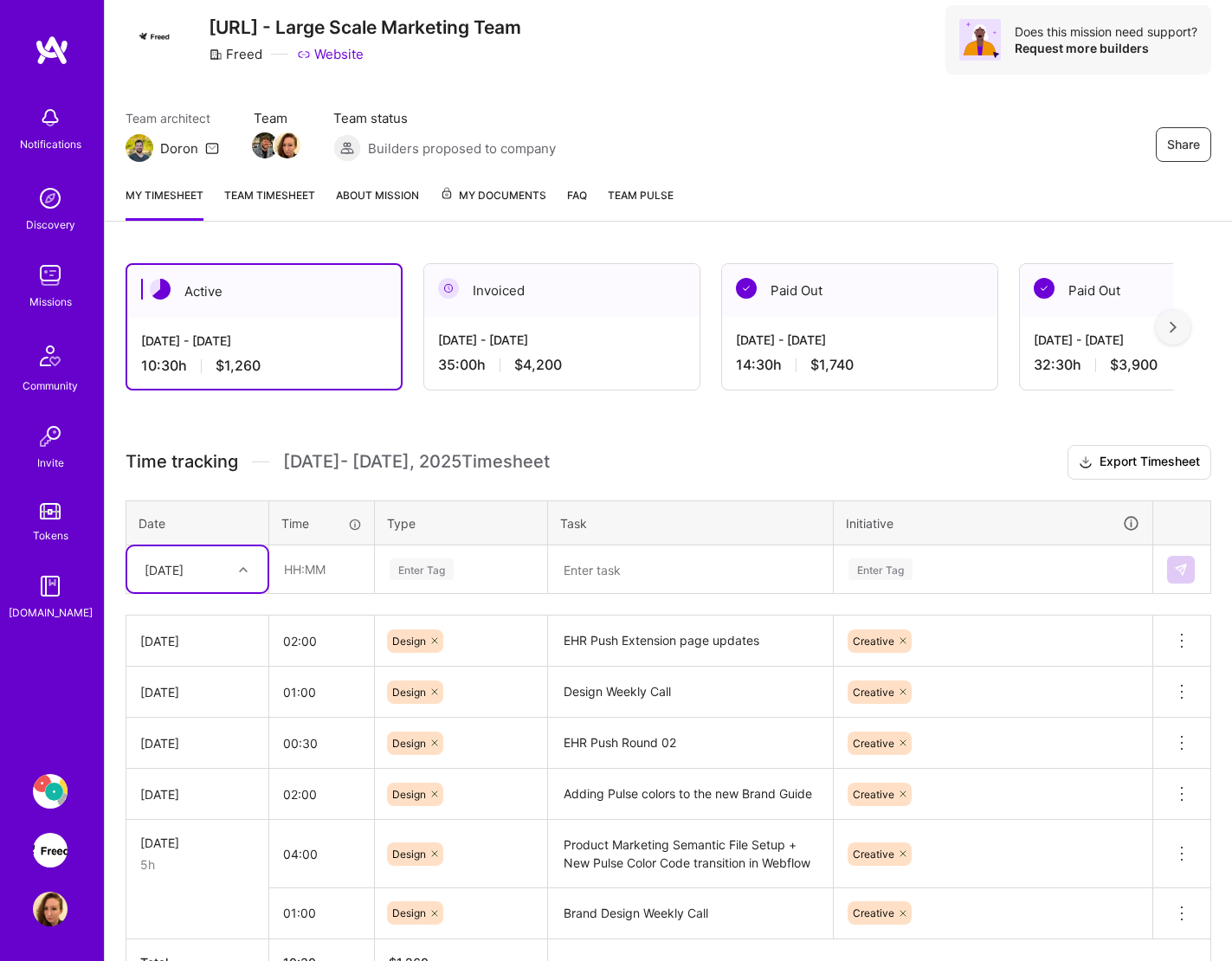
click at [657, 572] on textarea at bounding box center [691, 570] width 281 height 46
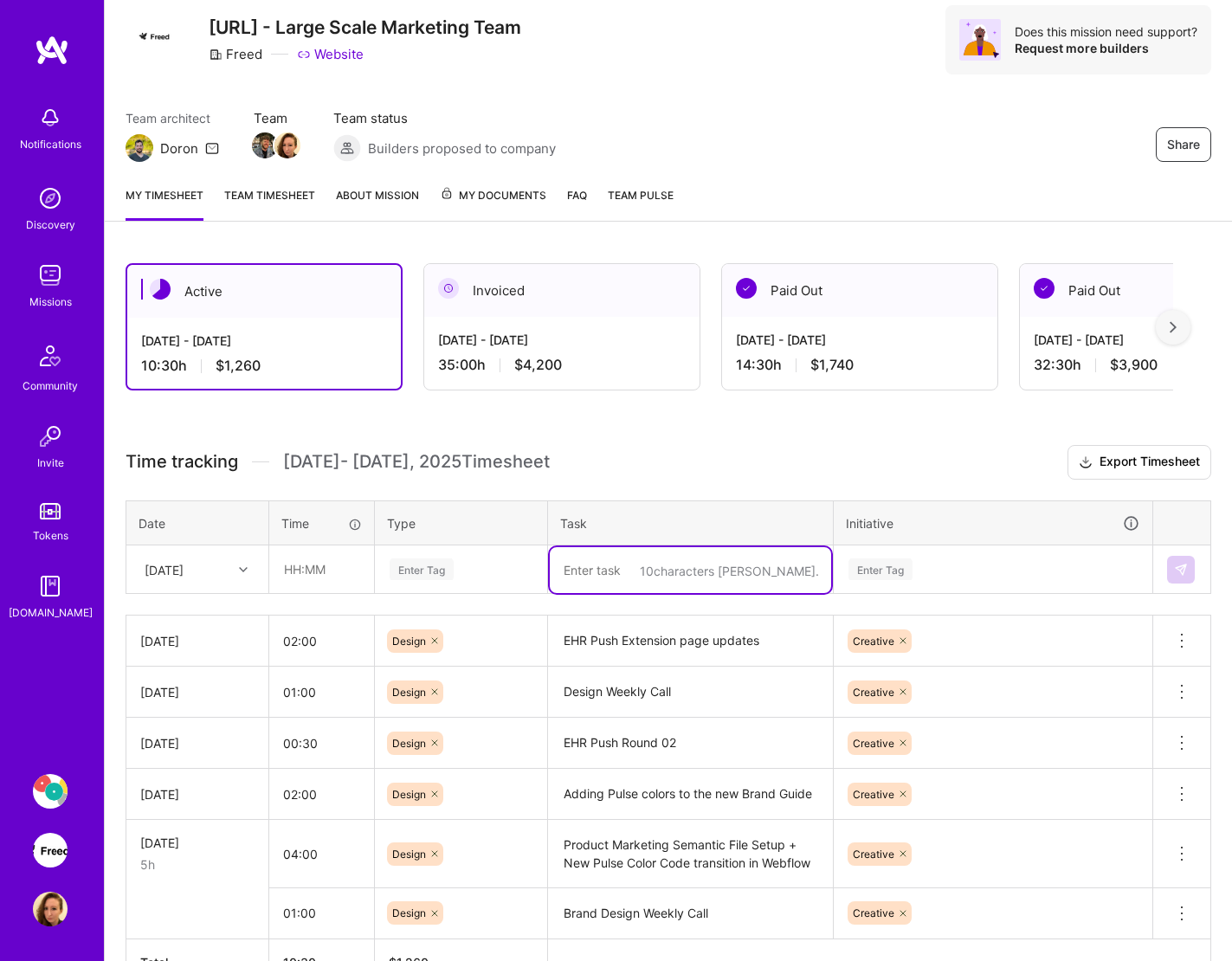
paste textarea "Pulse Product Library"
type textarea "Pulse Product Library"
click at [237, 574] on div at bounding box center [245, 570] width 27 height 23
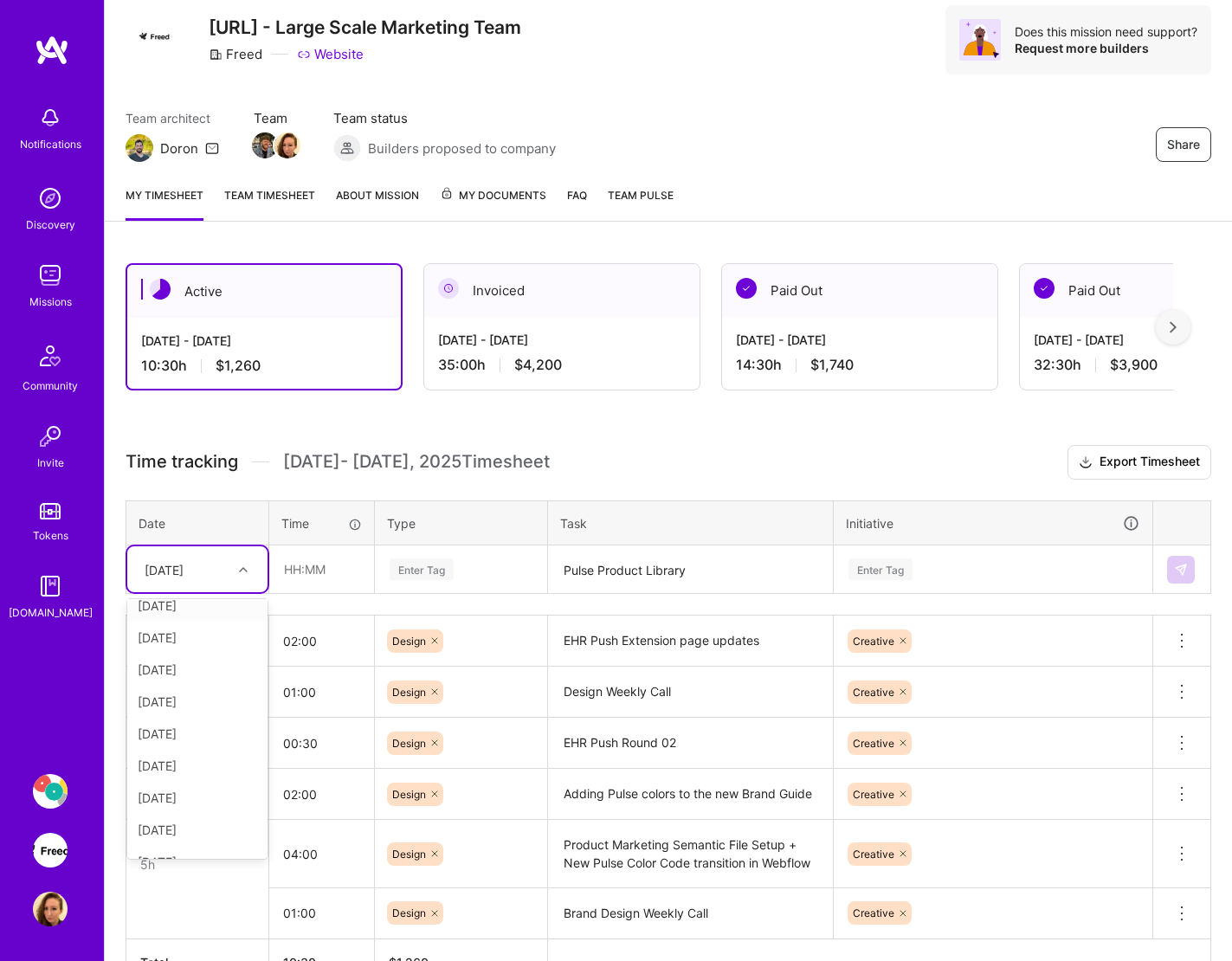
scroll to position [94, 0]
click at [192, 718] on div "[DATE]" at bounding box center [197, 717] width 140 height 32
click at [322, 569] on input "text" at bounding box center [322, 569] width 103 height 46
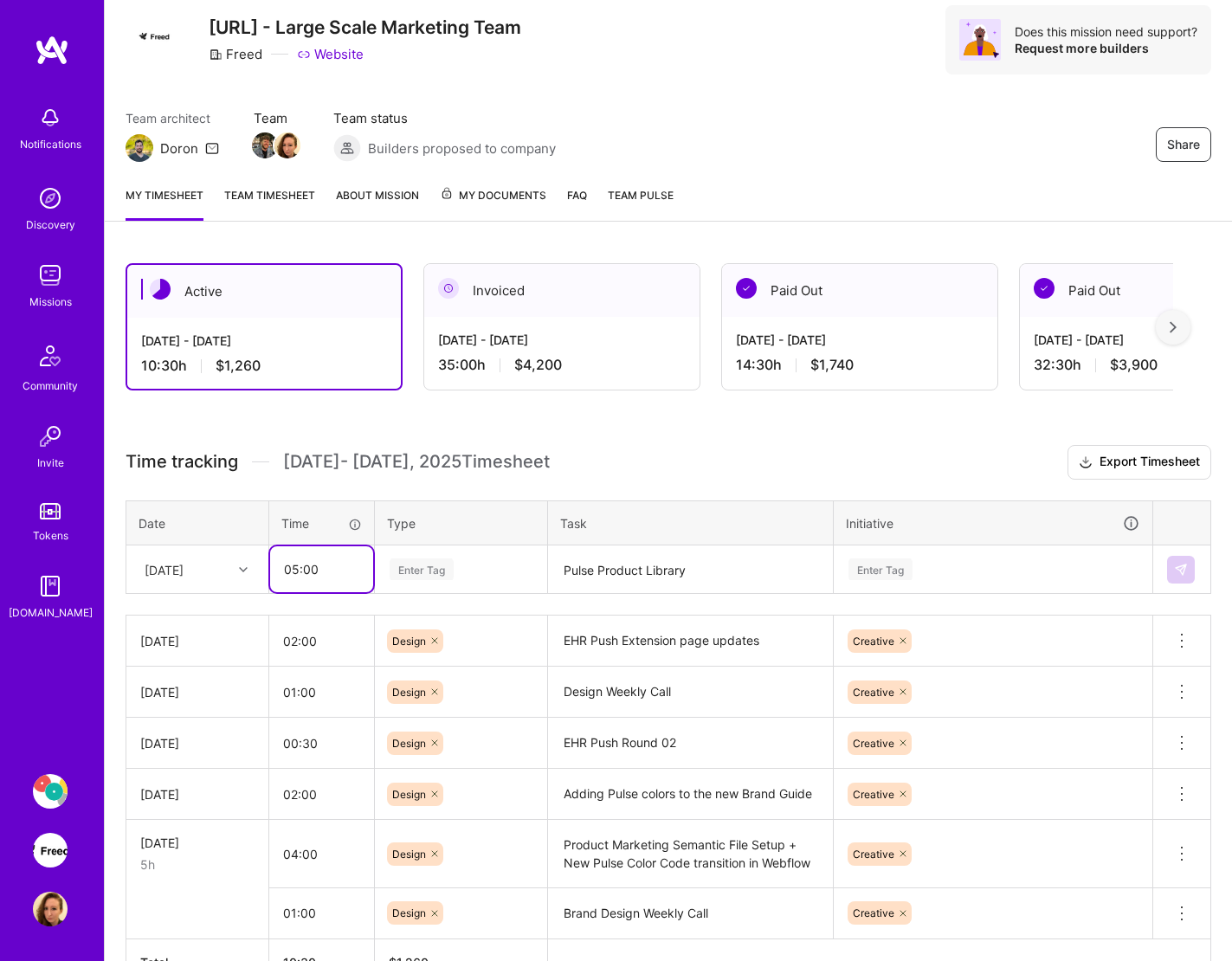
click at [309, 575] on input "05:00" at bounding box center [322, 569] width 103 height 46
type input "06:00"
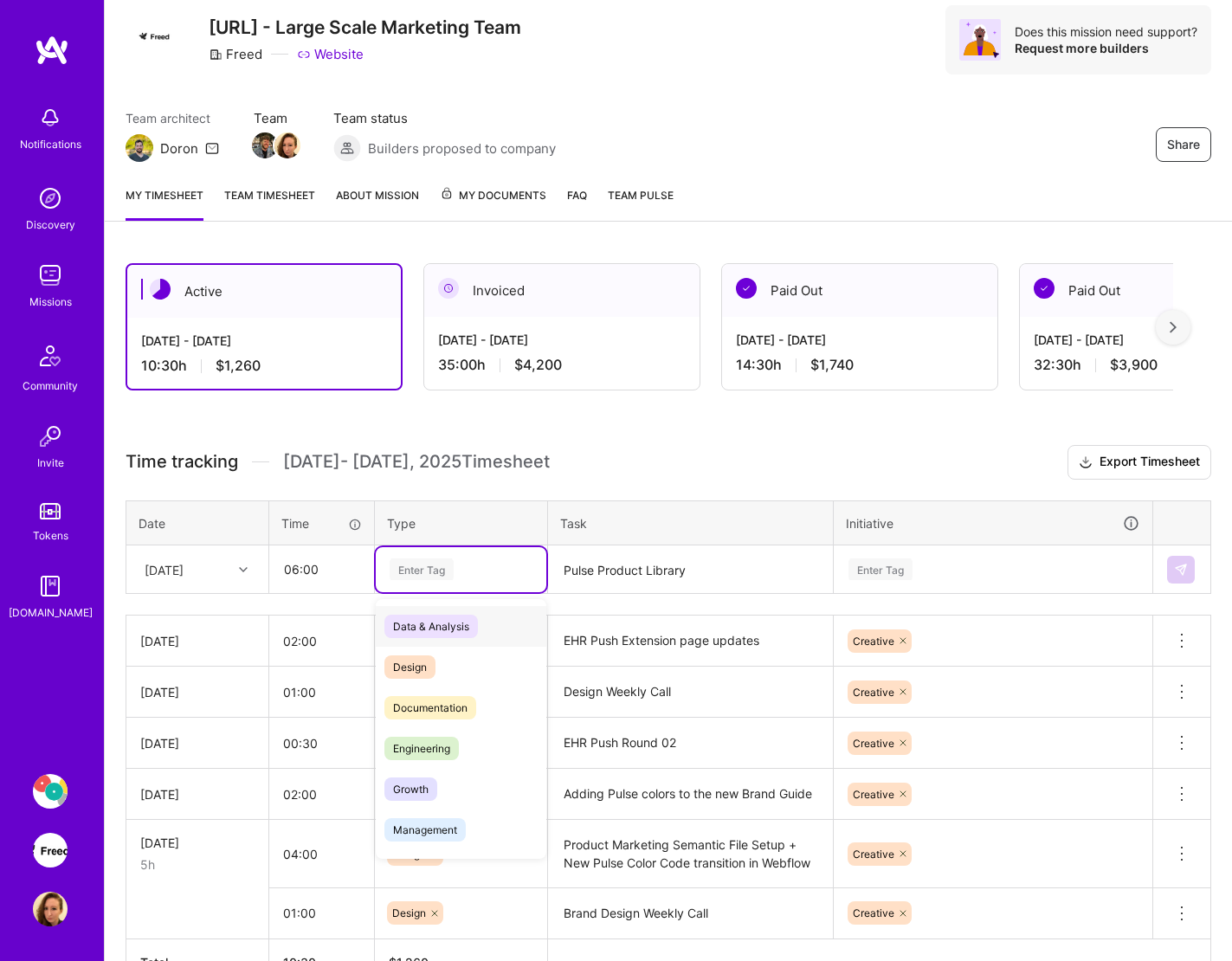
drag, startPoint x: 441, startPoint y: 581, endPoint x: 451, endPoint y: 576, distance: 11.2
click at [442, 580] on div "Enter Tag" at bounding box center [461, 570] width 171 height 45
type input "de"
click at [442, 644] on div "Design" at bounding box center [461, 626] width 171 height 40
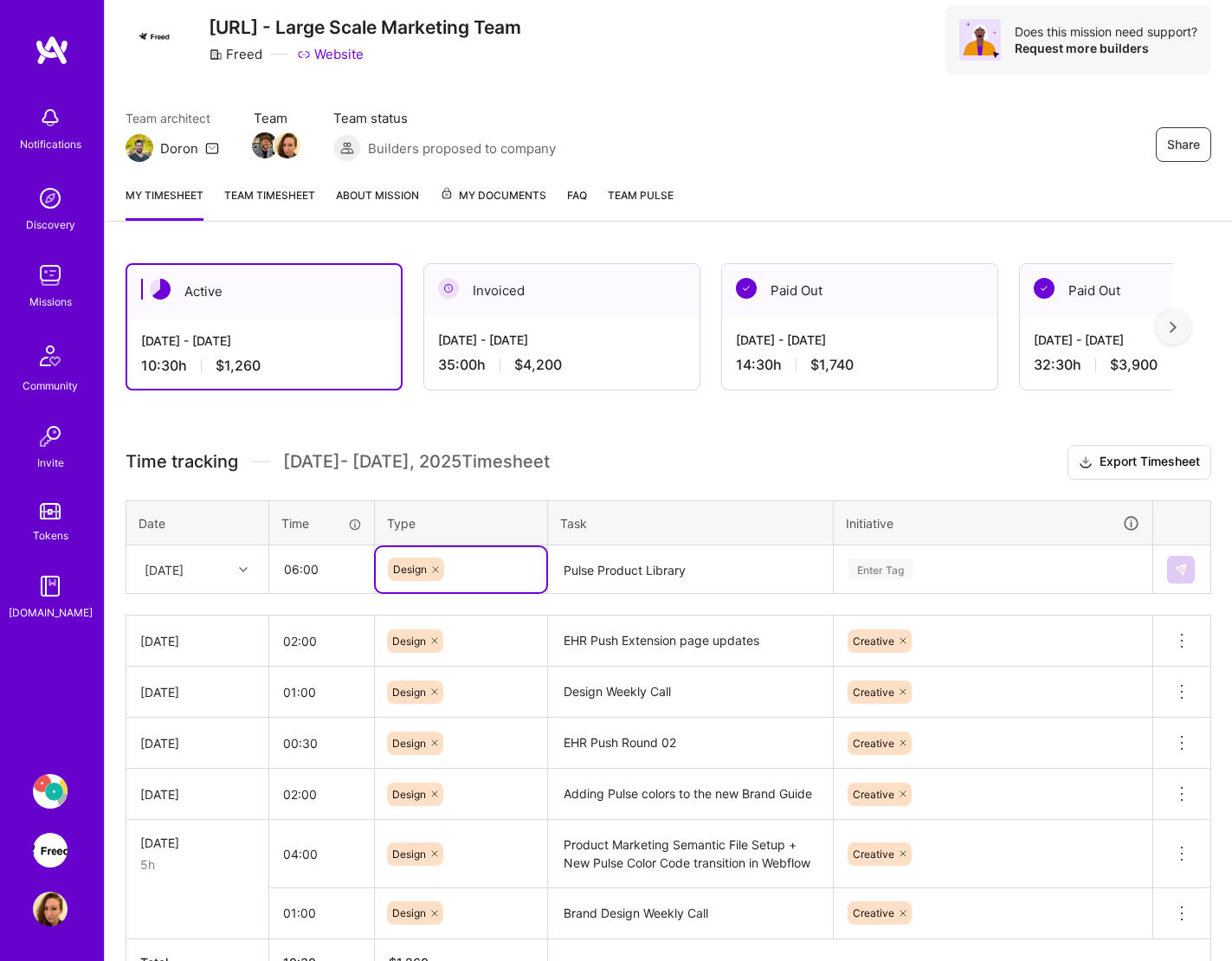
click at [1002, 576] on div "Enter Tag" at bounding box center [993, 569] width 293 height 22
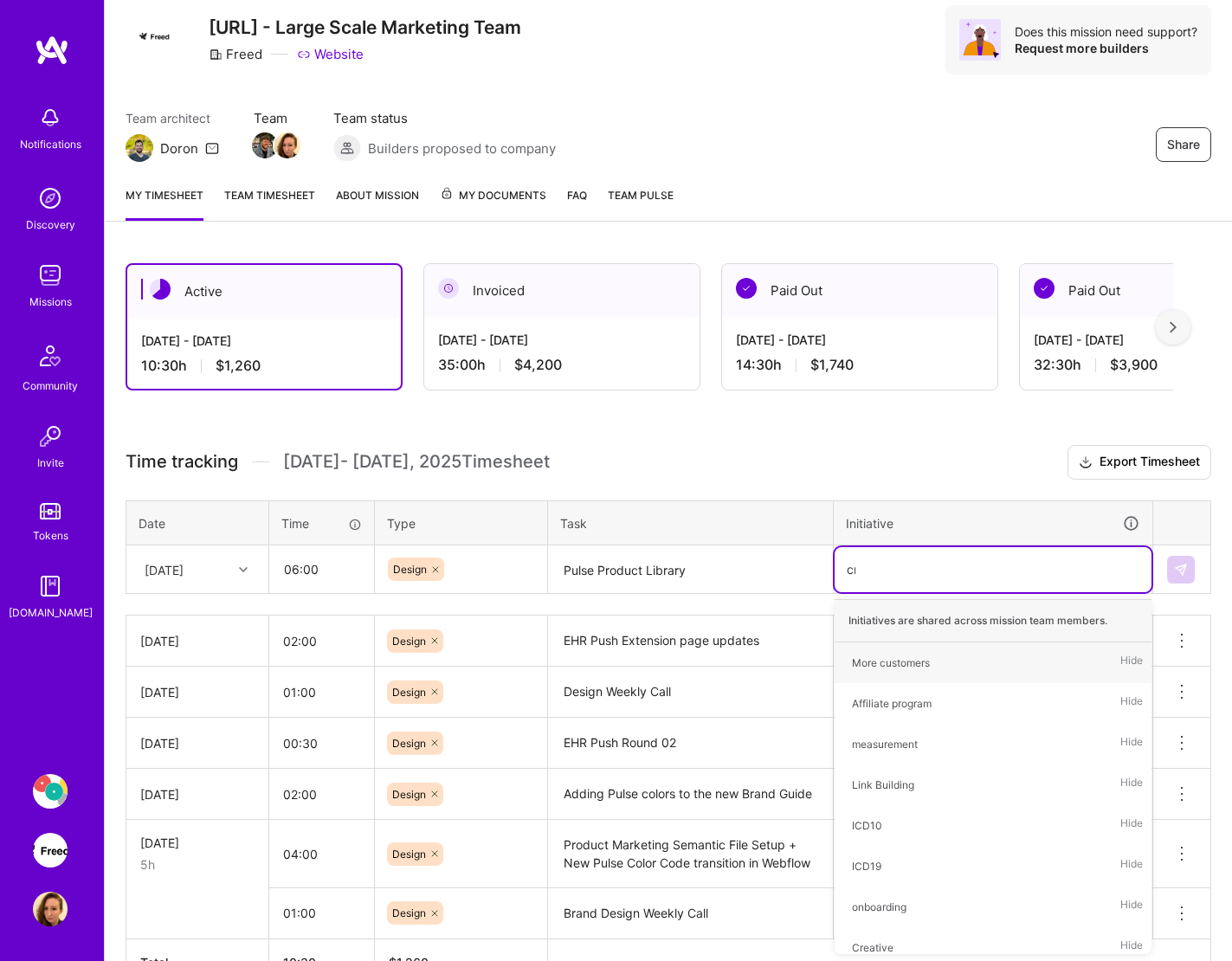
type input "cre"
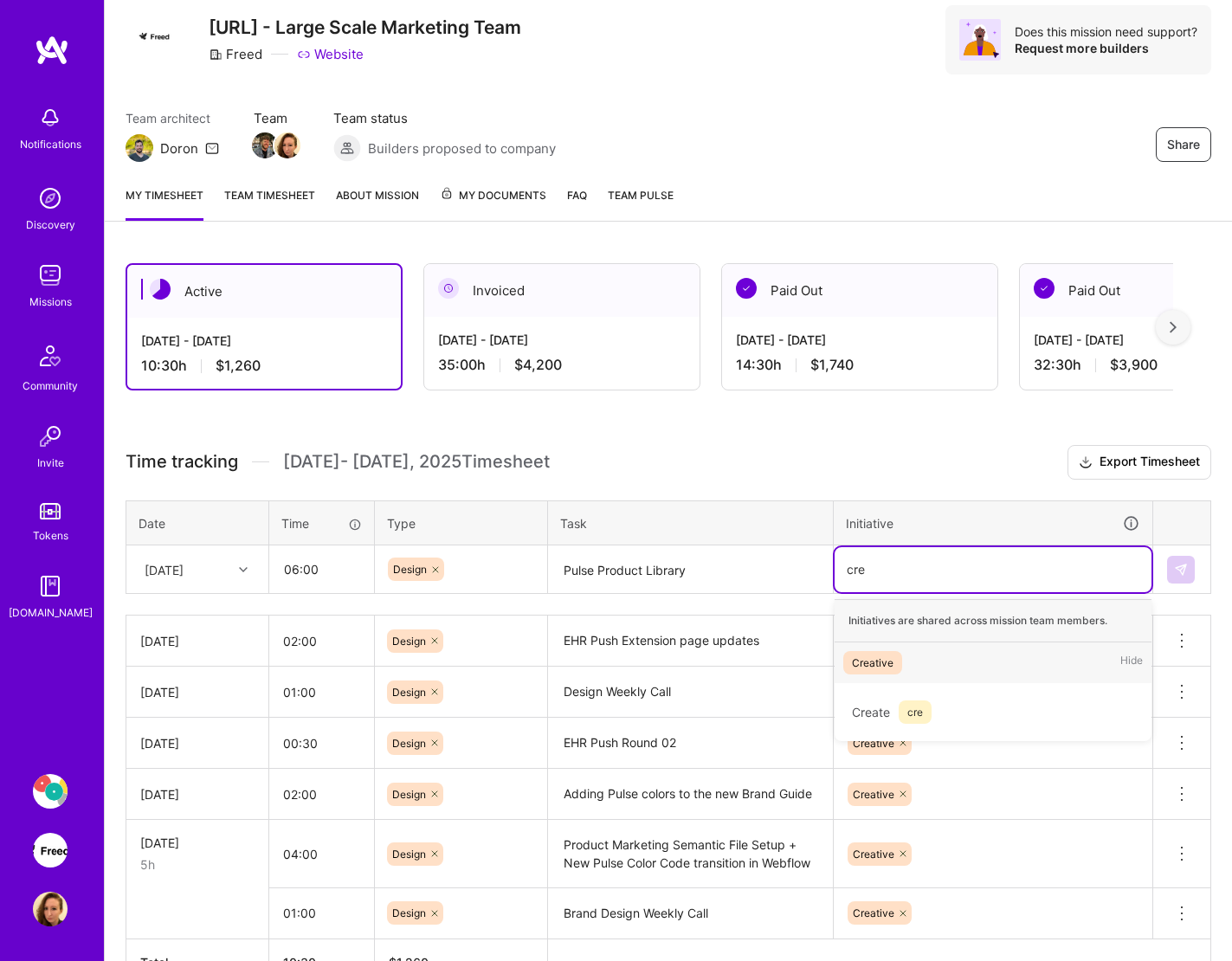
click at [898, 673] on span "Creative" at bounding box center [873, 663] width 59 height 23
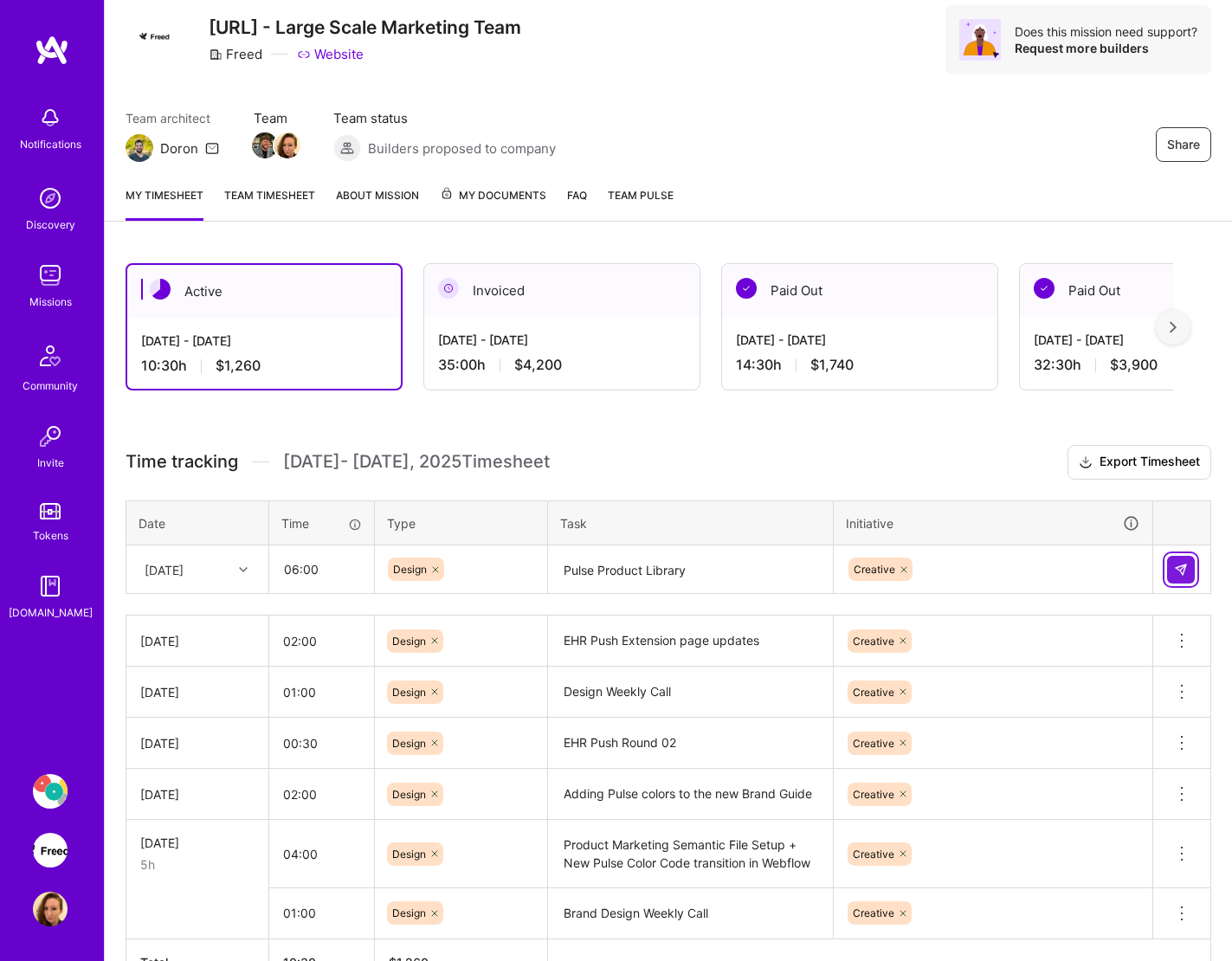
click at [1165, 568] on img at bounding box center [1180, 570] width 14 height 14
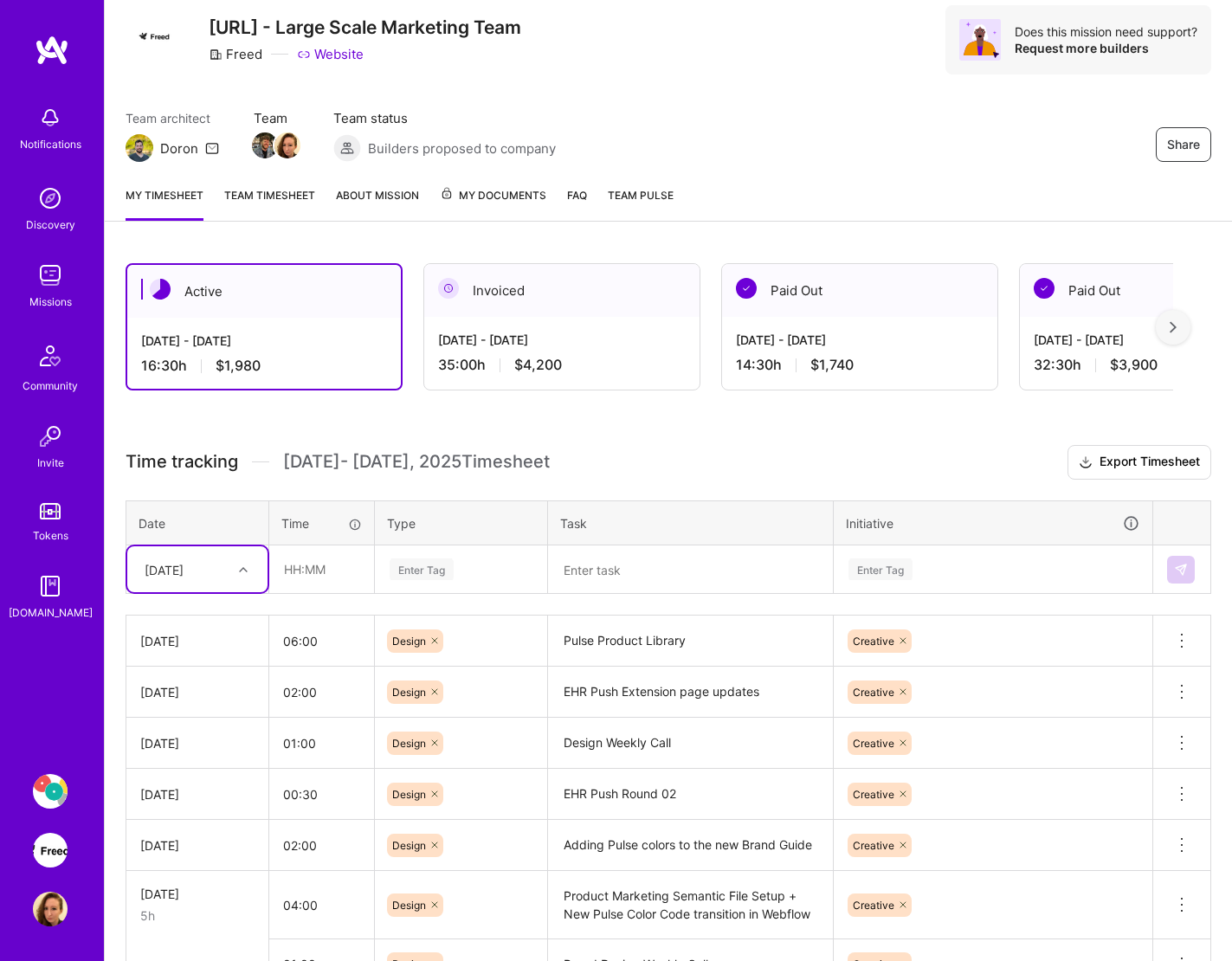
click at [702, 570] on textarea at bounding box center [691, 570] width 281 height 46
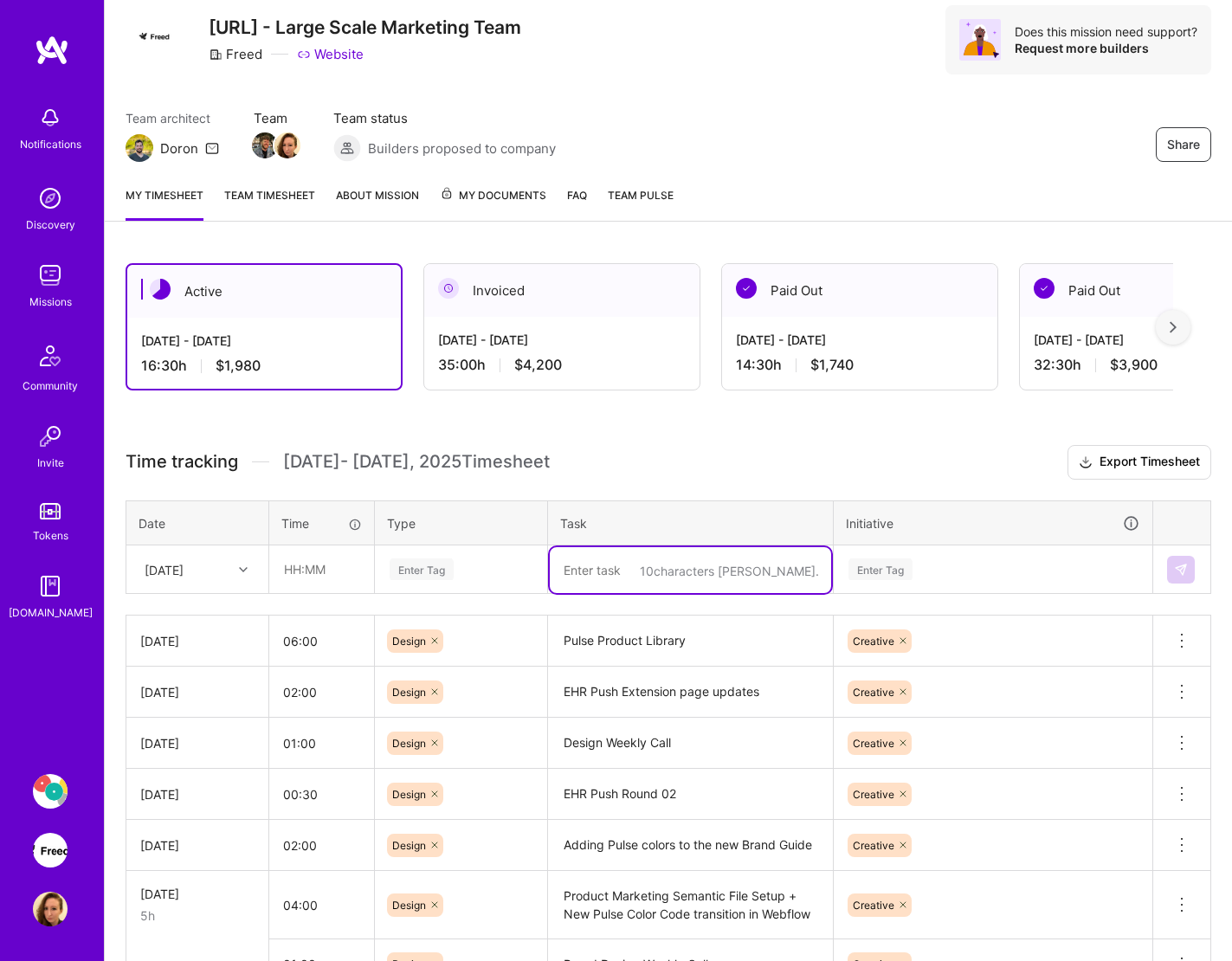
paste textarea "EHR Push Extension page updates"
type textarea "EHR Push Extension page updates"
click at [322, 579] on input "text" at bounding box center [322, 569] width 103 height 46
type input "00:20"
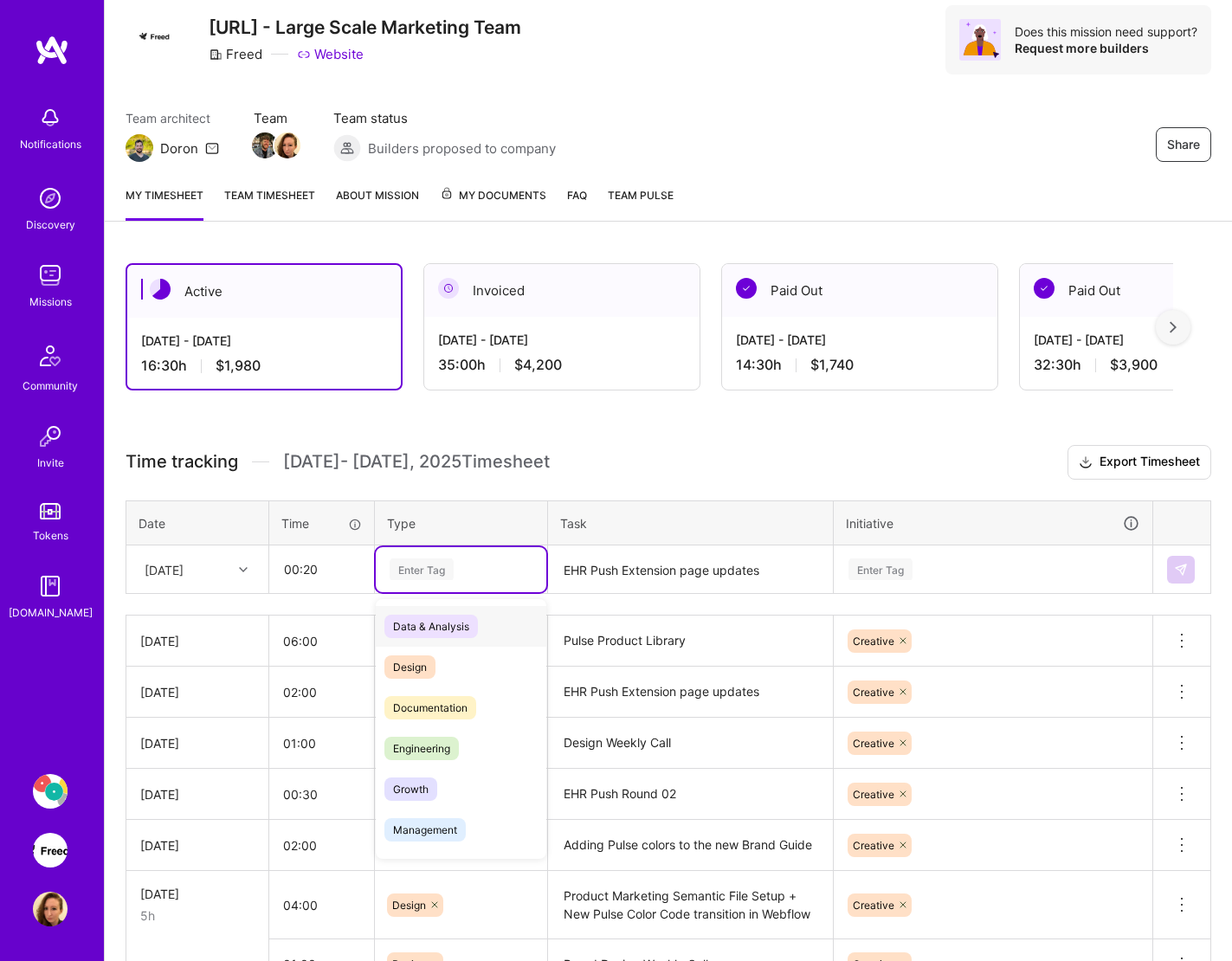
click at [449, 578] on div "Enter Tag" at bounding box center [421, 569] width 64 height 27
type input "de"
click at [431, 631] on span "Design" at bounding box center [410, 626] width 51 height 23
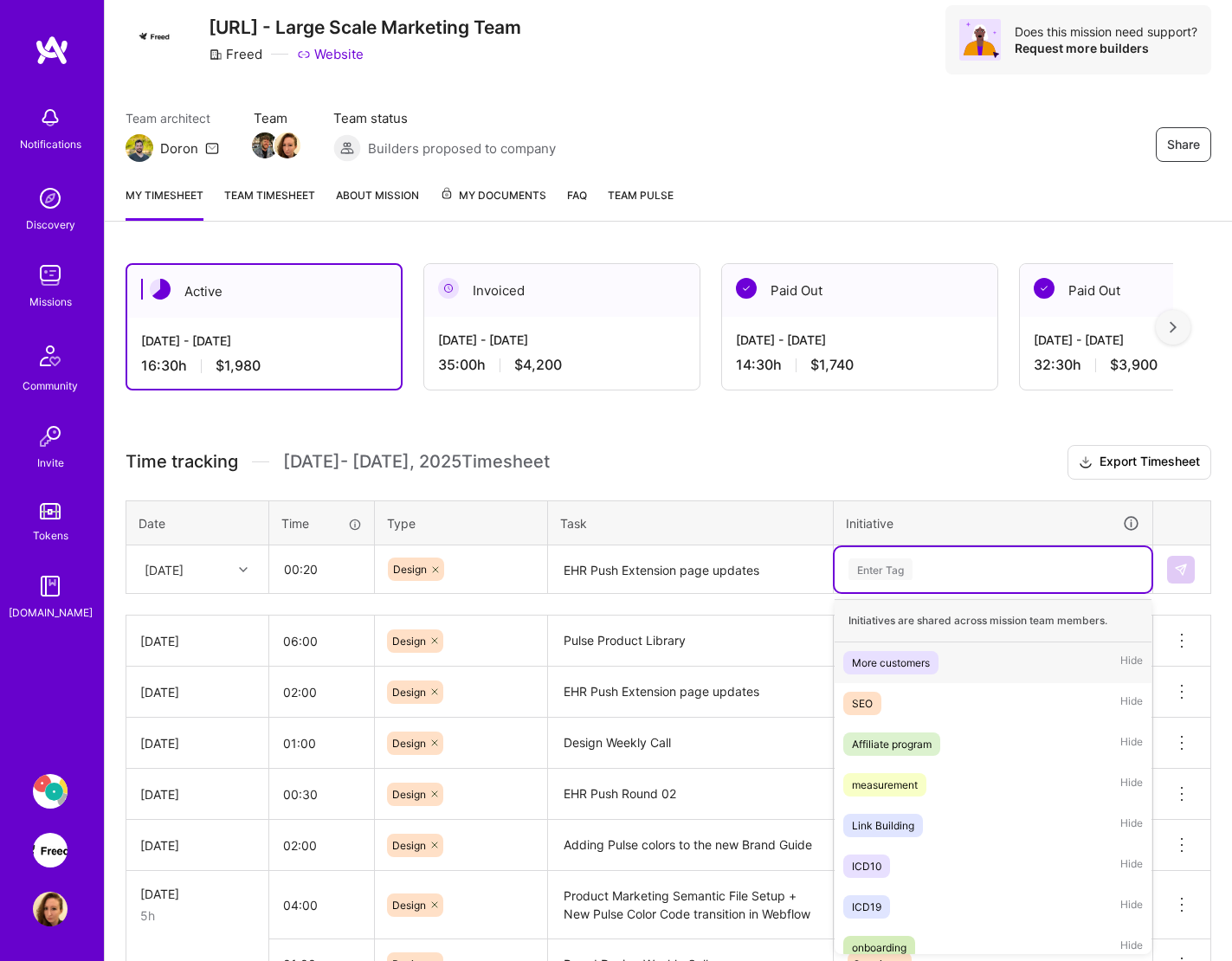
click at [916, 572] on div "Enter Tag" at bounding box center [993, 569] width 293 height 22
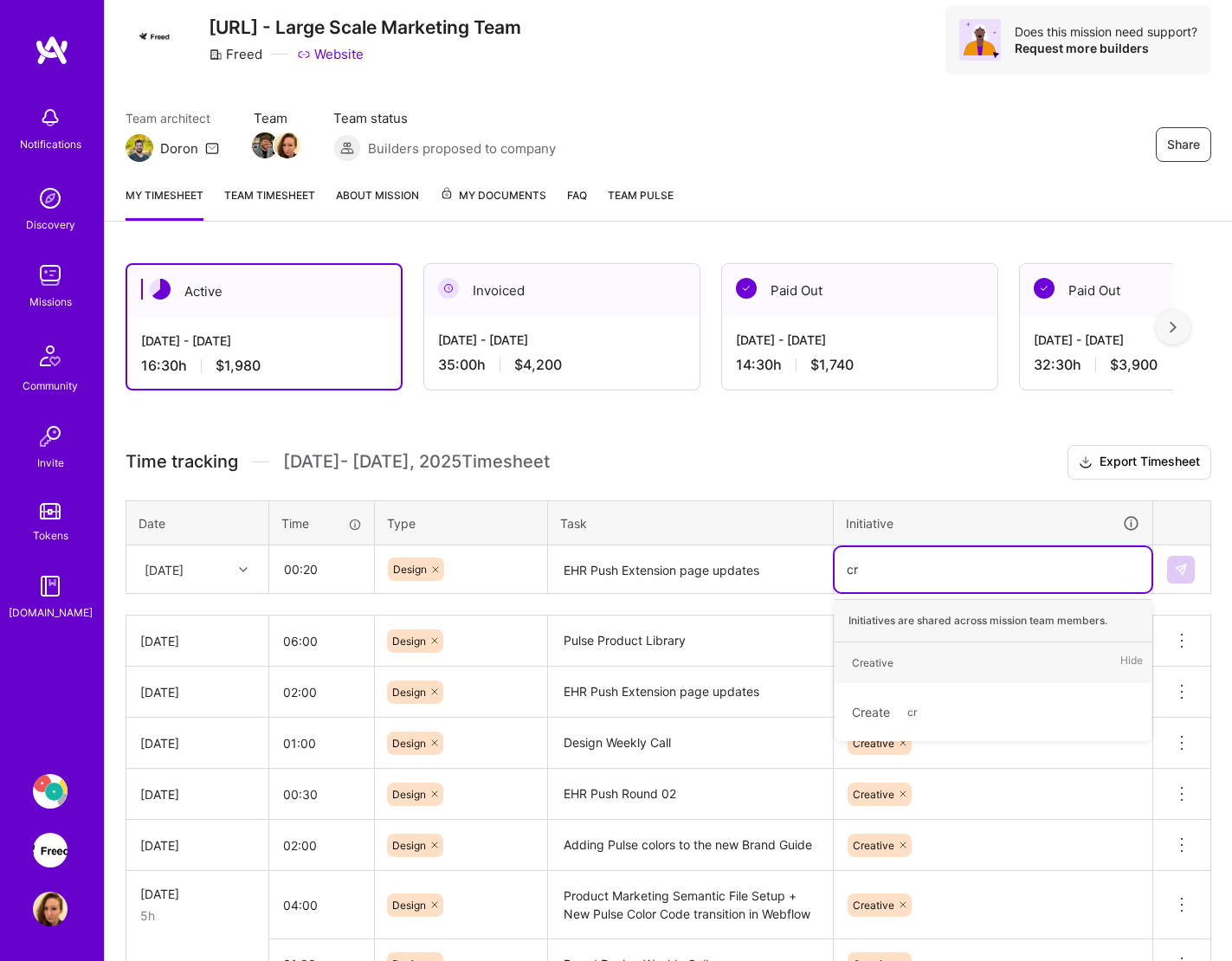
type input "cre"
click at [880, 656] on div "Creative" at bounding box center [873, 663] width 41 height 18
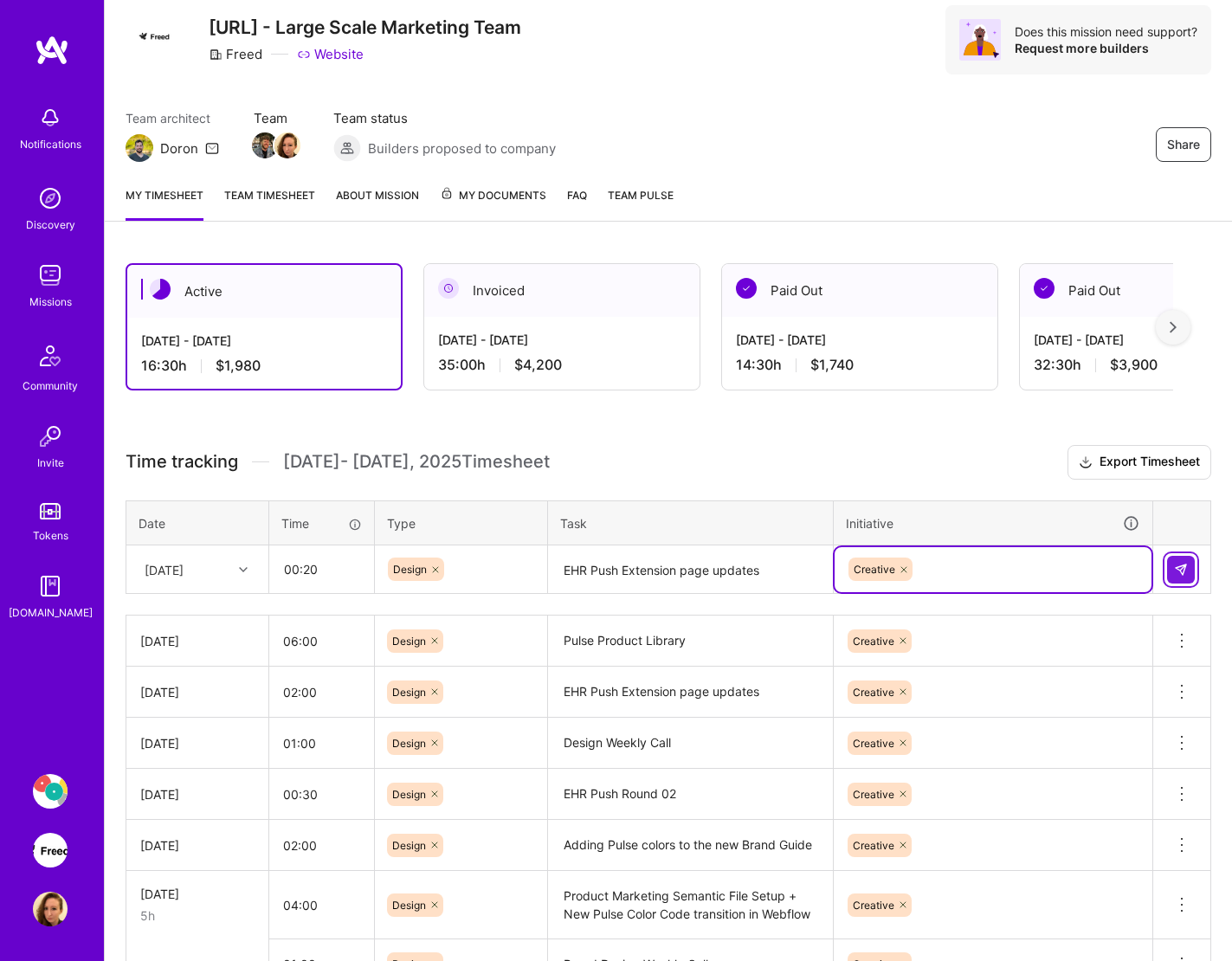
click at [1165, 565] on button at bounding box center [1181, 570] width 28 height 28
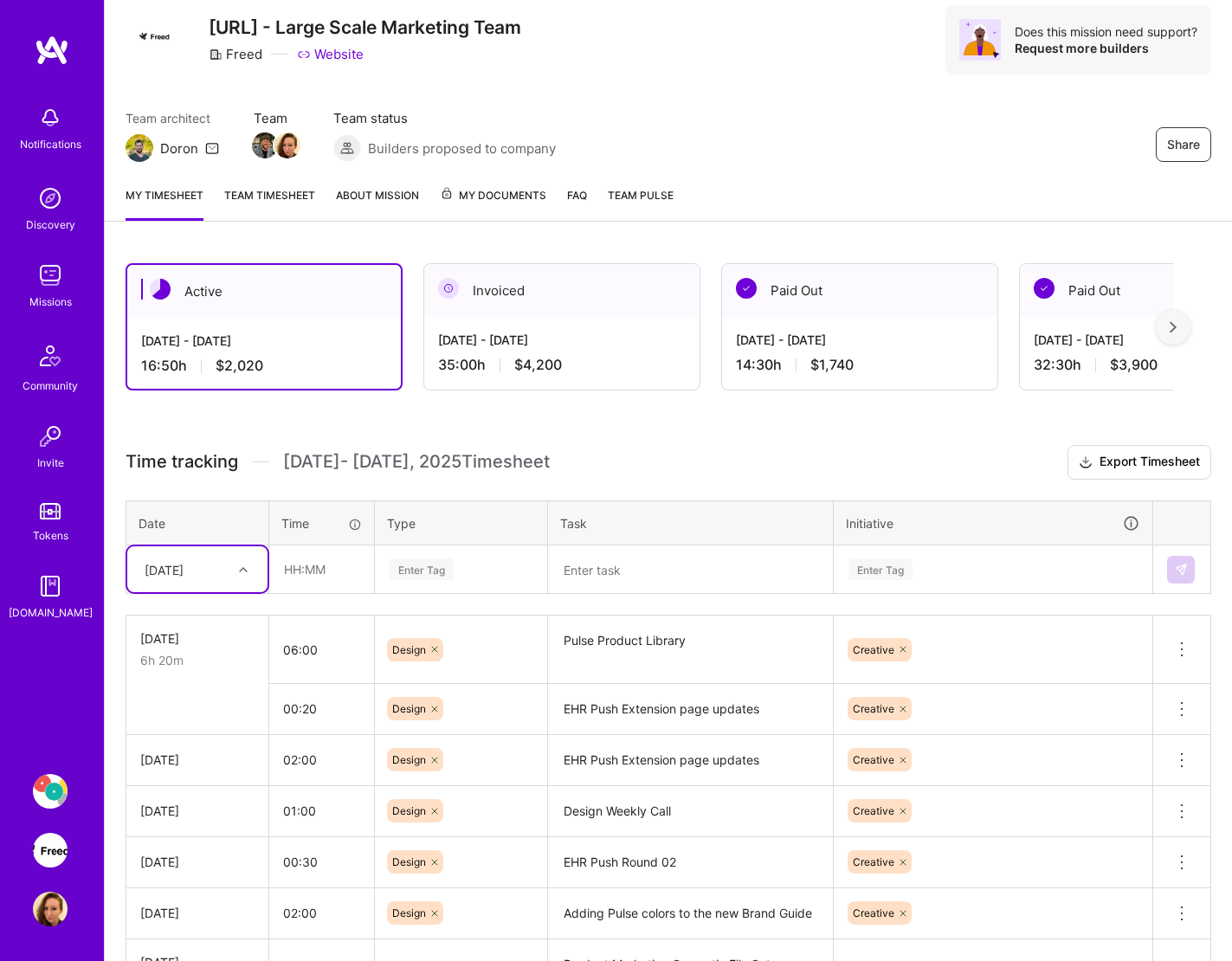
click at [685, 569] on textarea at bounding box center [691, 570] width 281 height 46
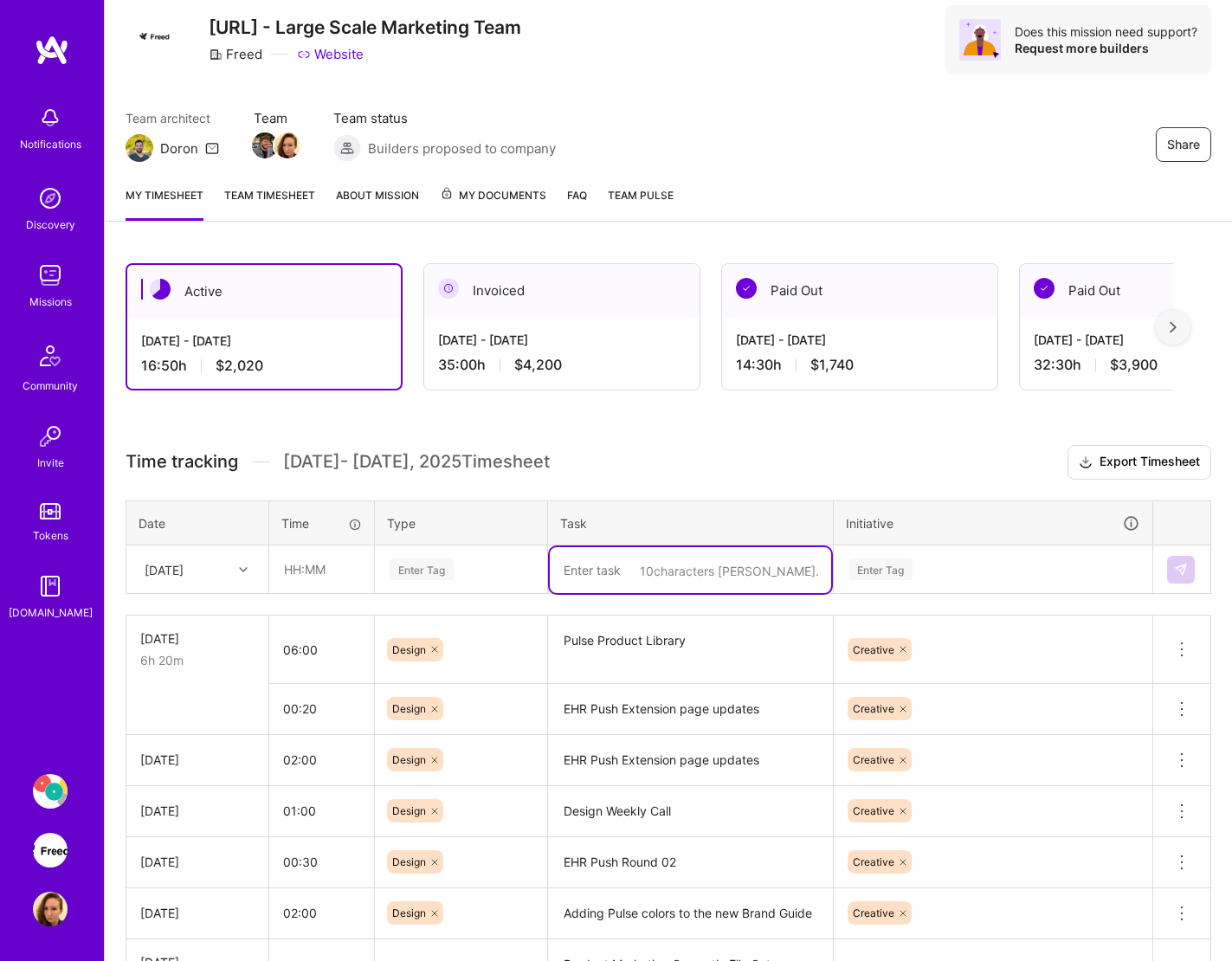
paste textarea "Brand Design Weekly Call"
type textarea "Brand Design Weekly Call"
click at [219, 572] on div "[DATE]" at bounding box center [184, 569] width 96 height 28
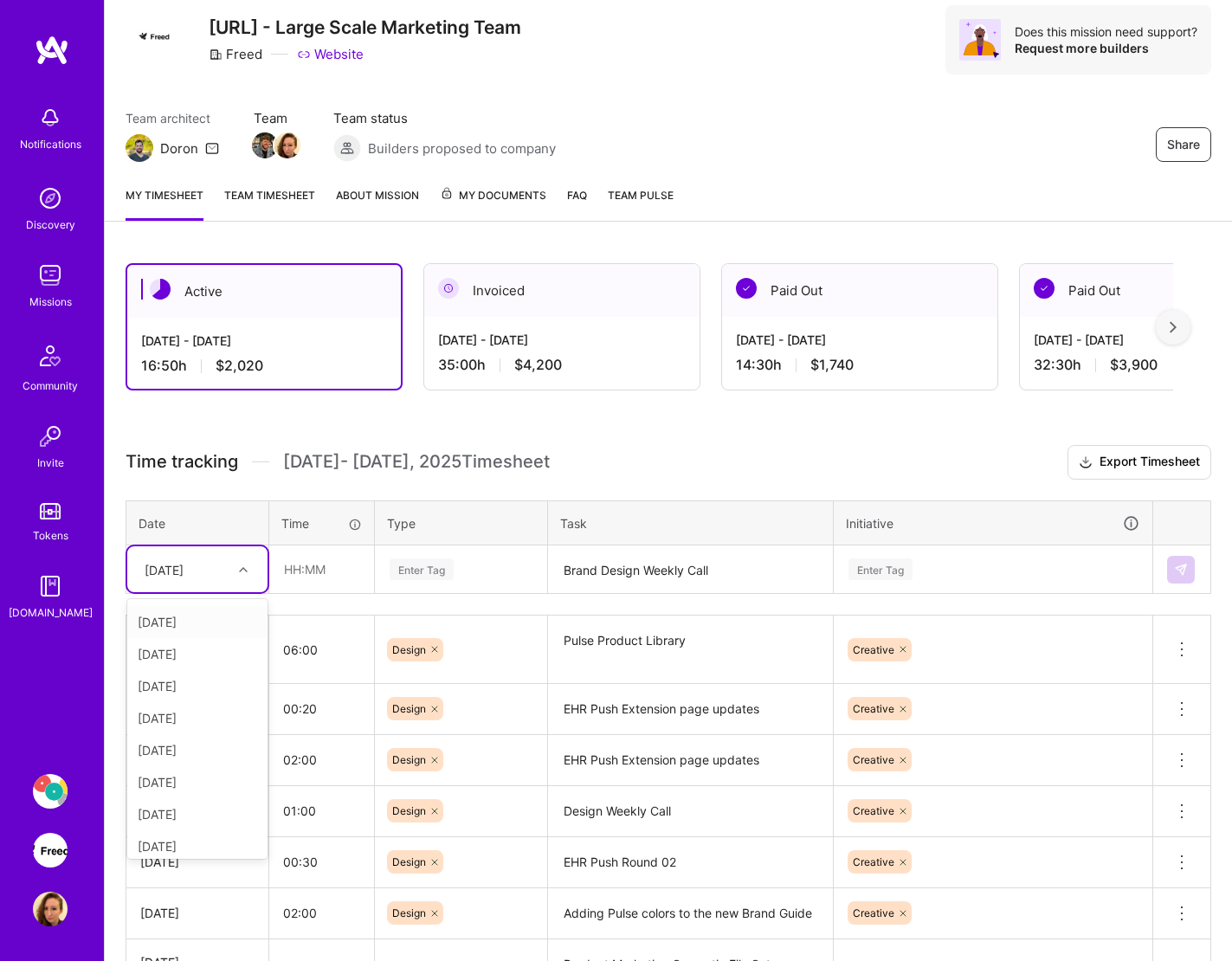
scroll to position [64, 0]
click at [219, 780] on div "[DATE]" at bounding box center [197, 779] width 140 height 32
click at [335, 576] on input "text" at bounding box center [322, 569] width 103 height 46
type input "02:00"
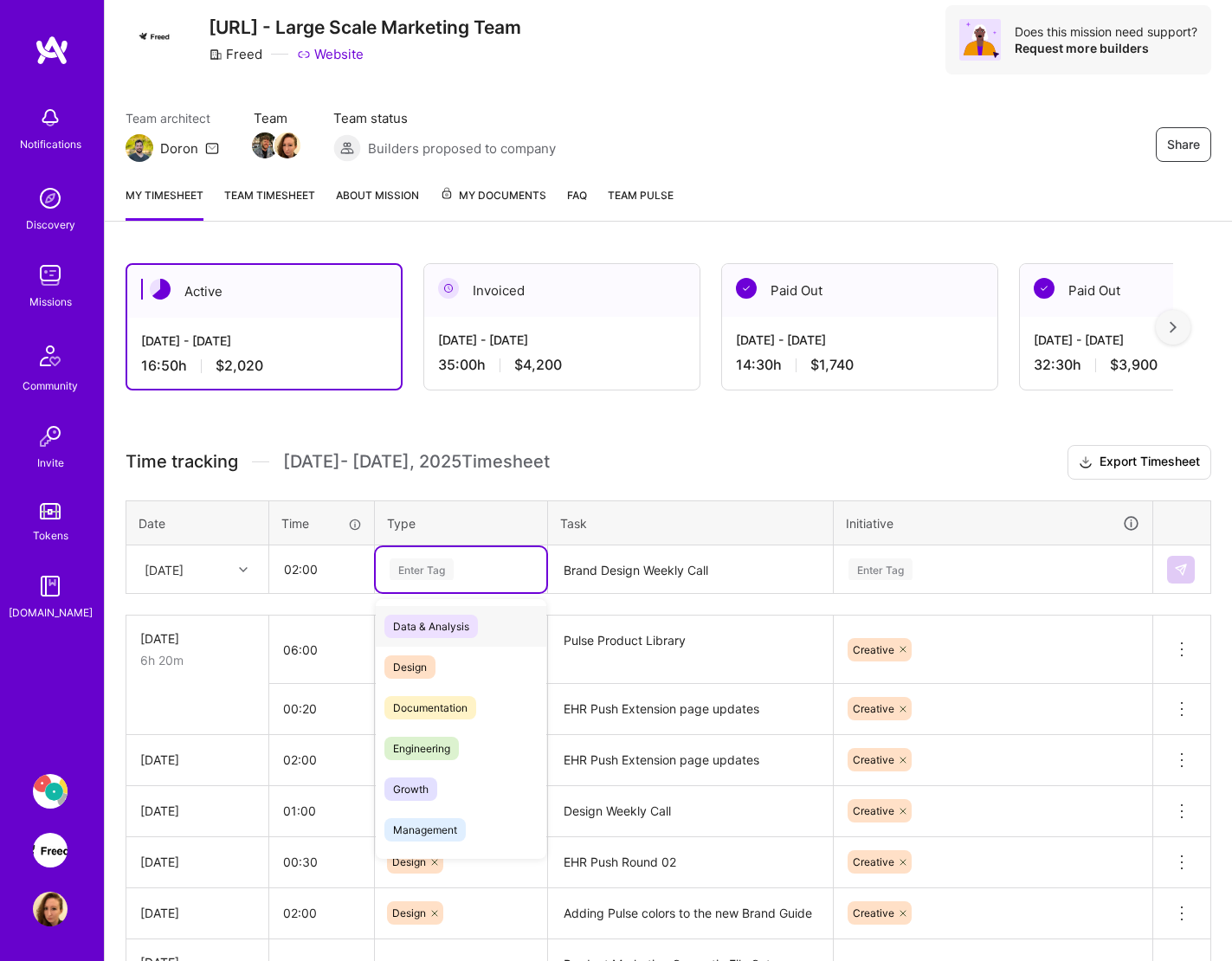
click at [510, 573] on div "Enter Tag" at bounding box center [461, 569] width 146 height 22
type input "de"
click at [462, 625] on div "Design" at bounding box center [461, 626] width 171 height 40
click at [953, 568] on div "Enter Tag" at bounding box center [993, 569] width 293 height 22
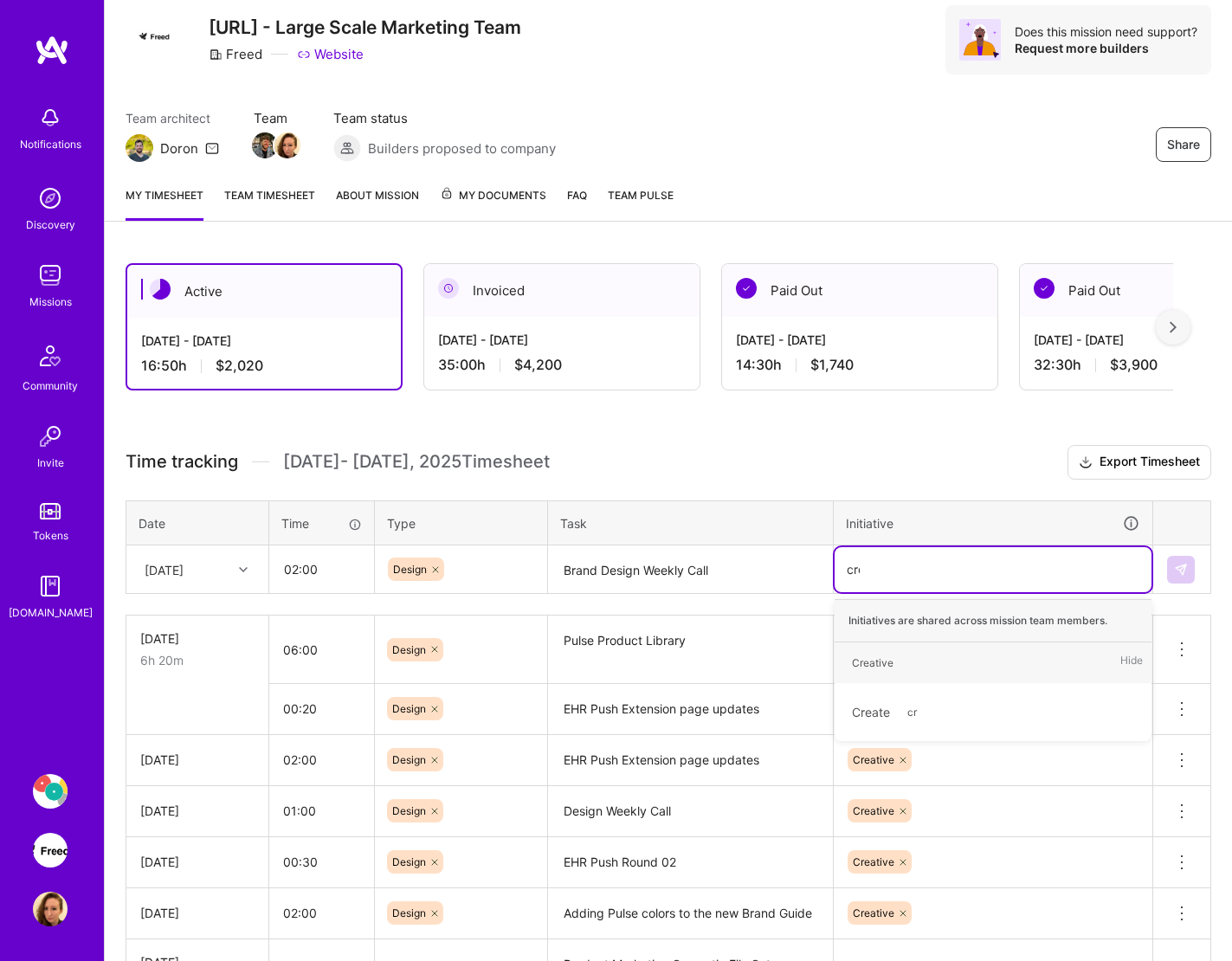
type input "crea"
click at [901, 657] on span "Creative" at bounding box center [873, 663] width 59 height 23
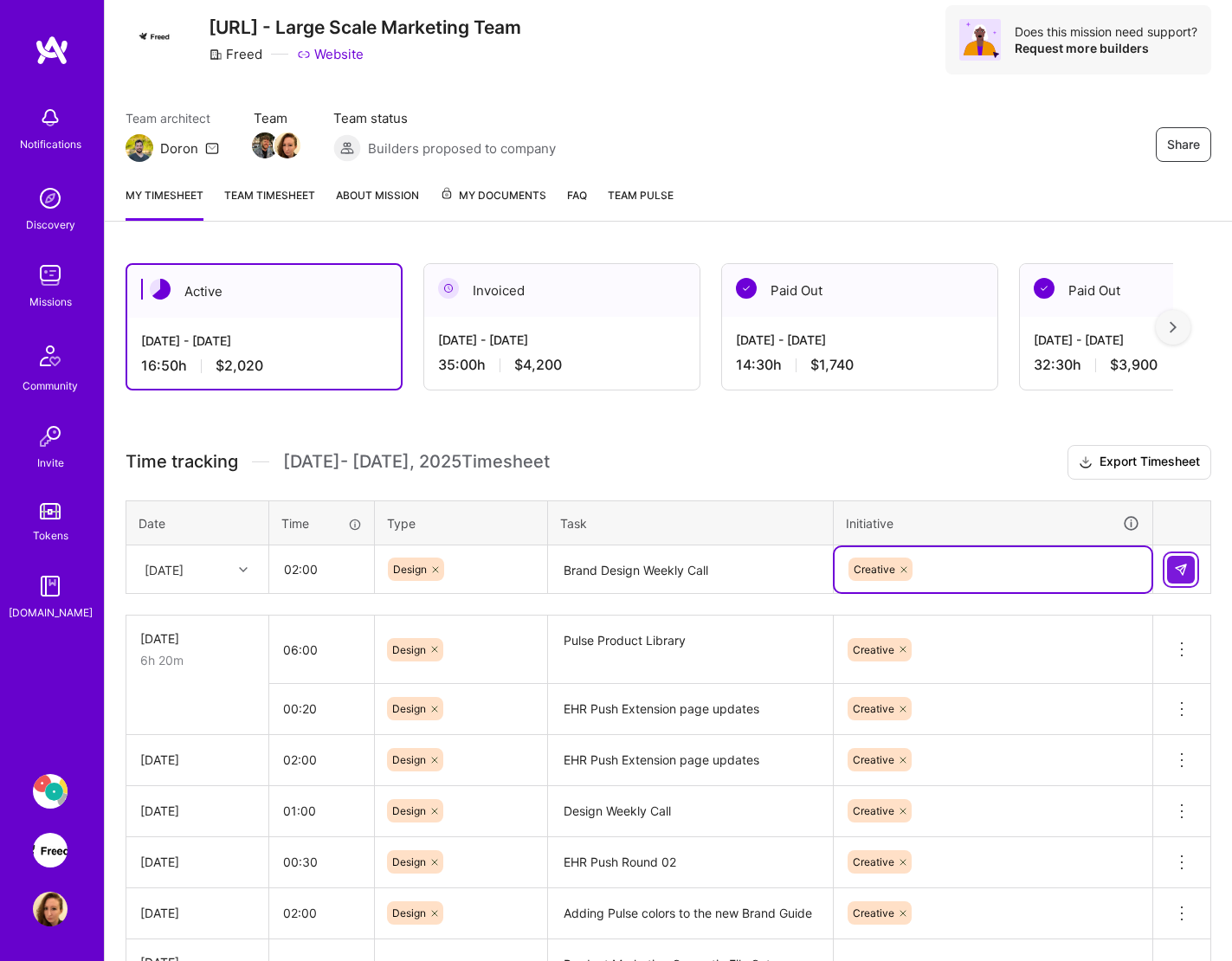
click at [1165, 568] on img at bounding box center [1180, 570] width 14 height 14
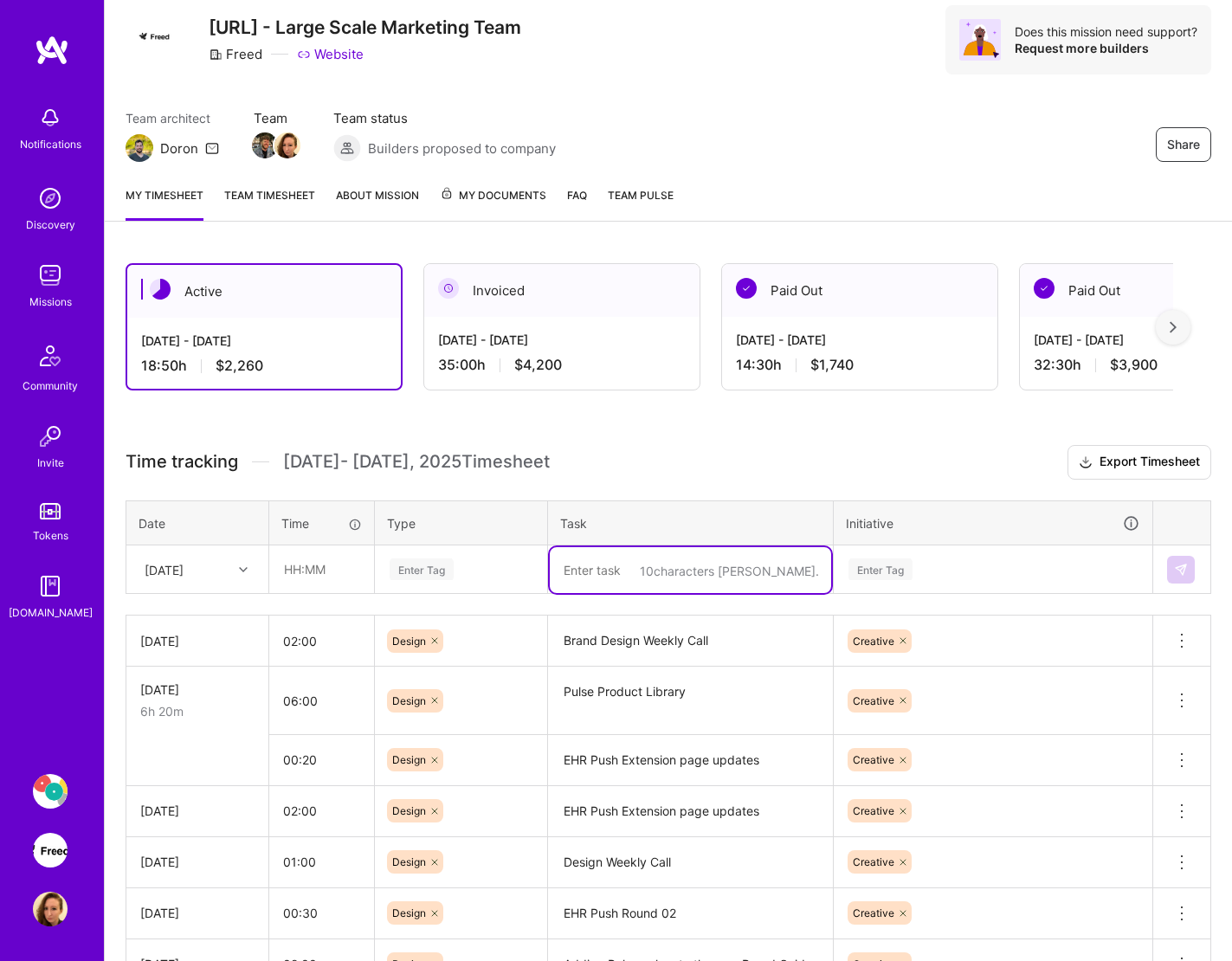
click at [655, 580] on textarea at bounding box center [691, 570] width 281 height 46
paste textarea "[PERSON_NAME] + [PERSON_NAME] Product Semantic Sync"
type textarea "[PERSON_NAME] + [PERSON_NAME] Product Semantic Sync"
click at [307, 573] on input "text" at bounding box center [322, 569] width 103 height 46
type input "01:00"
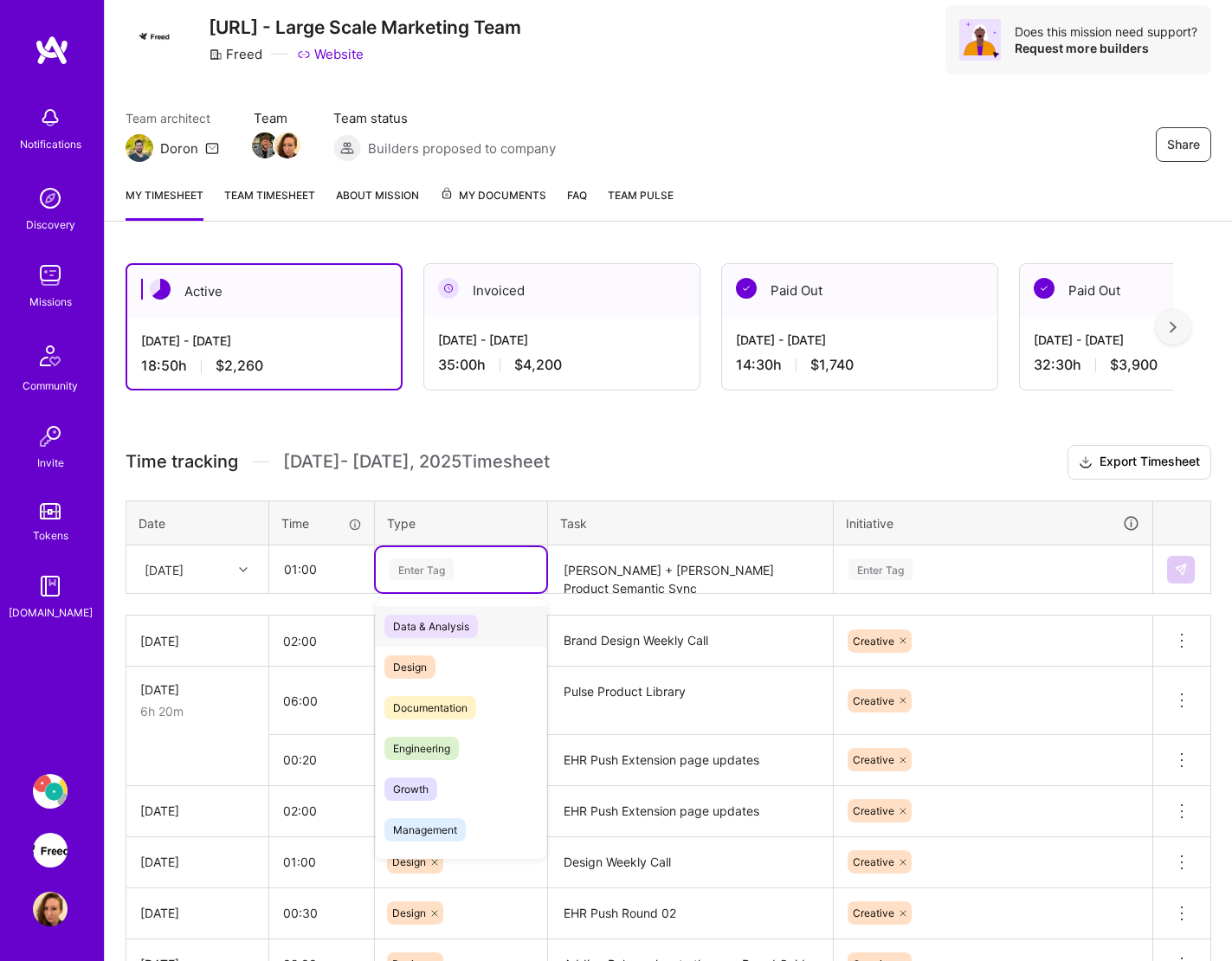
click at [449, 575] on div "Enter Tag" at bounding box center [421, 569] width 64 height 27
click at [423, 657] on span "Design" at bounding box center [410, 666] width 51 height 23
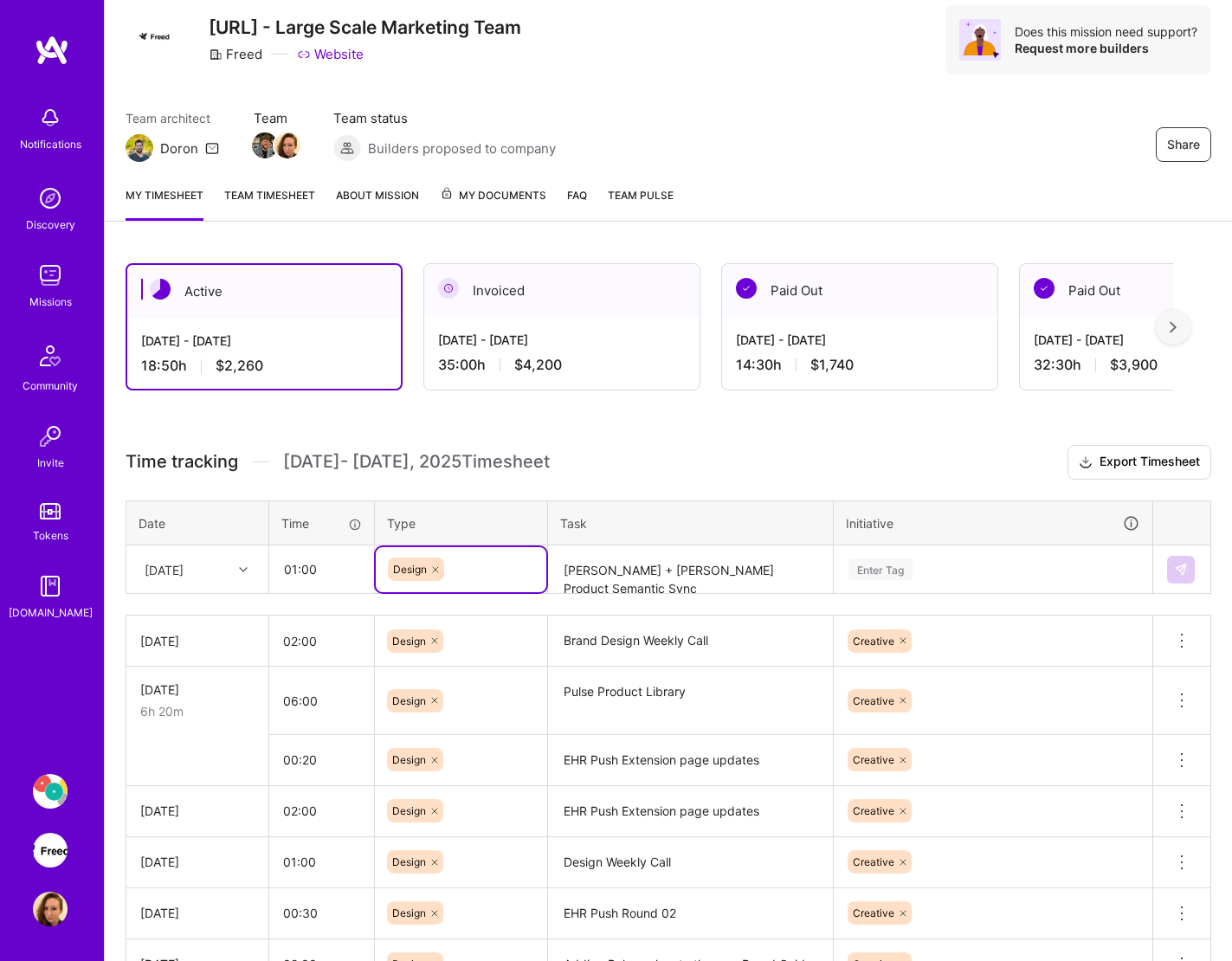
click at [956, 569] on div "Enter Tag" at bounding box center [993, 569] width 293 height 22
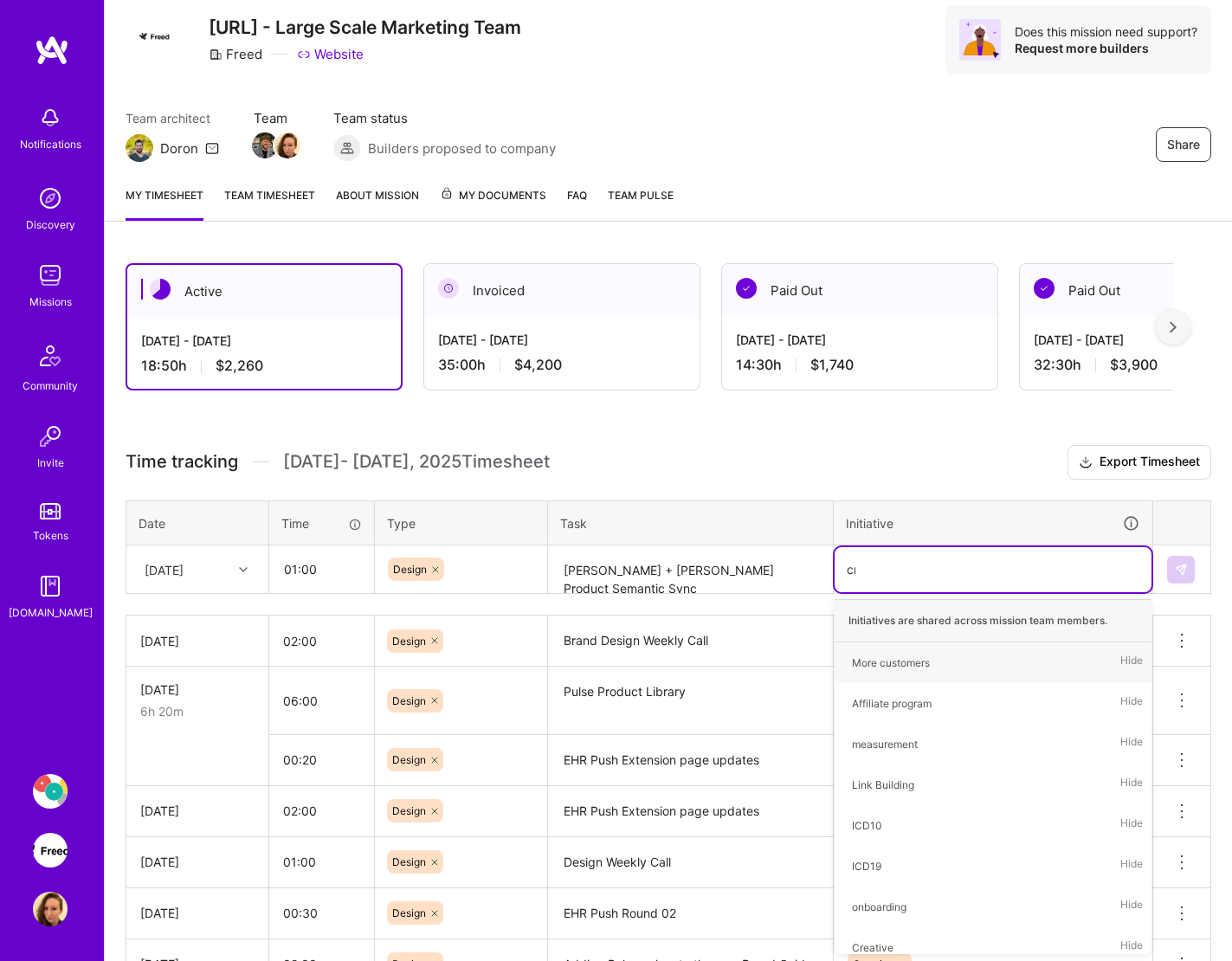
type input "cre"
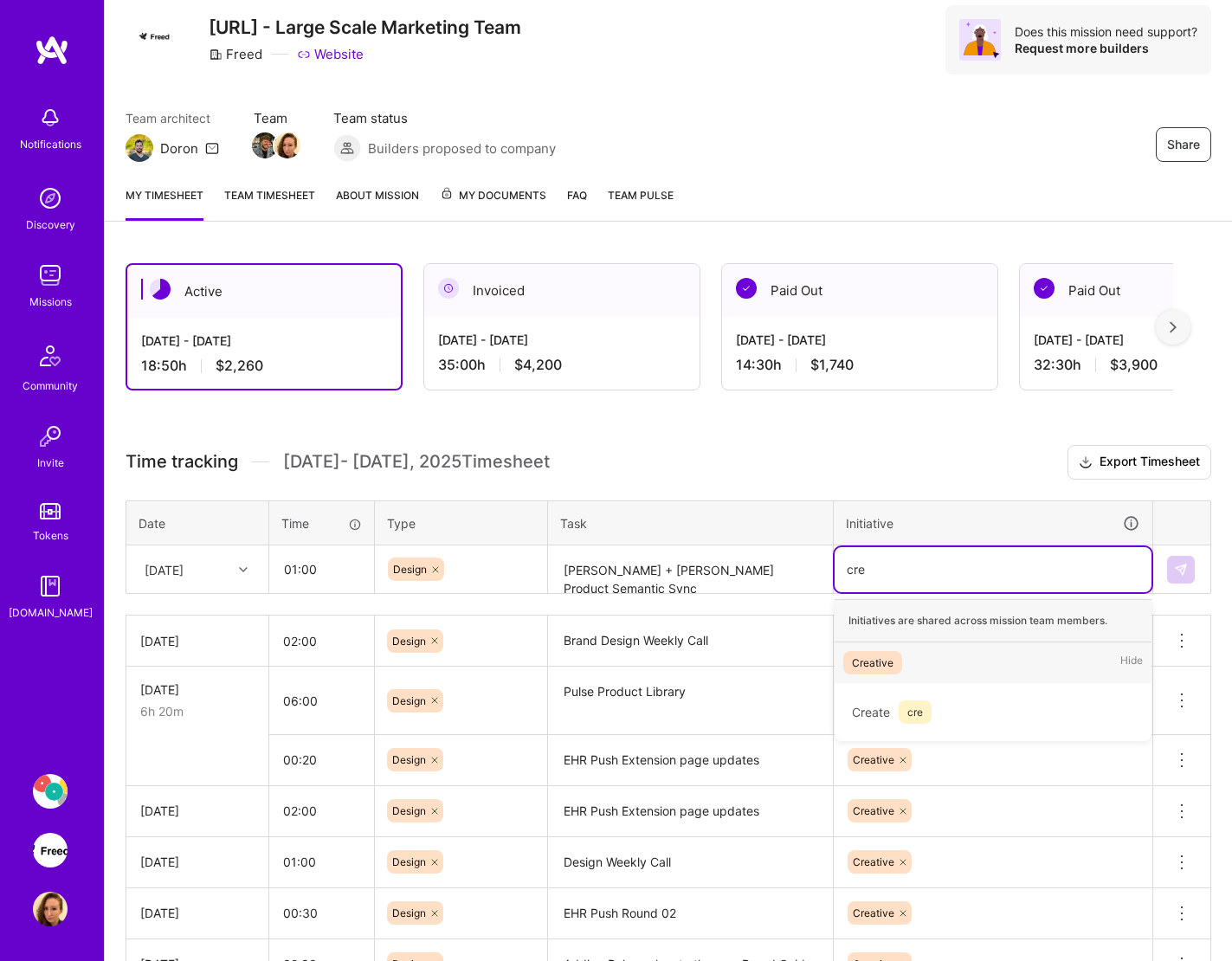
click at [896, 657] on span "Creative" at bounding box center [873, 663] width 59 height 23
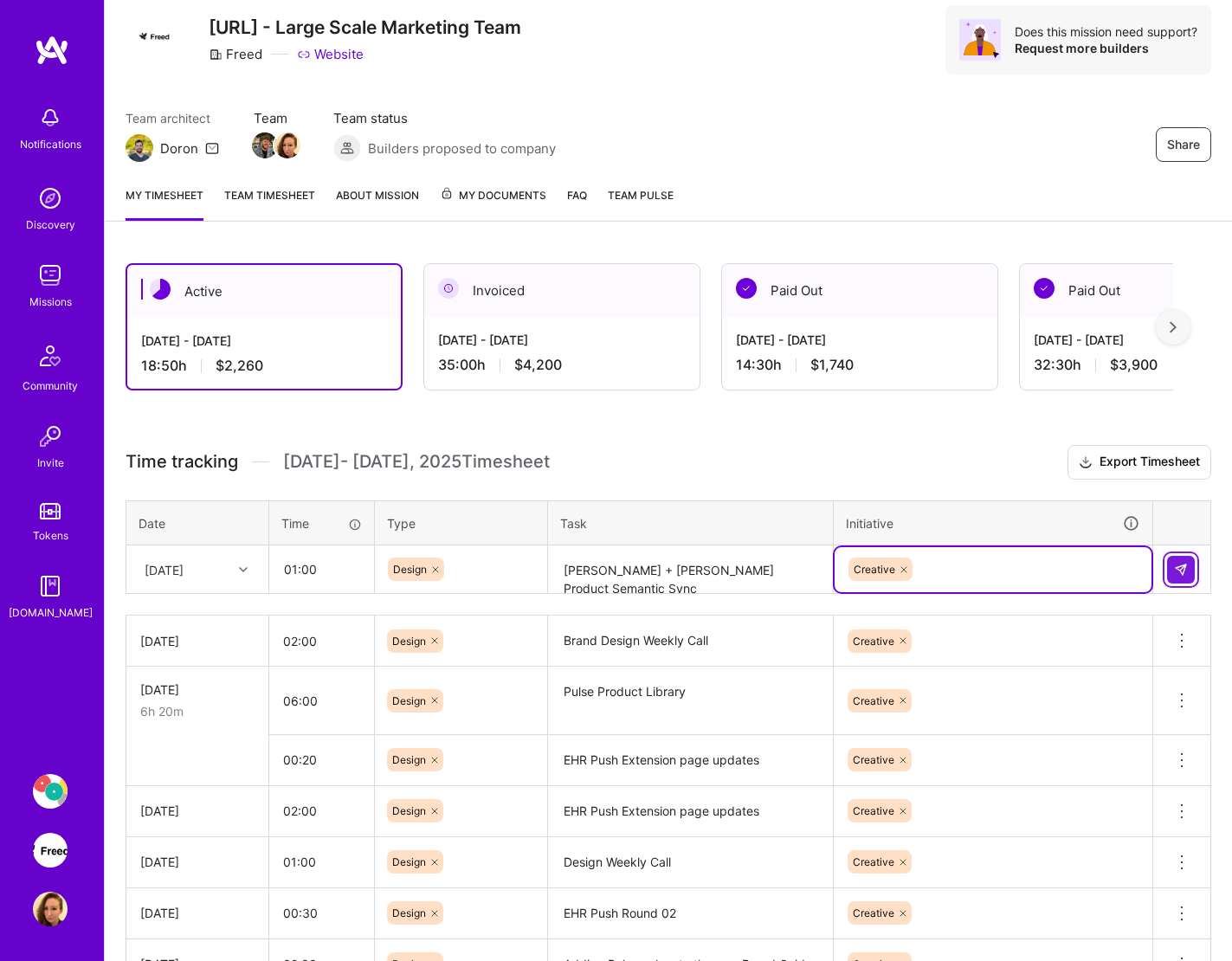
click at [1165, 566] on img at bounding box center [1180, 570] width 14 height 14
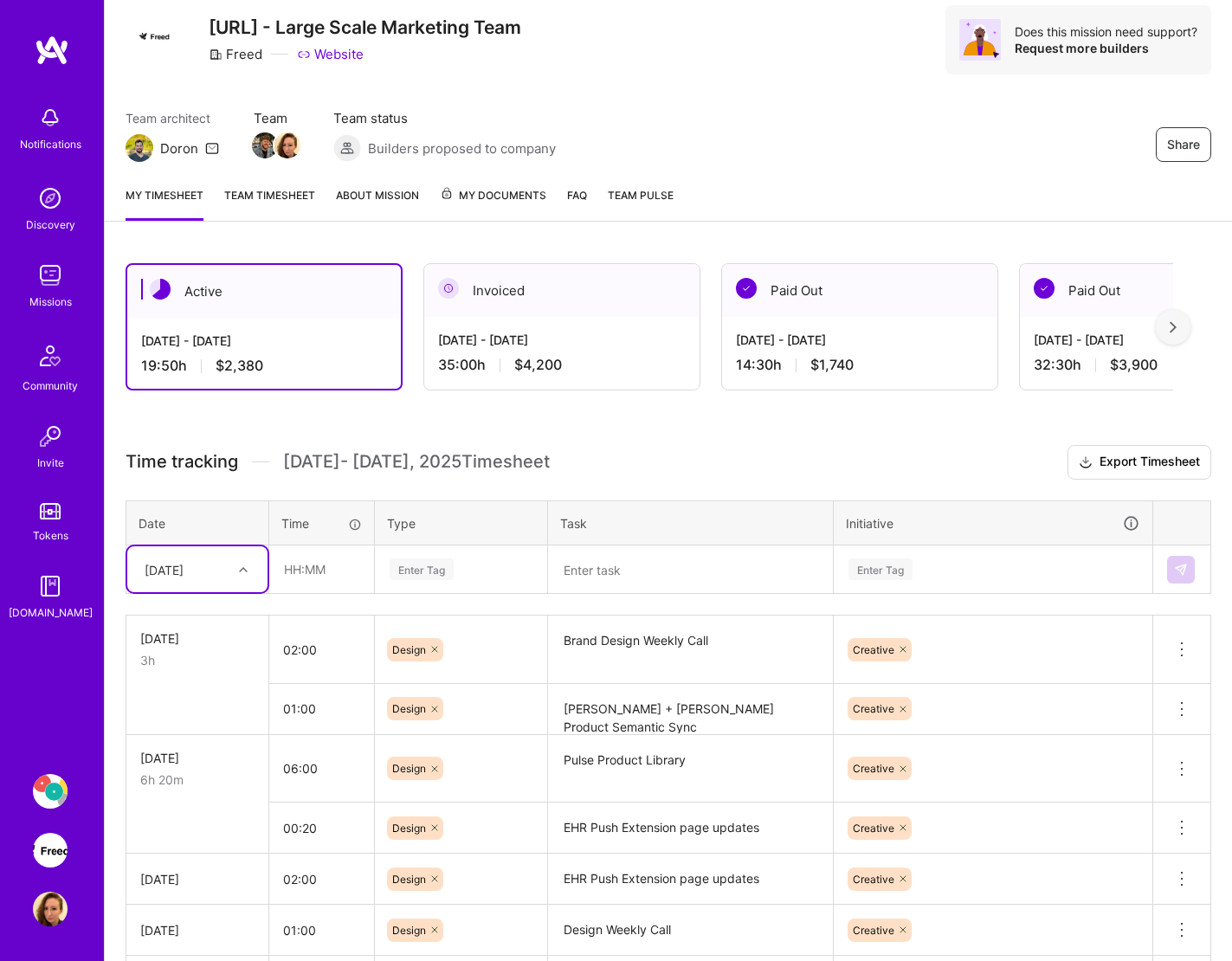
click at [681, 566] on textarea at bounding box center [691, 570] width 281 height 46
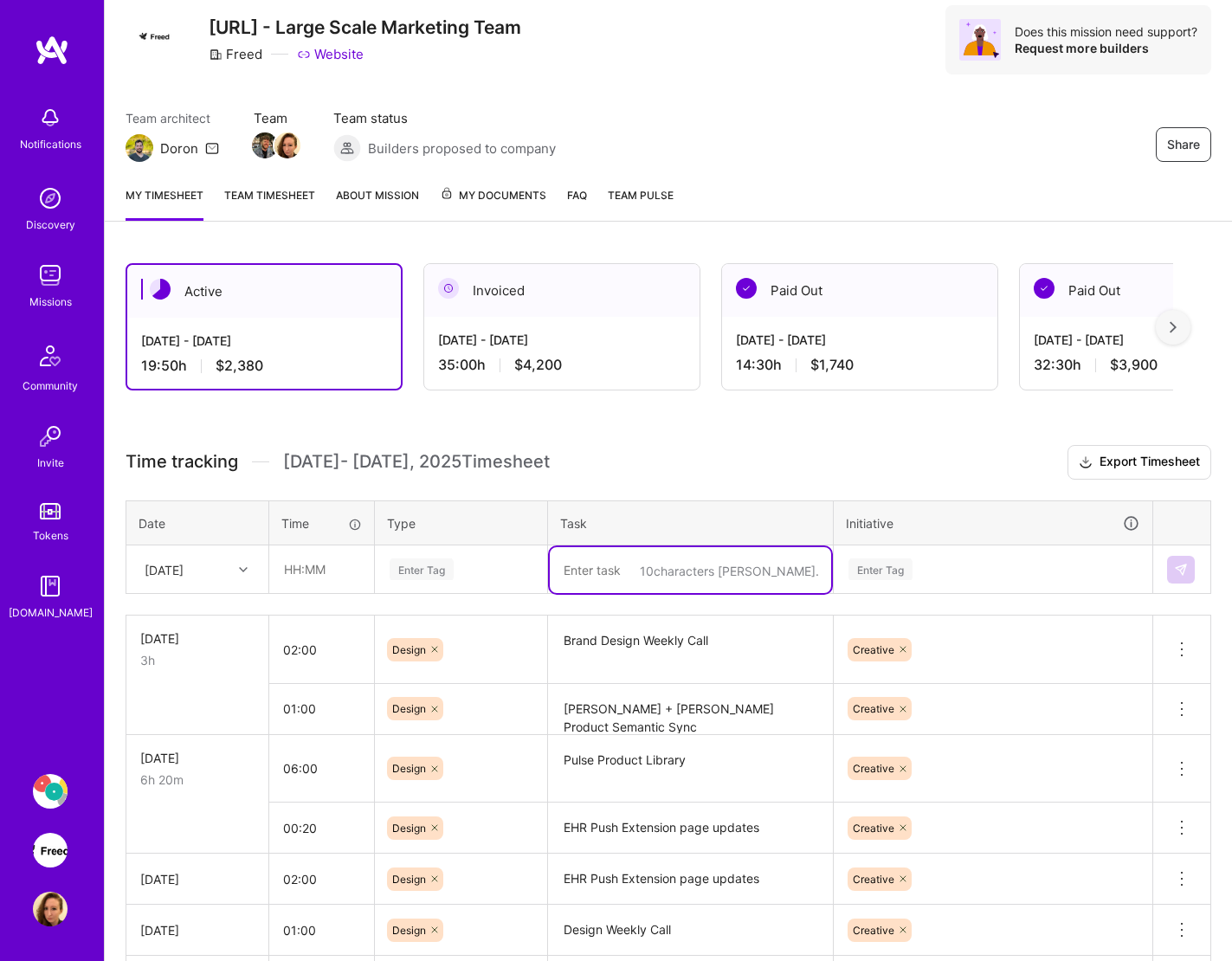
paste textarea "Pulse Product Library"
type textarea "Pulse Product Library"
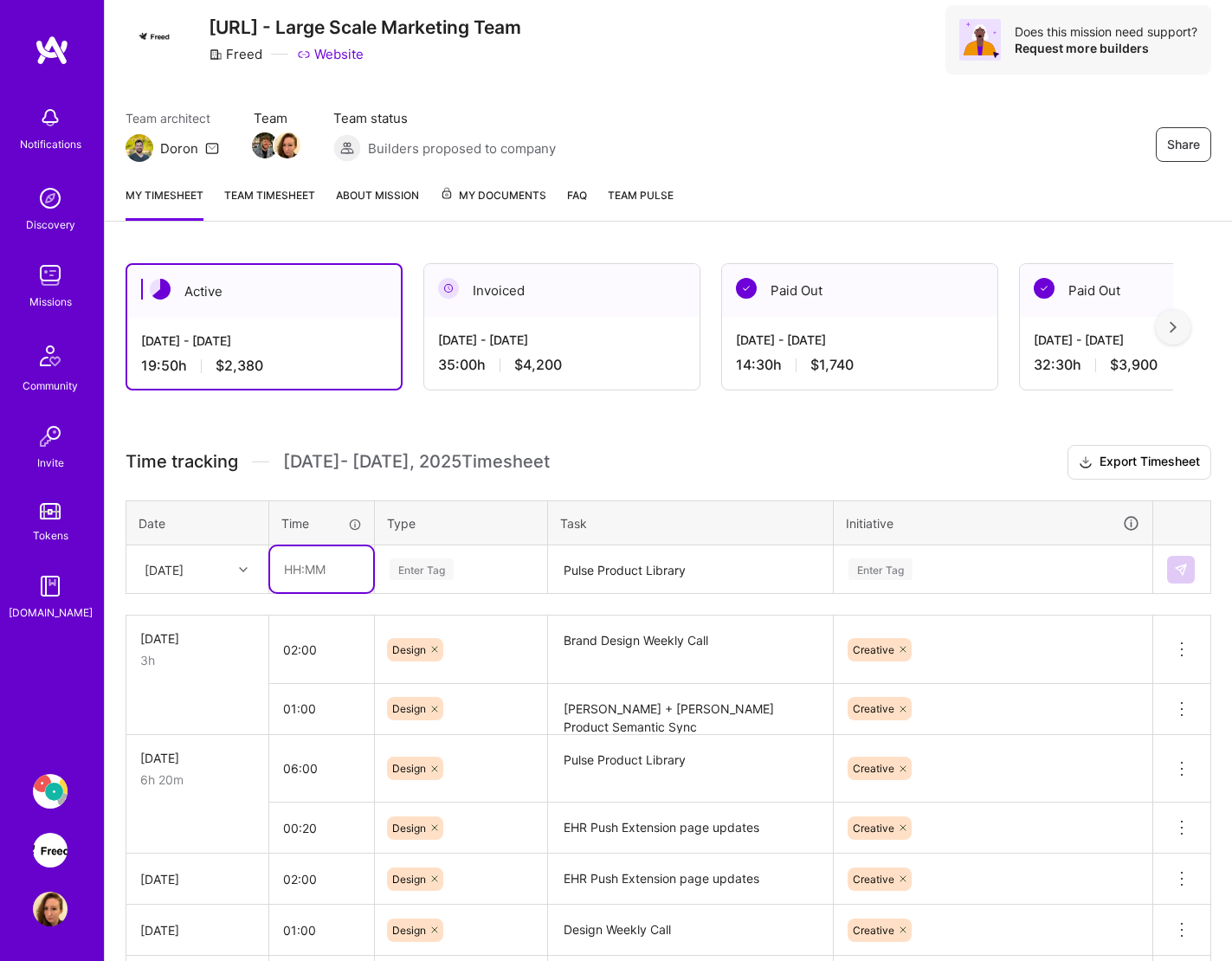
click at [335, 573] on input "text" at bounding box center [322, 569] width 103 height 46
type input "06:00"
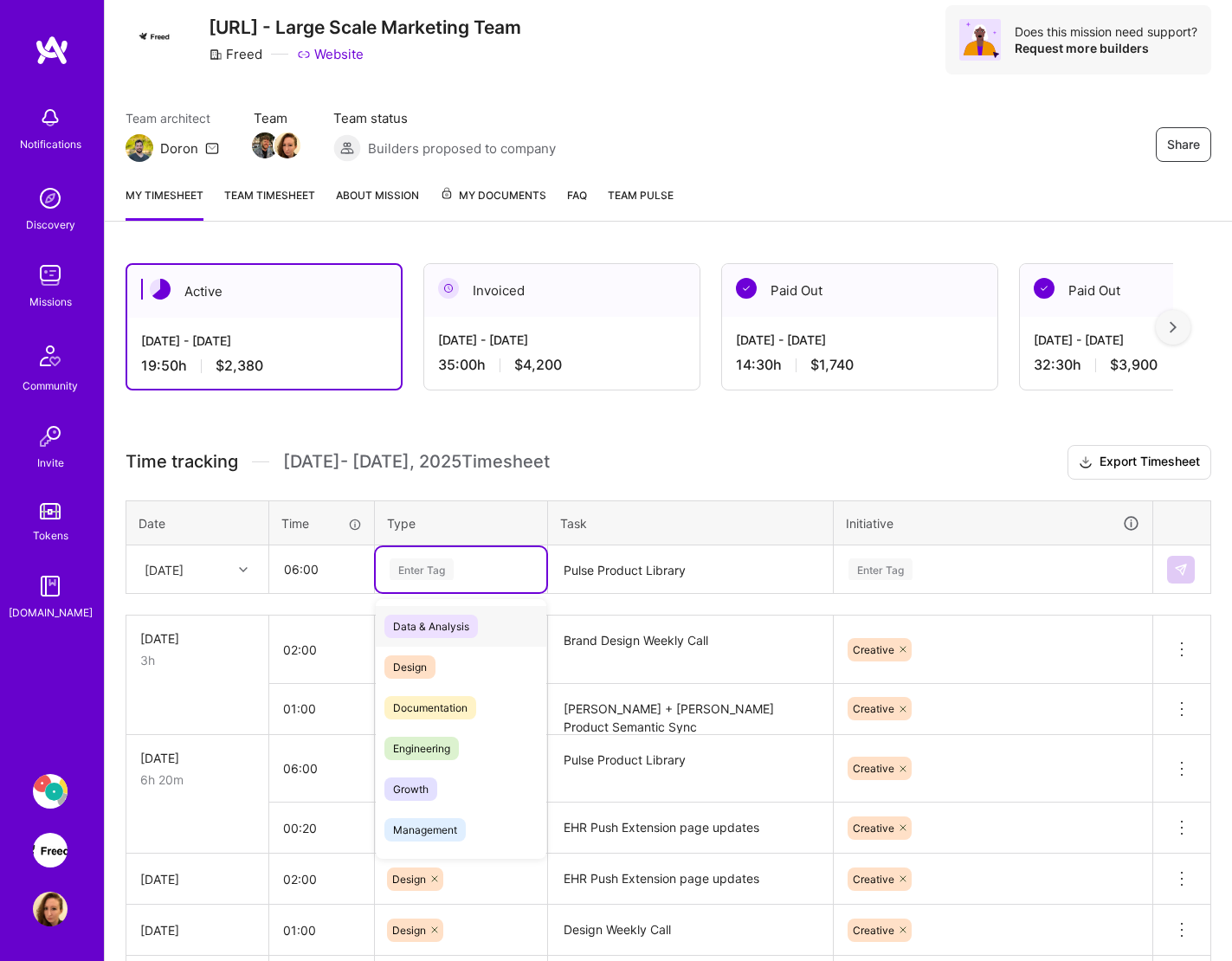
click at [498, 580] on div "Enter Tag" at bounding box center [461, 570] width 171 height 45
click at [446, 659] on div "Design" at bounding box center [461, 666] width 171 height 40
click at [932, 574] on div "Enter Tag" at bounding box center [993, 569] width 293 height 22
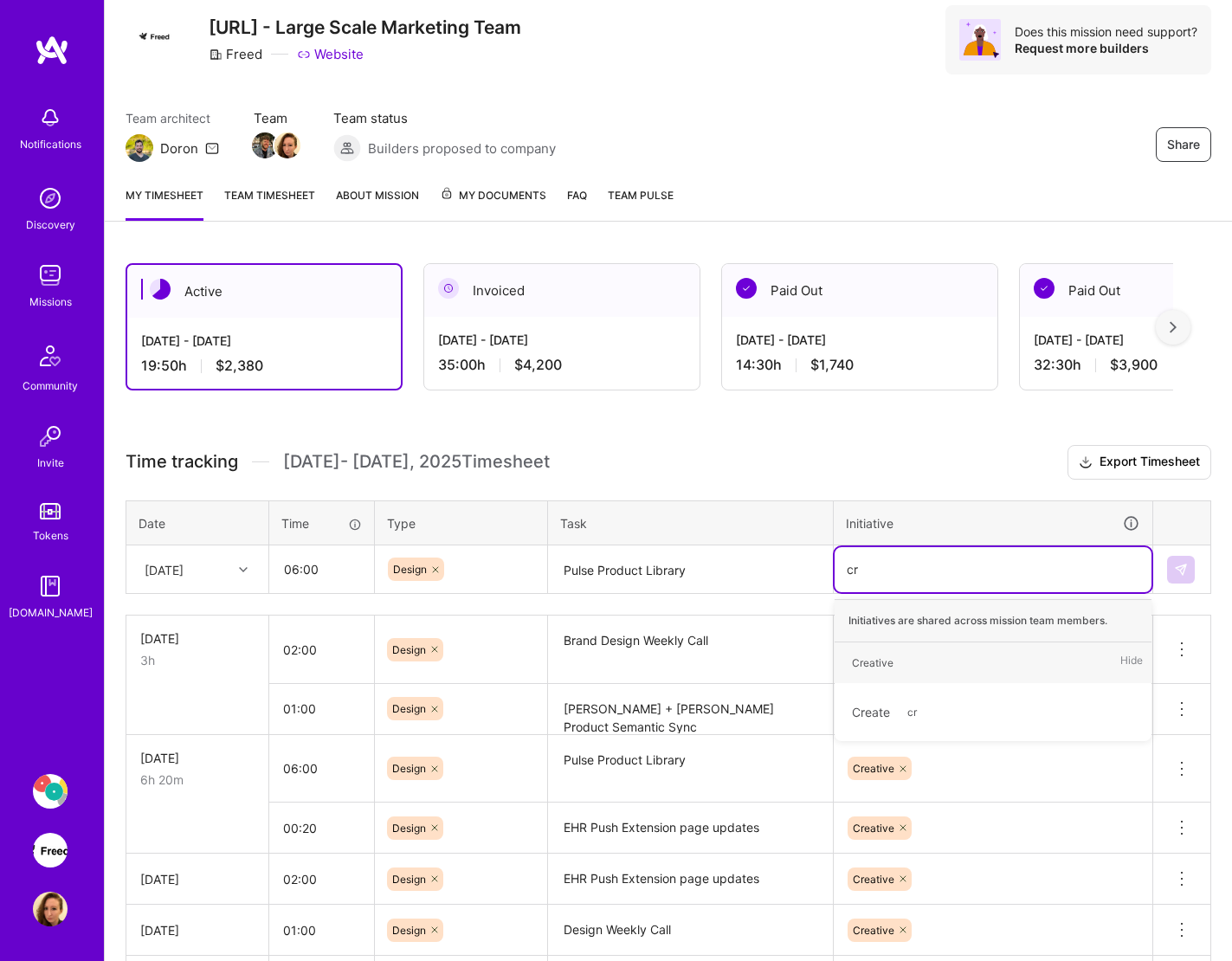
type input "cre"
click at [867, 664] on div "Creative" at bounding box center [873, 663] width 41 height 18
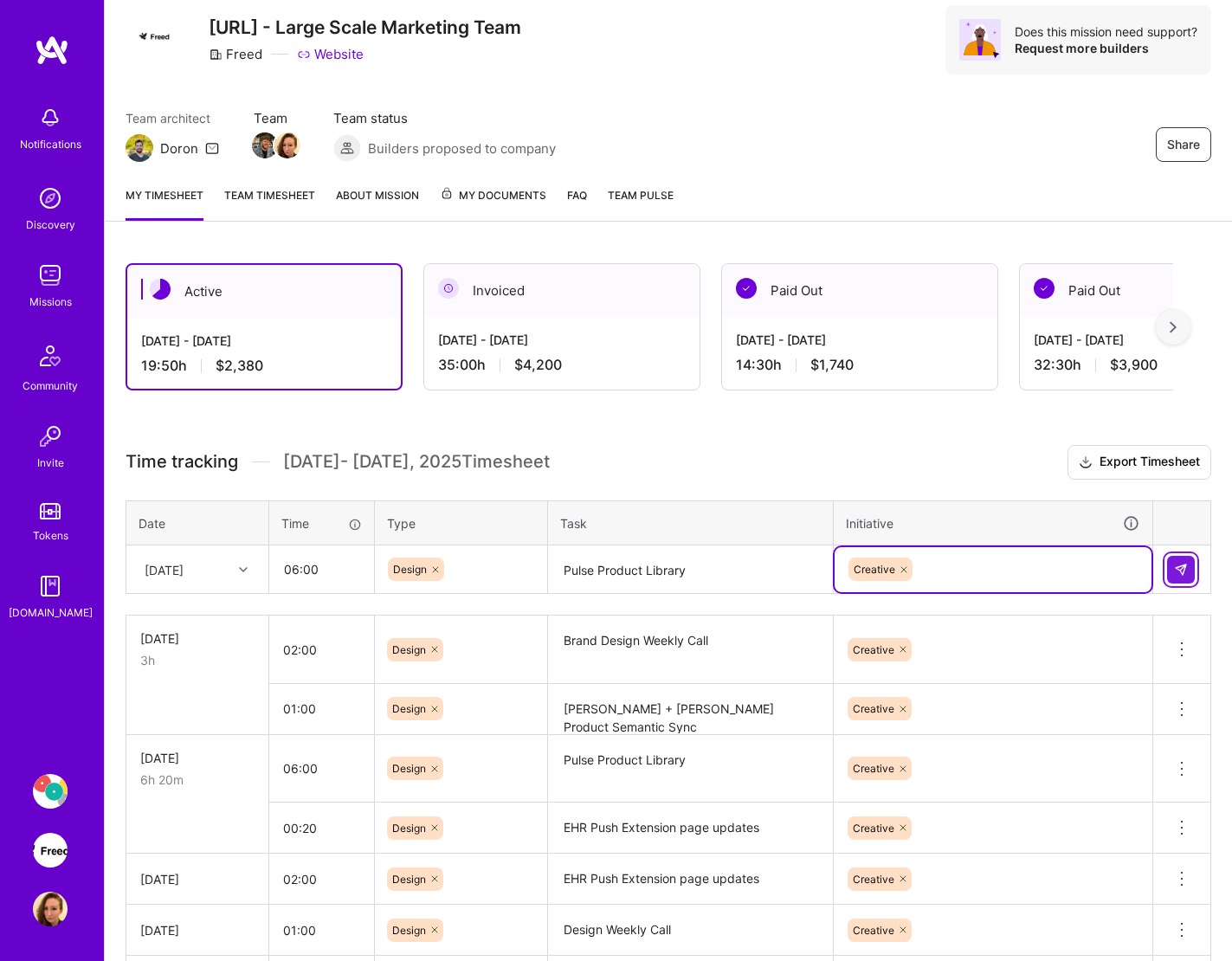
click at [1165, 579] on button at bounding box center [1181, 570] width 28 height 28
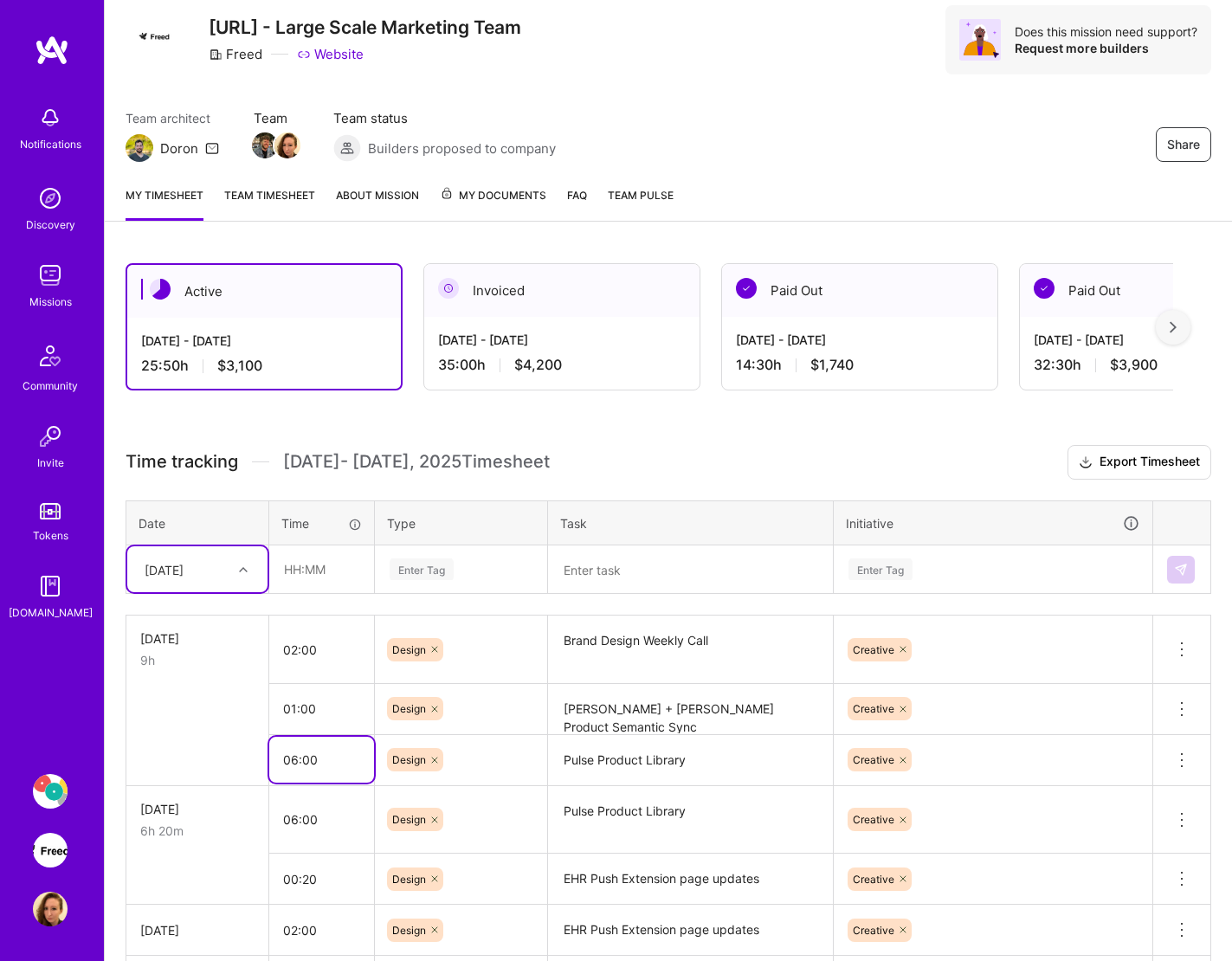
click at [302, 756] on input "06:00" at bounding box center [322, 759] width 105 height 46
click at [294, 758] on input "06:00" at bounding box center [322, 759] width 105 height 46
type input "05:00"
click at [563, 723] on textarea "[PERSON_NAME] + [PERSON_NAME] Product Semantic Sync" at bounding box center [691, 709] width 281 height 48
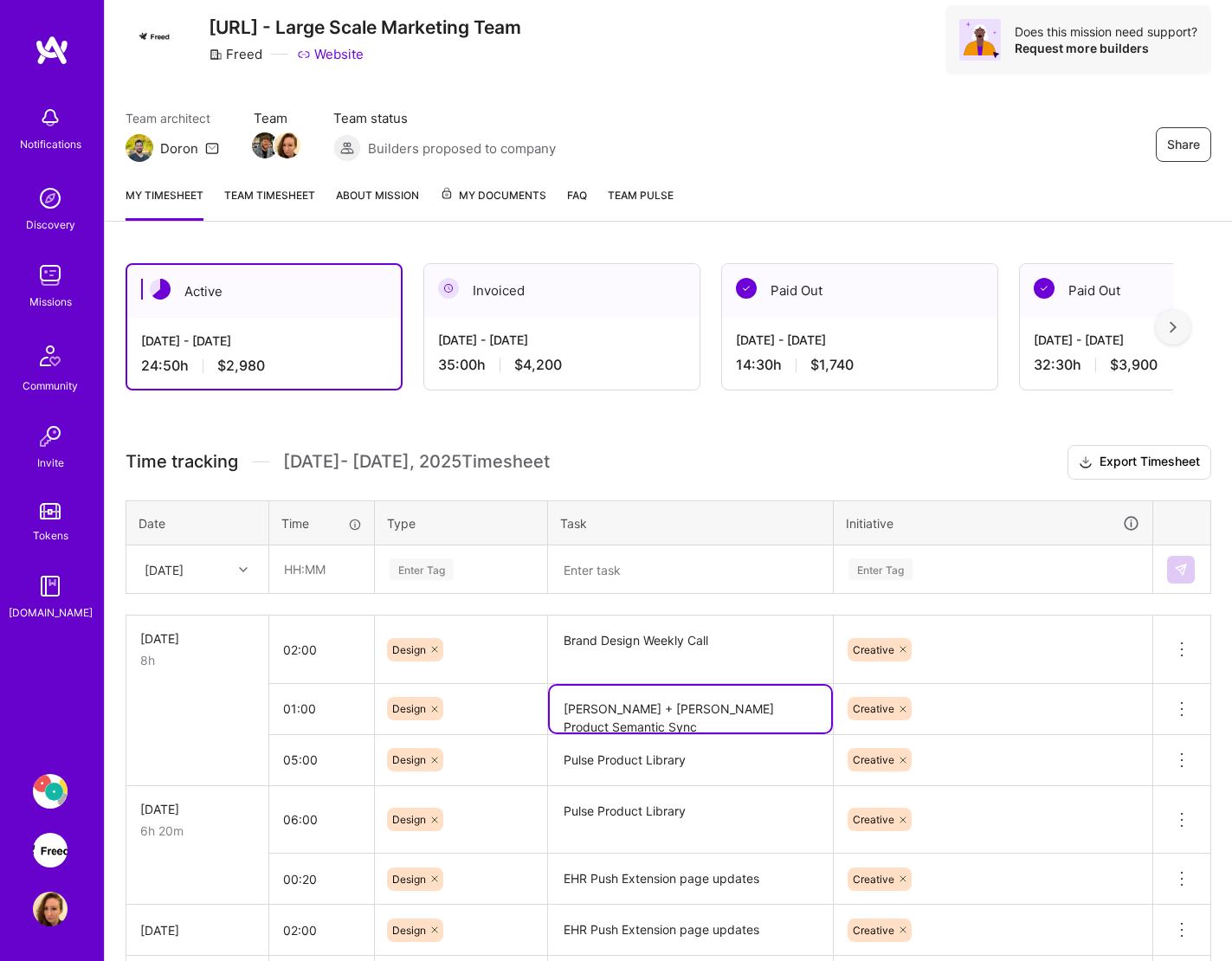
click at [627, 565] on textarea at bounding box center [691, 570] width 281 height 46
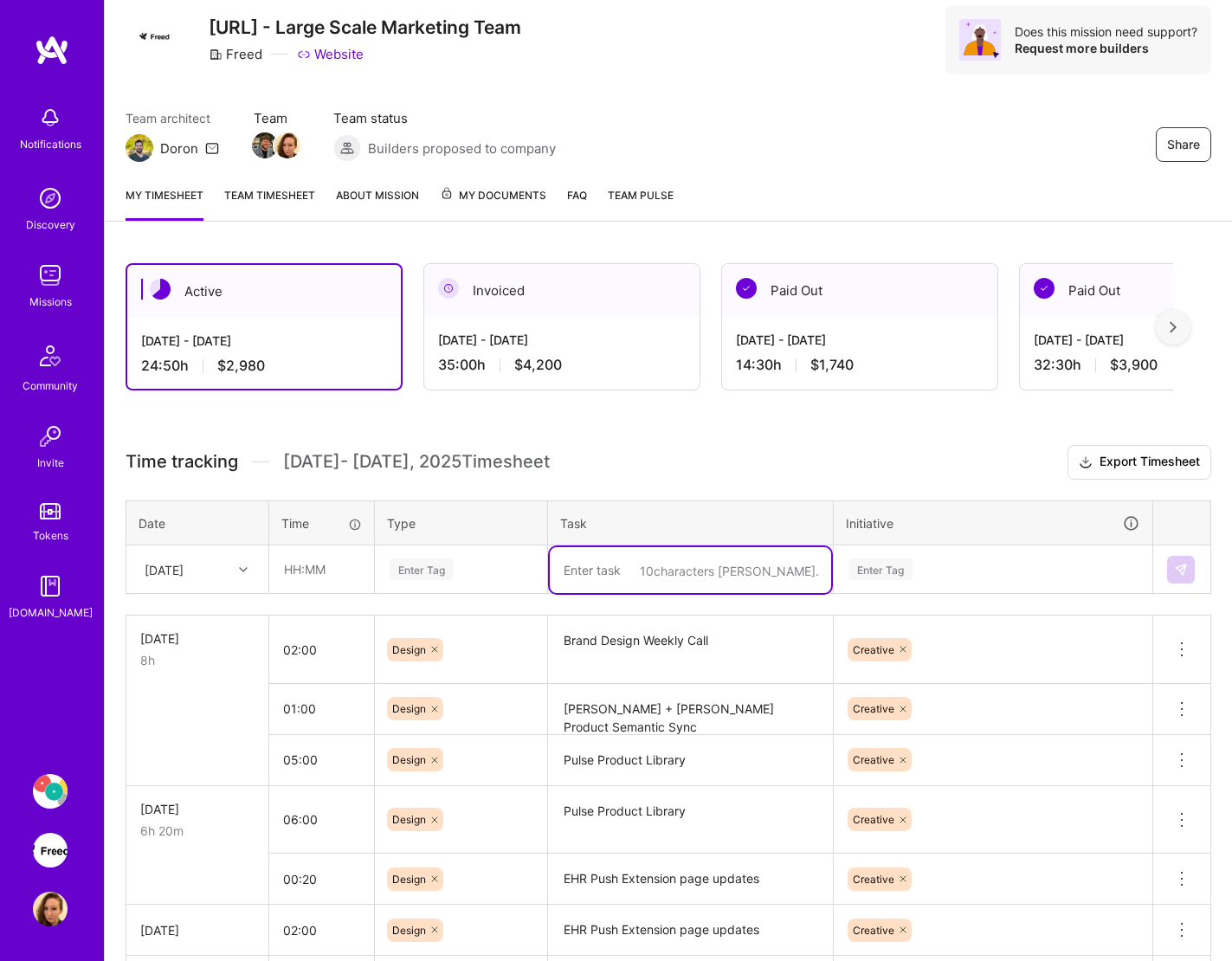
paste textarea "Pulse Product Library"
type textarea "Pulse Product Library"
click at [321, 578] on input "text" at bounding box center [322, 569] width 103 height 46
type input "02:00"
click at [422, 573] on div "Enter Tag" at bounding box center [421, 569] width 64 height 27
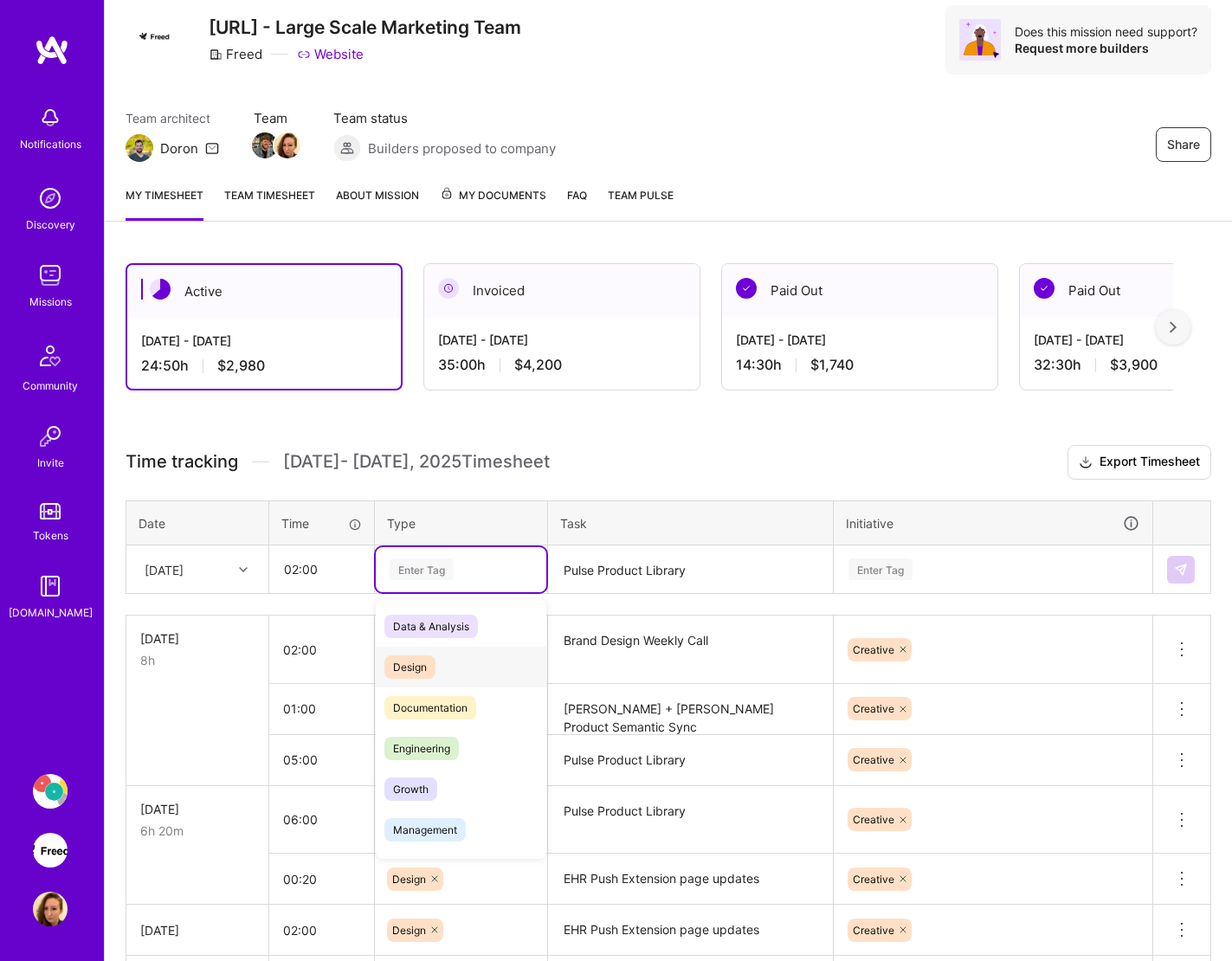
click at [408, 662] on span "Design" at bounding box center [410, 666] width 51 height 23
click at [948, 574] on div "Enter Tag" at bounding box center [993, 569] width 293 height 22
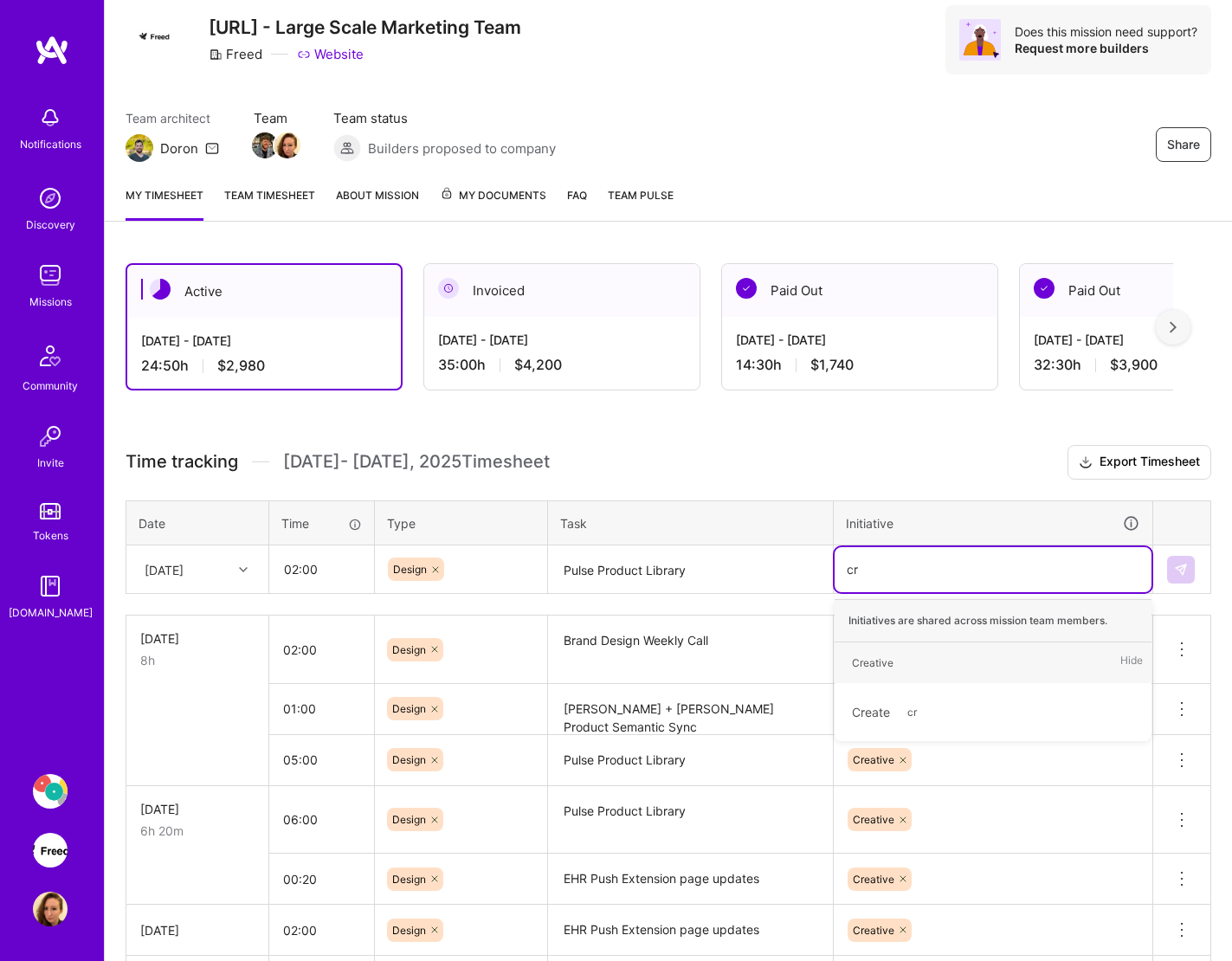
type input "cre"
click at [863, 656] on div "Creative" at bounding box center [873, 663] width 41 height 18
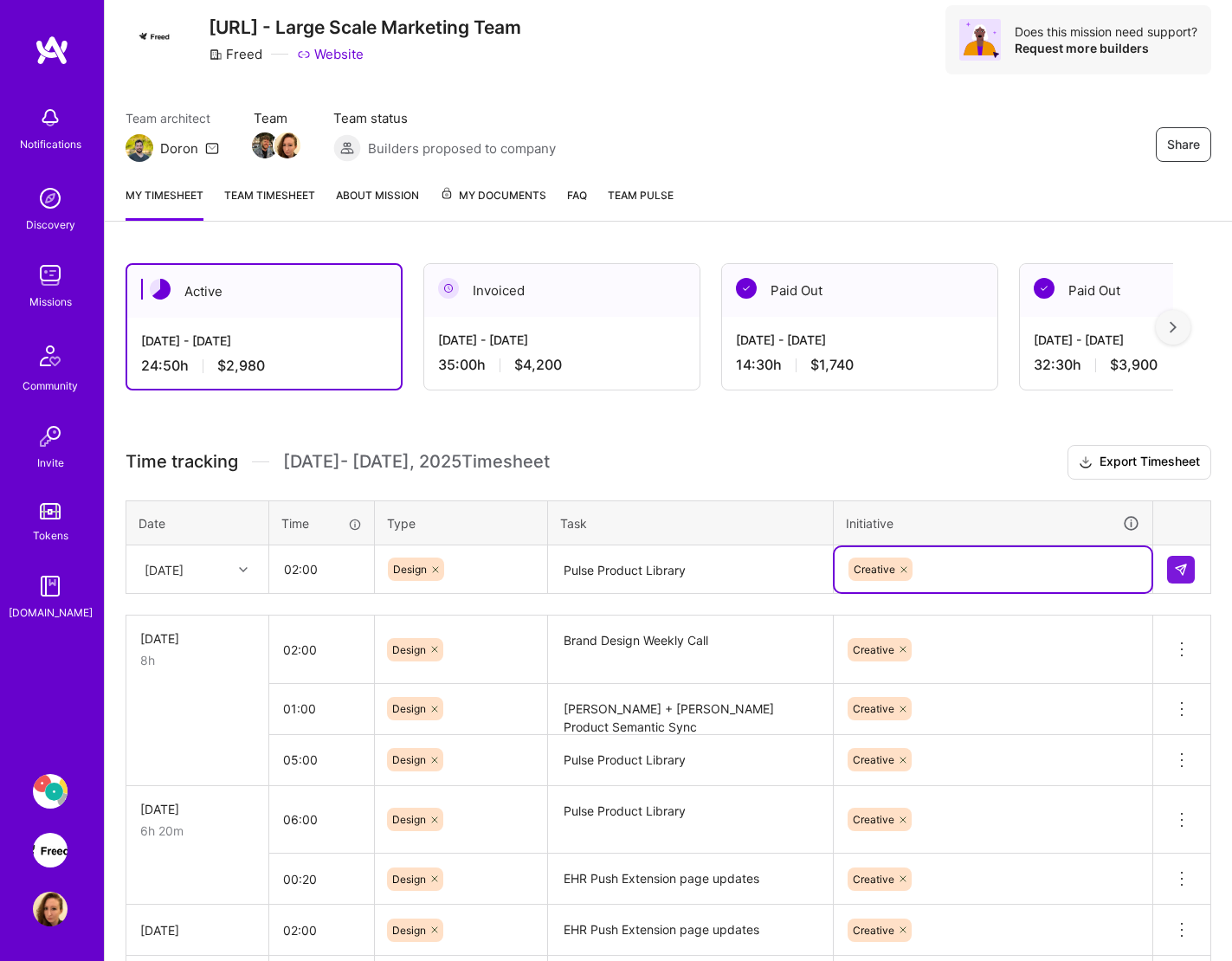
click at [226, 580] on div "[DATE]" at bounding box center [184, 569] width 96 height 28
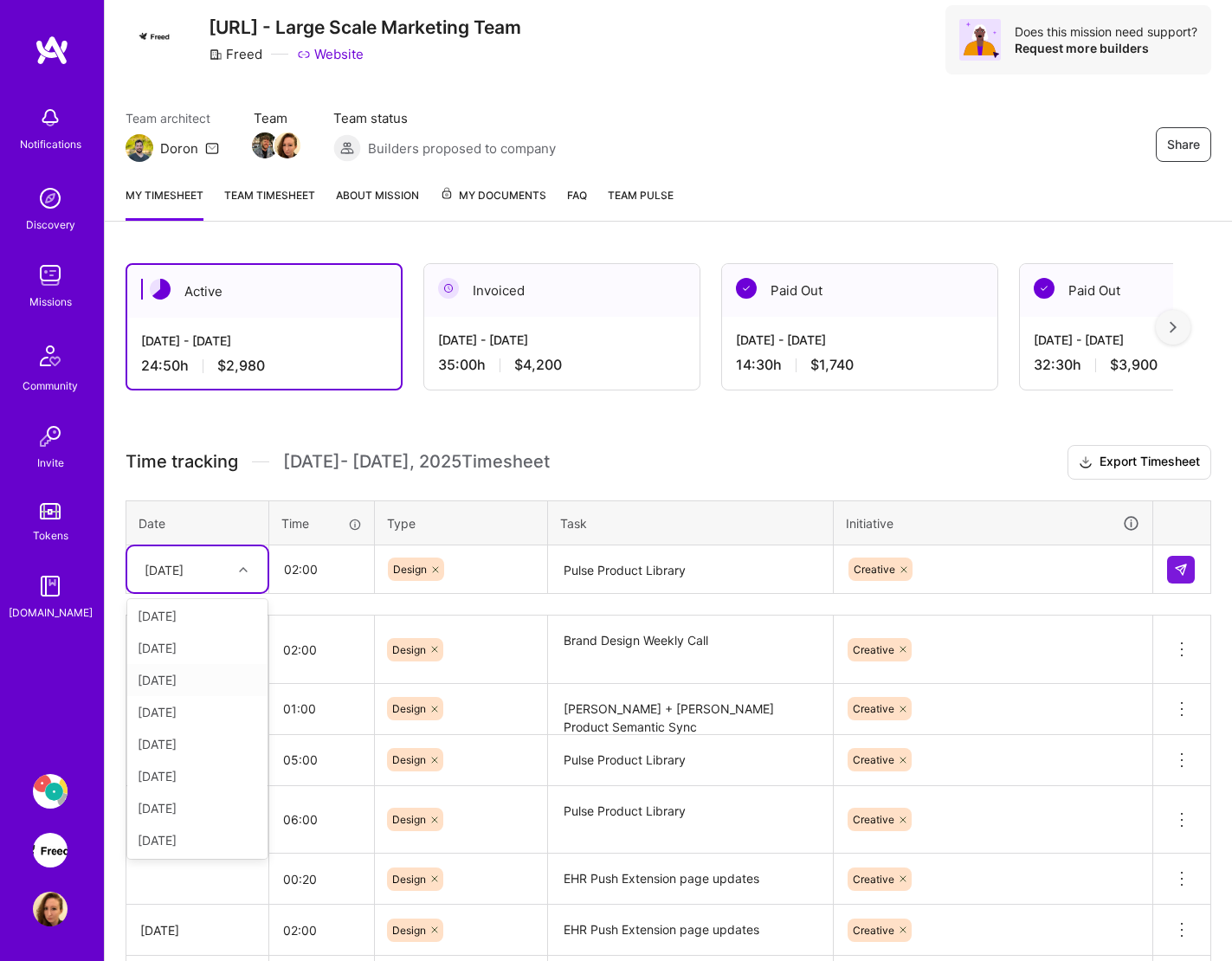
scroll to position [87, 0]
click at [204, 788] on div "[DATE]" at bounding box center [197, 787] width 140 height 32
click at [1165, 565] on button at bounding box center [1181, 570] width 28 height 28
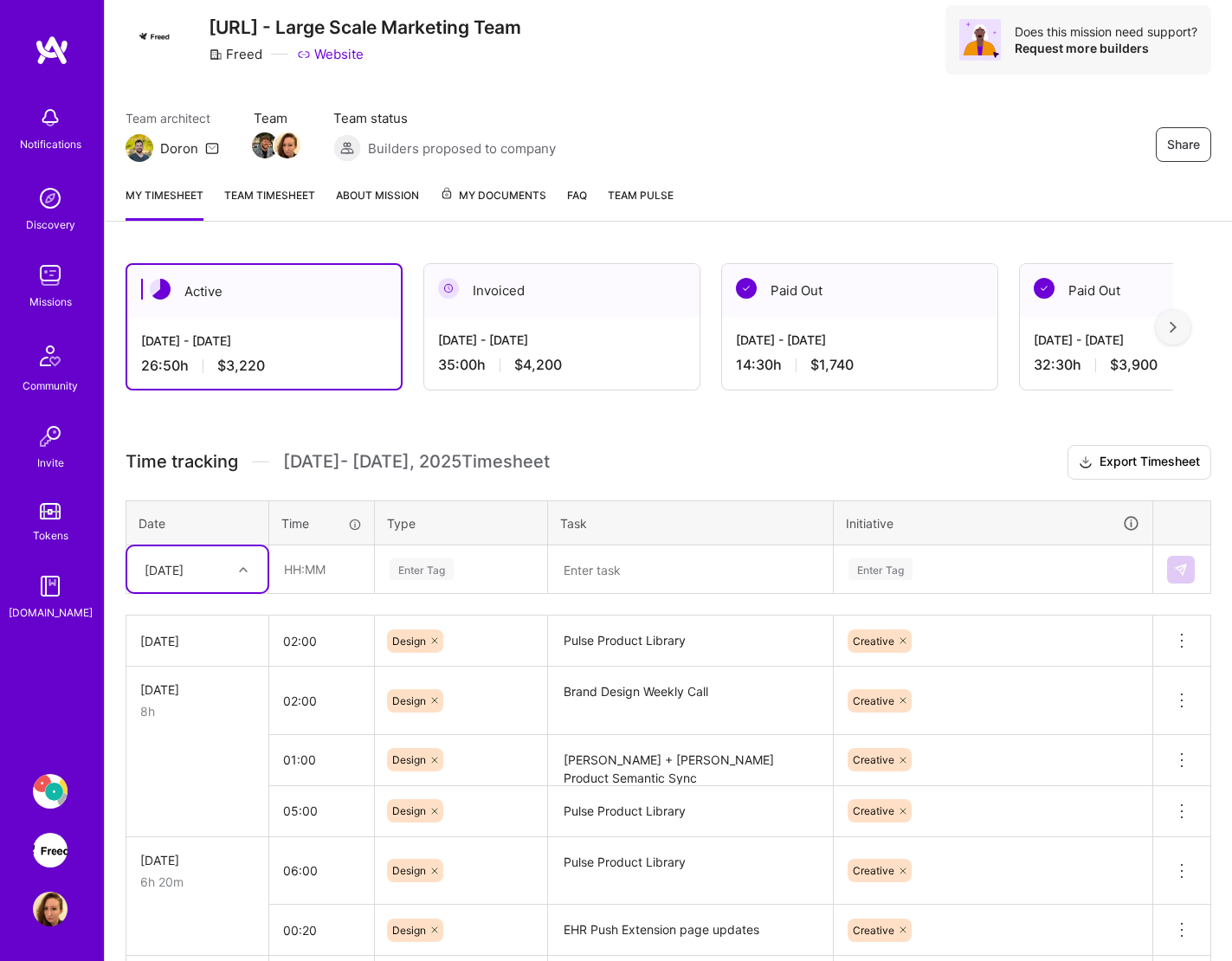
click at [608, 576] on textarea at bounding box center [691, 570] width 281 height 46
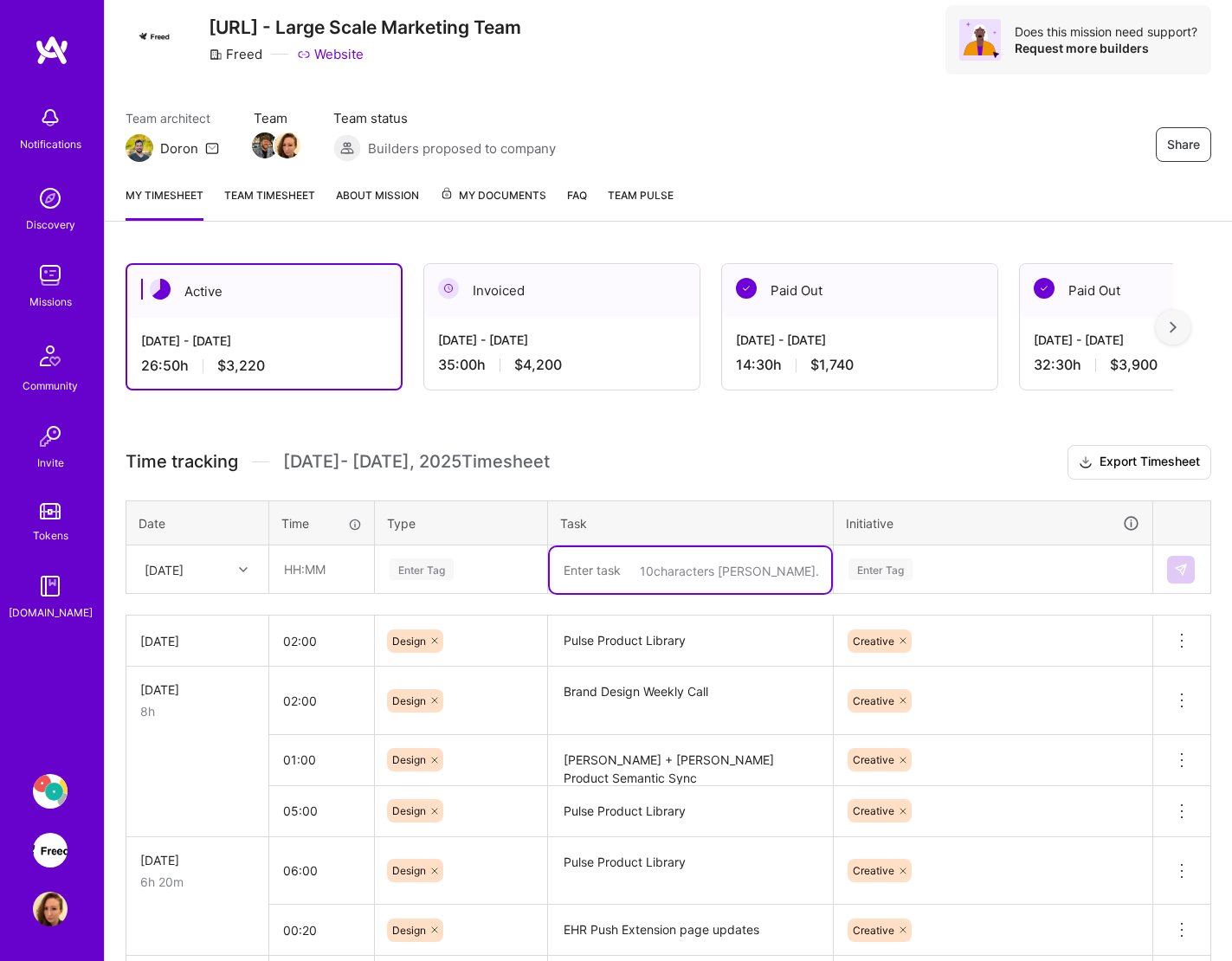
paste textarea "Features Page Update"
type textarea "Features Page Update"
click at [323, 572] on input "text" at bounding box center [322, 569] width 103 height 46
type input "01:00"
click at [457, 572] on div "Enter Tag" at bounding box center [461, 569] width 146 height 22
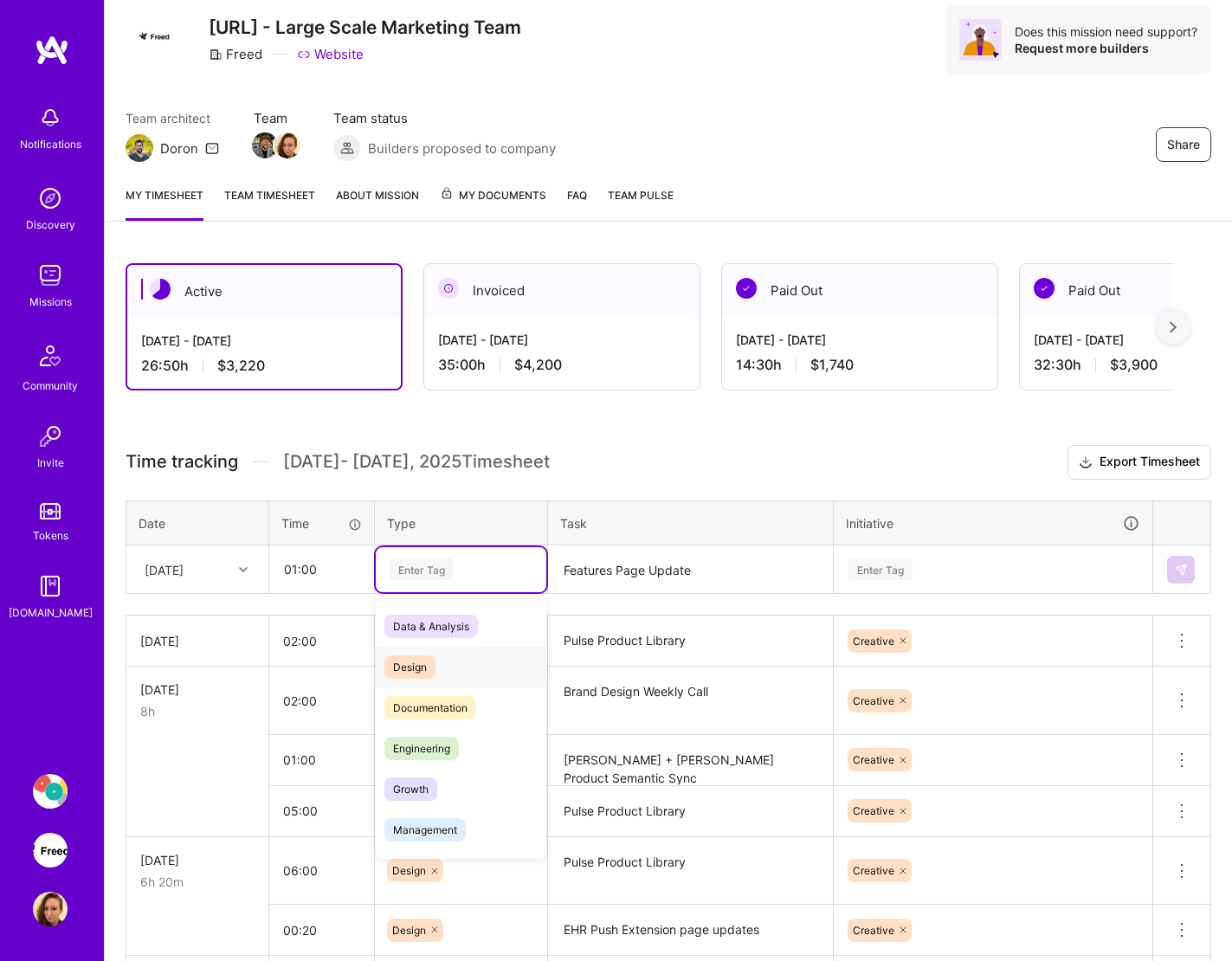
click at [435, 657] on div "Design" at bounding box center [461, 666] width 171 height 40
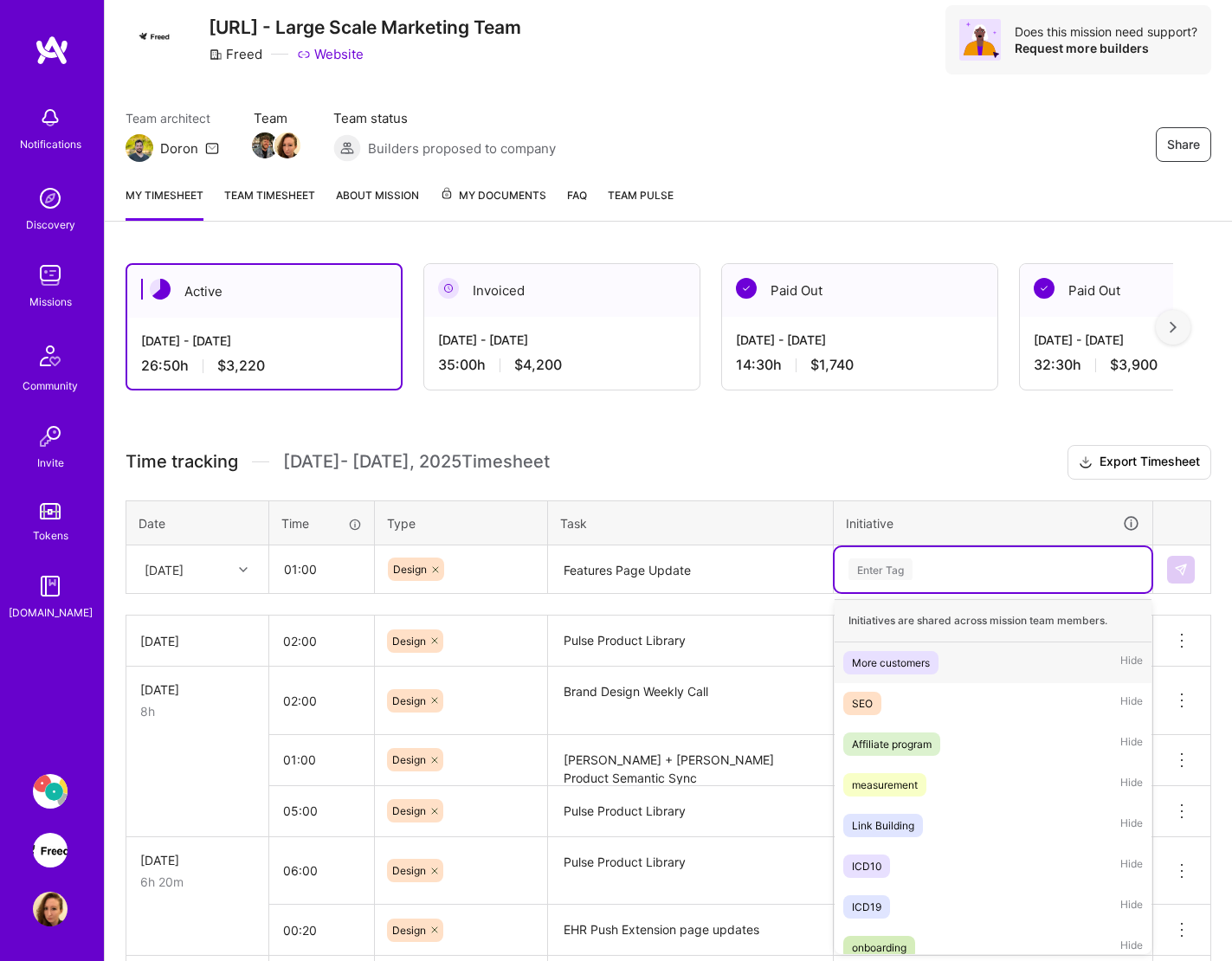
click at [899, 564] on div "Enter Tag" at bounding box center [880, 569] width 64 height 27
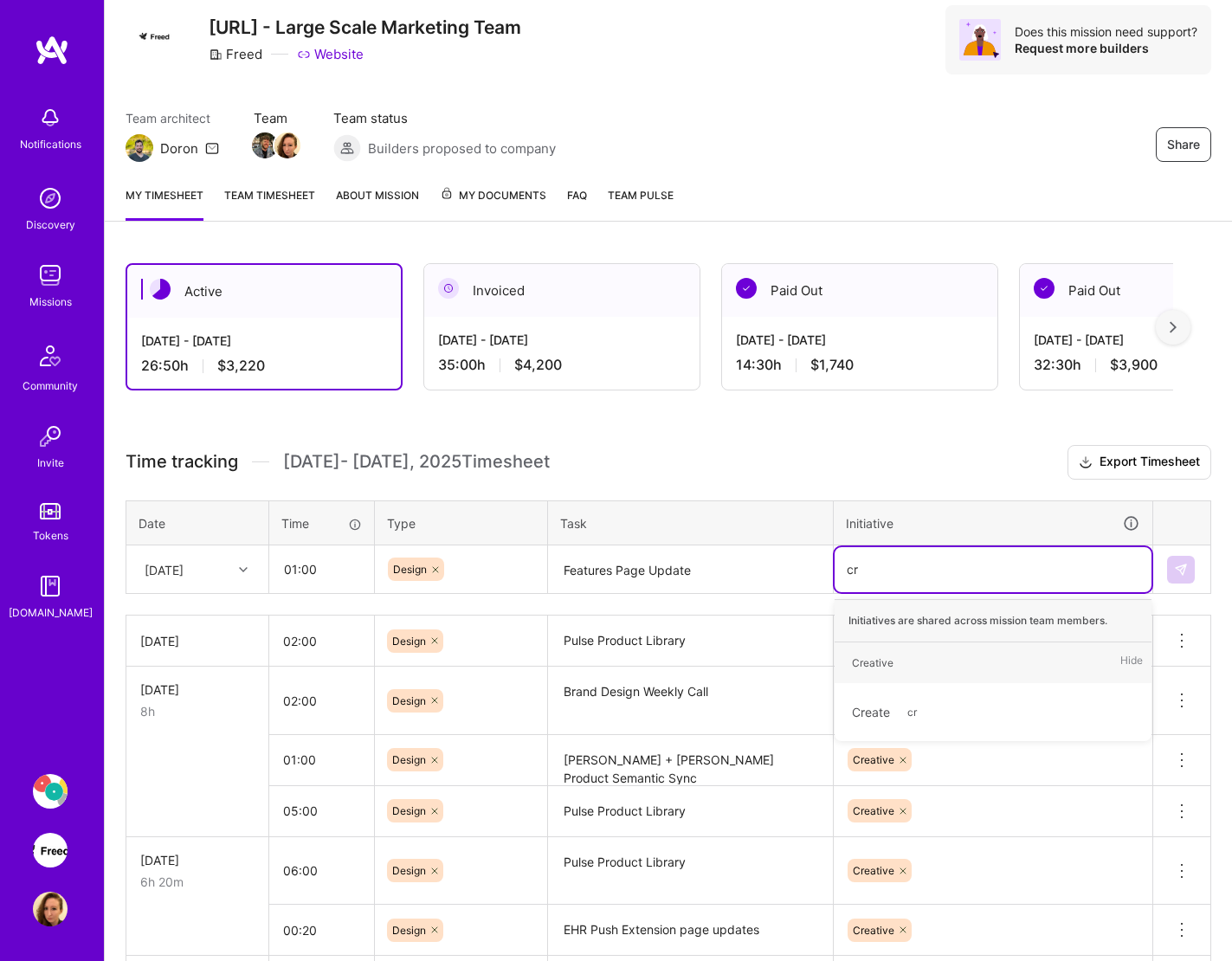
type input "cre"
click at [865, 666] on div "Creative" at bounding box center [873, 663] width 41 height 18
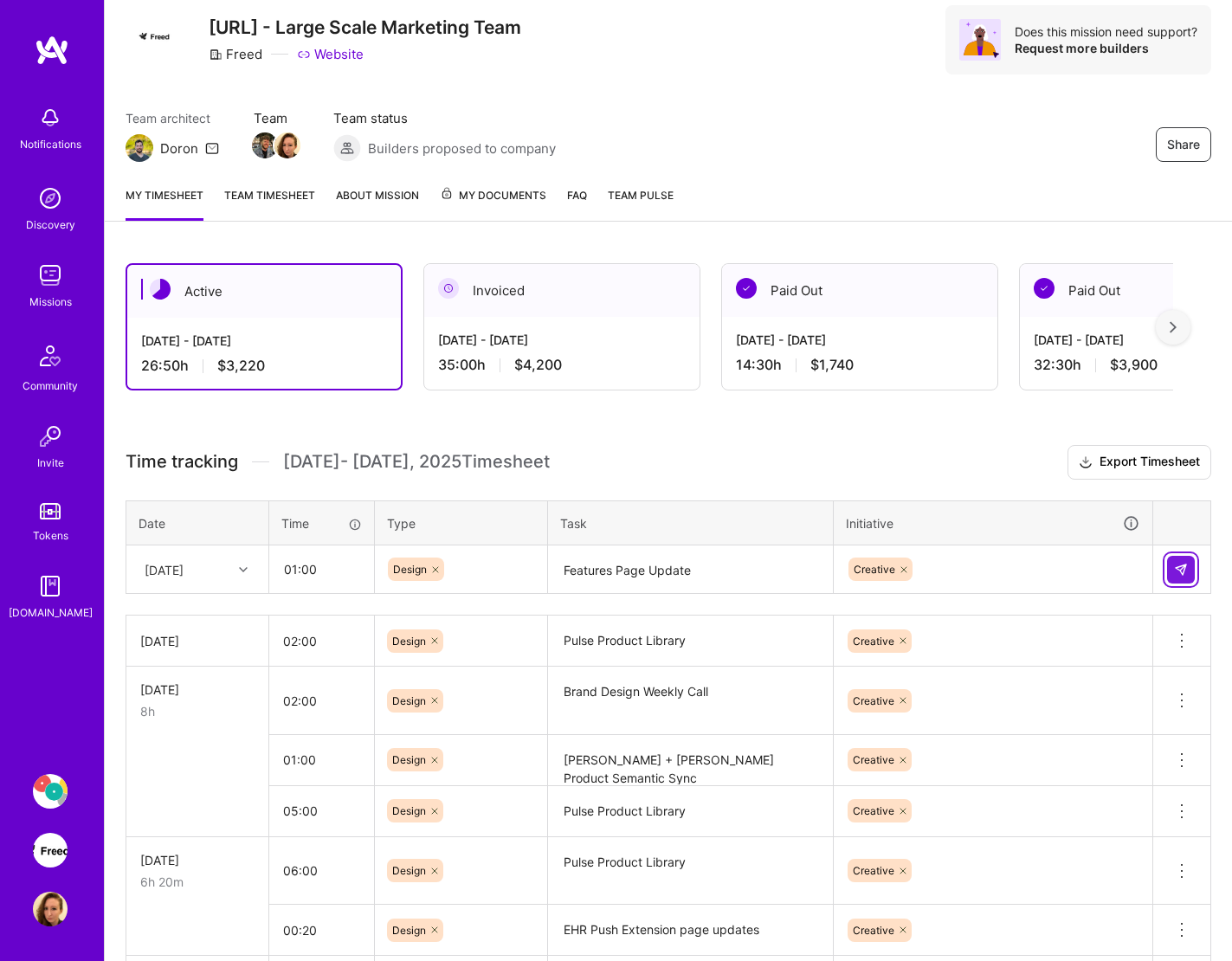
click at [1165, 572] on img at bounding box center [1180, 570] width 14 height 14
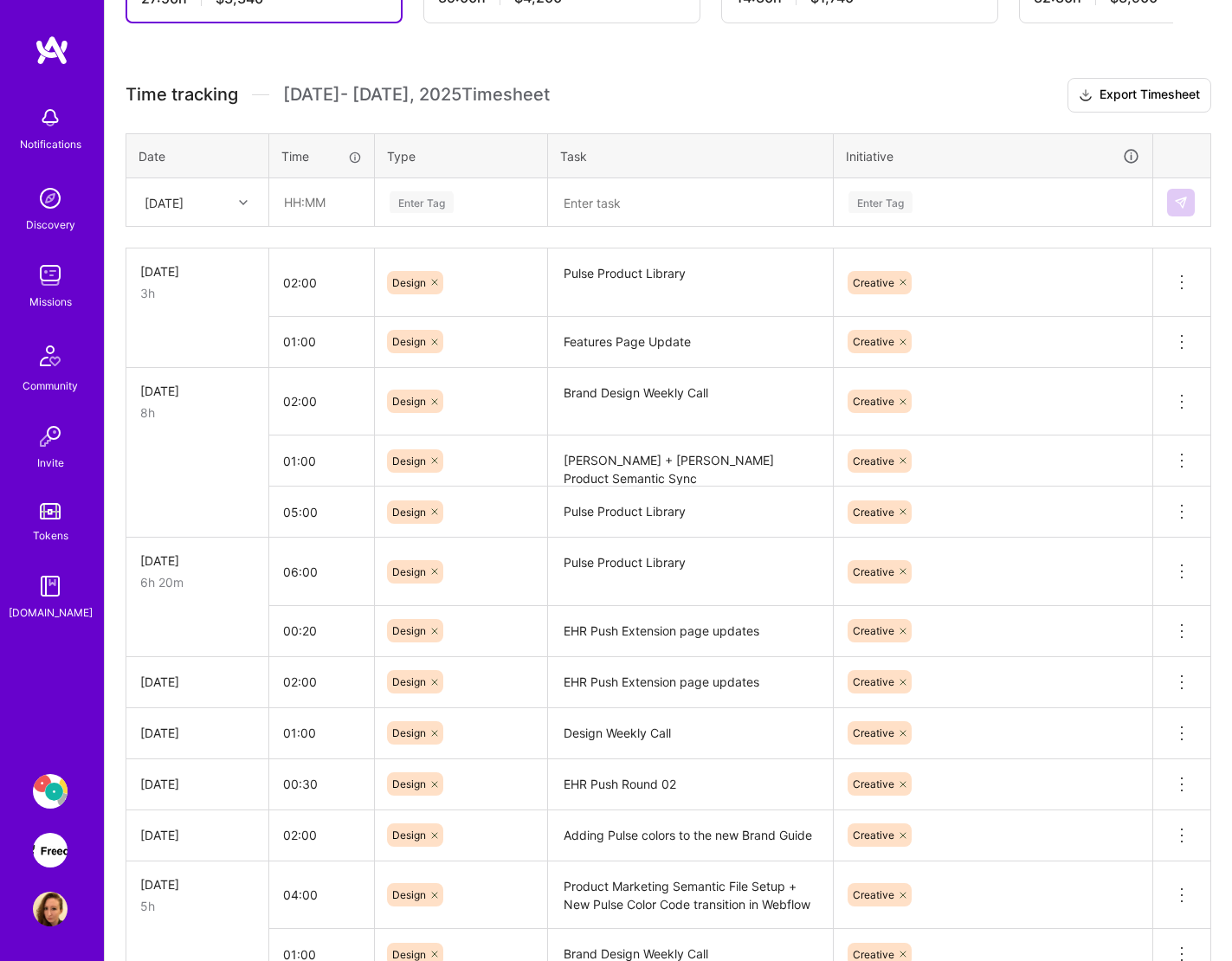
scroll to position [423, 0]
click at [298, 516] on input "05:00" at bounding box center [322, 511] width 105 height 46
click at [296, 513] on input "05:00" at bounding box center [322, 511] width 105 height 46
type input "04:00"
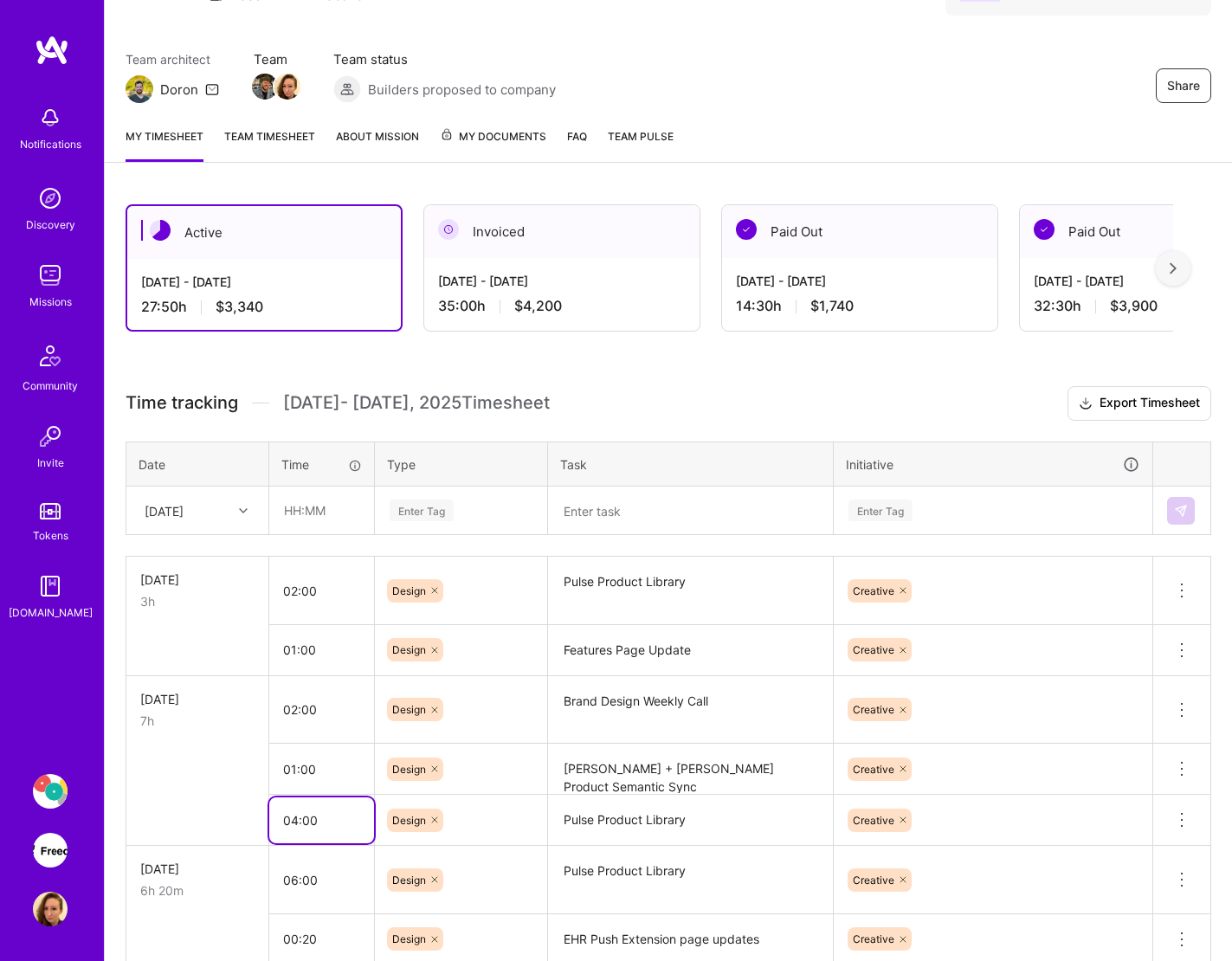
scroll to position [109, 0]
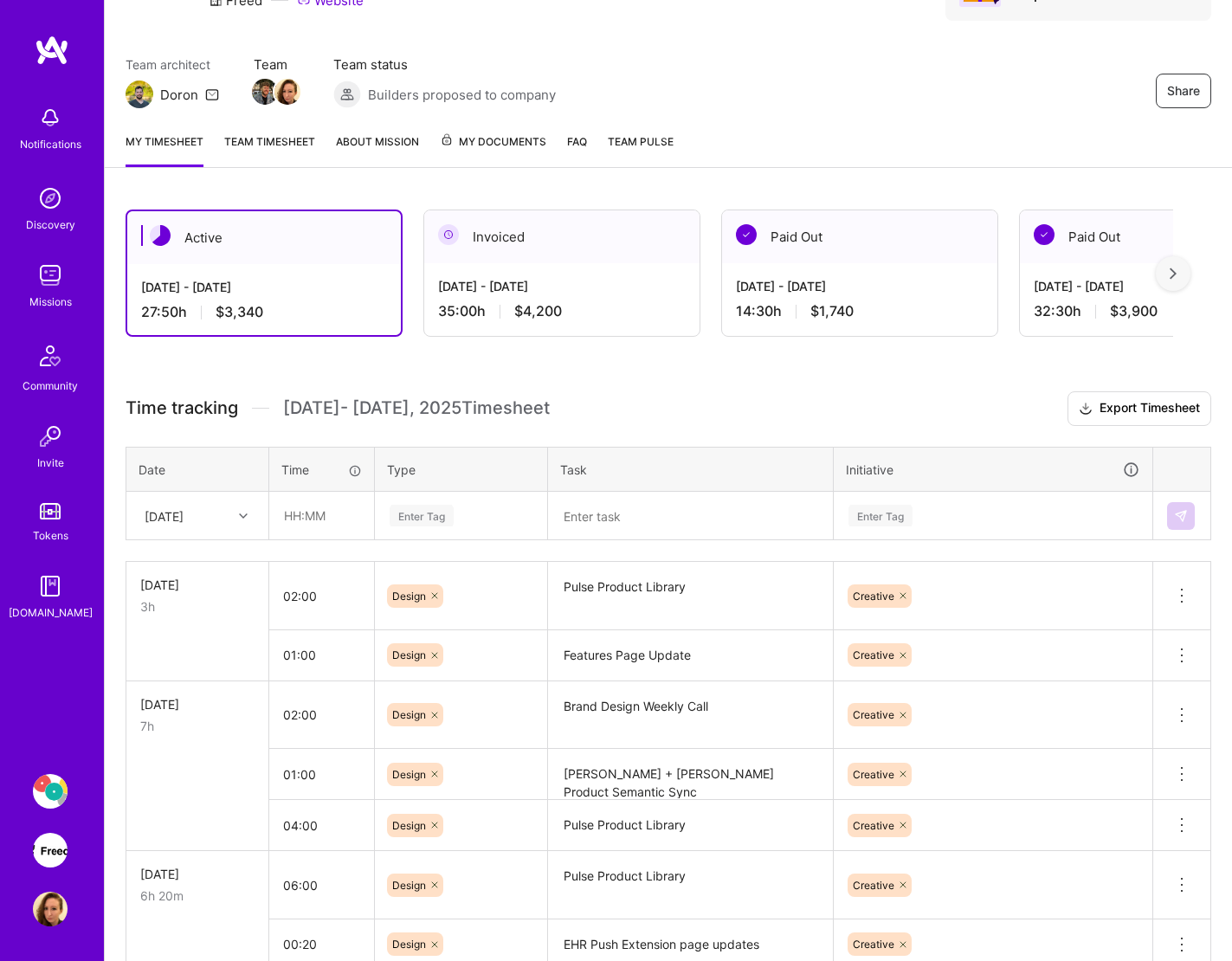
click at [590, 374] on div "Active [DATE] - [DATE] 27:50 h $3,340 Invoiced [DATE] - [DATE] 35:00 h $4,200 P…" at bounding box center [668, 807] width 1127 height 1237
